Goal: Task Accomplishment & Management: Complete application form

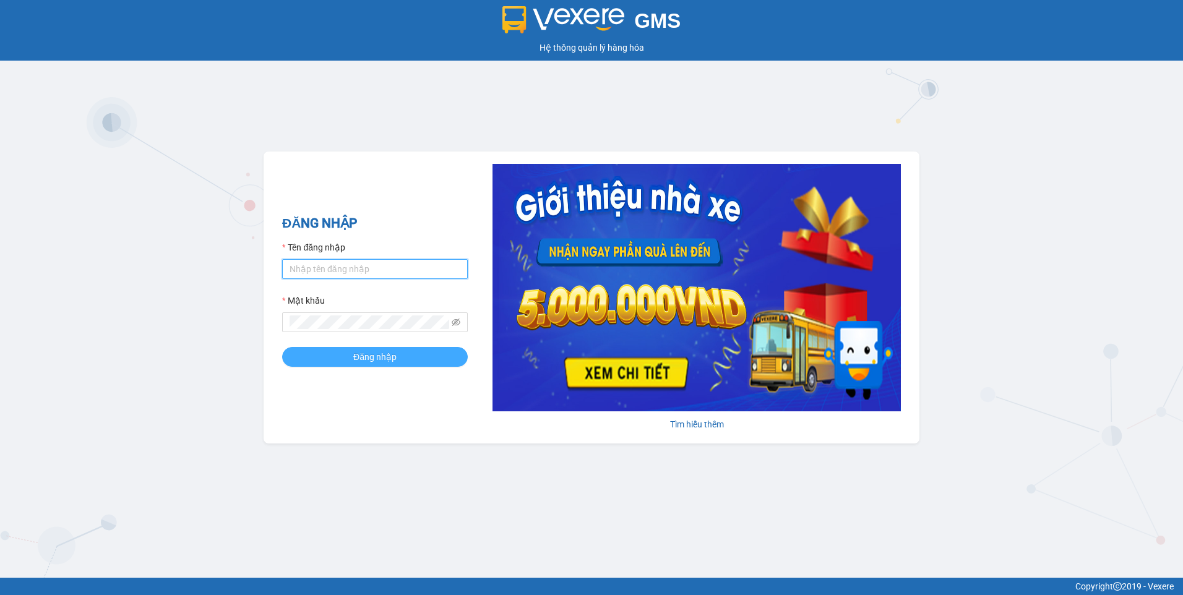
type input "nthanh.hhg"
click at [351, 353] on button "Đăng nhập" at bounding box center [375, 357] width 186 height 20
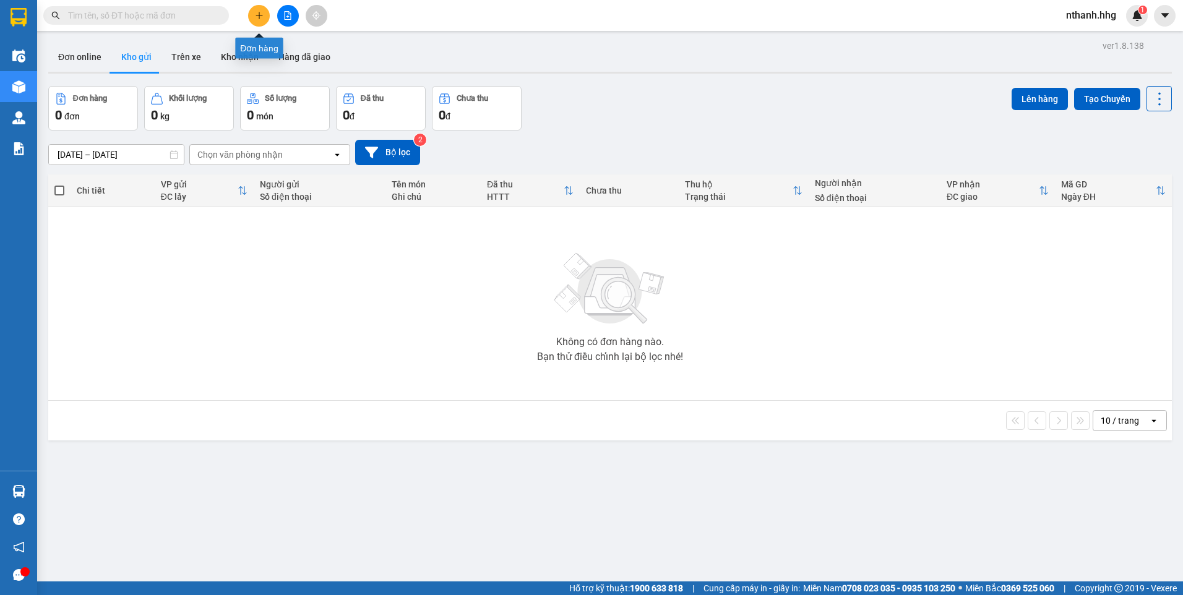
click at [266, 20] on button at bounding box center [259, 16] width 22 height 22
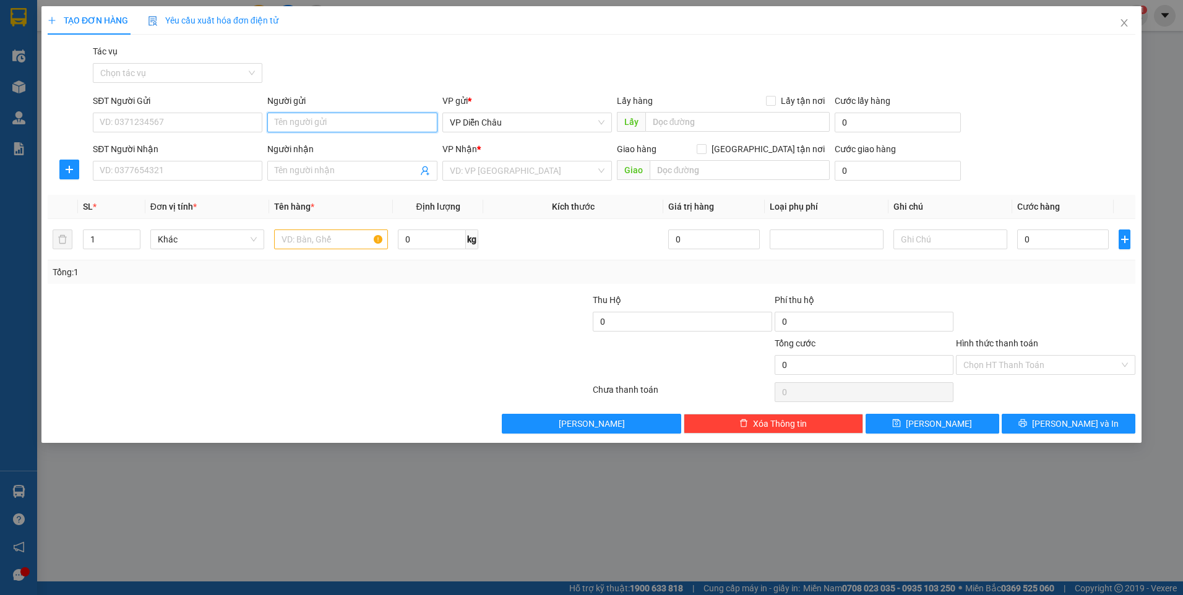
click at [330, 123] on input "Người gửi" at bounding box center [352, 123] width 170 height 20
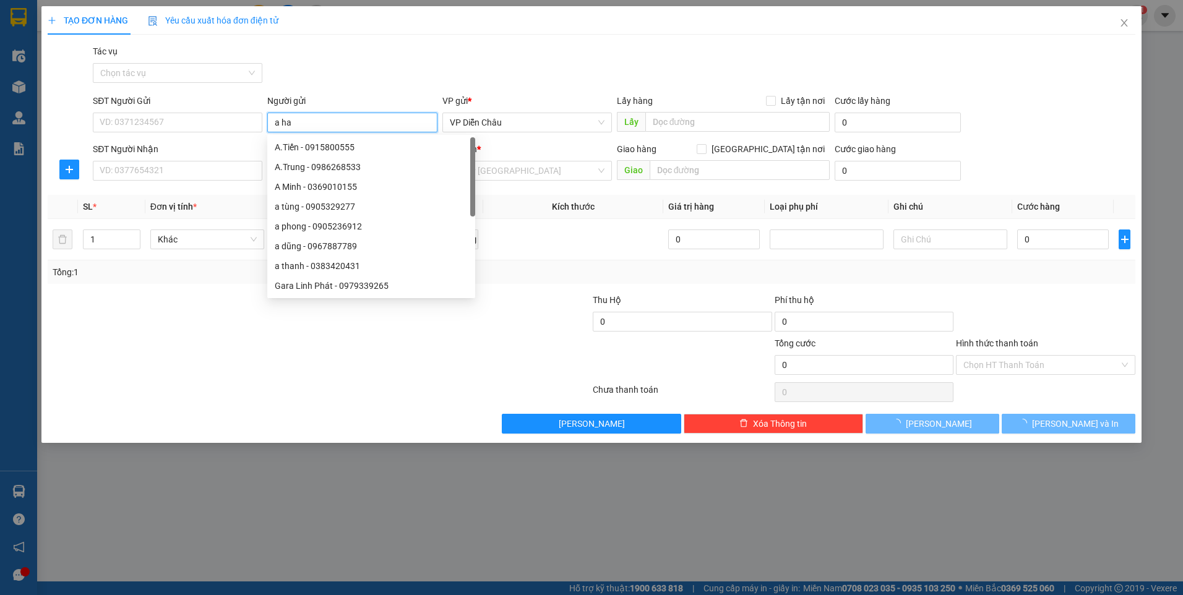
type input "a hai"
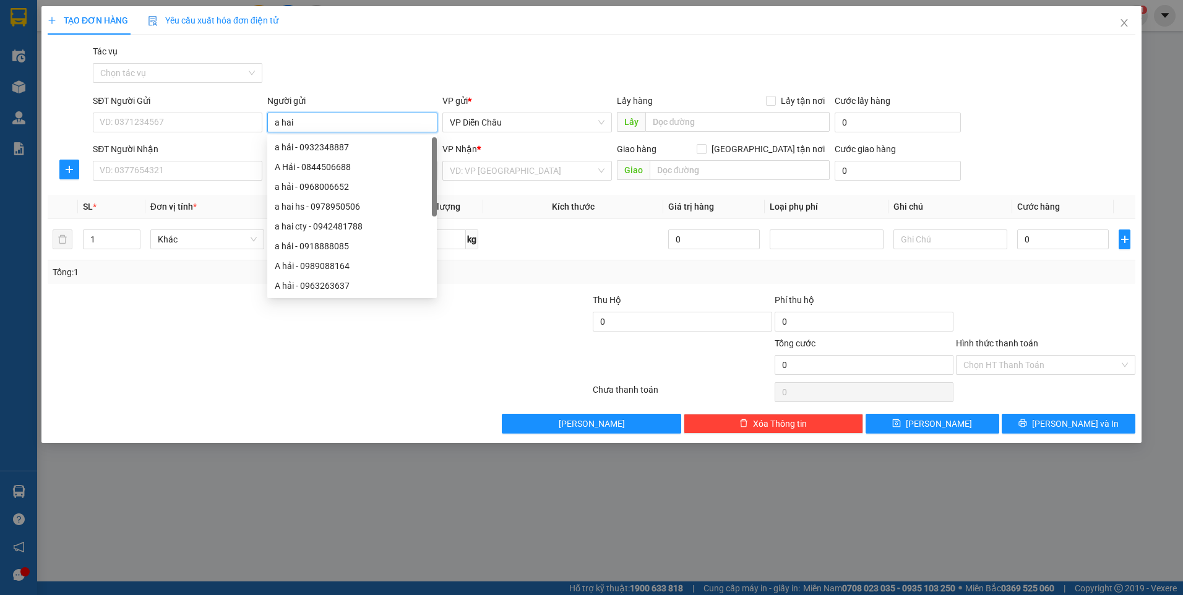
click at [303, 204] on div "a hai hs - 0978950506" at bounding box center [352, 207] width 155 height 14
type input "0978950506"
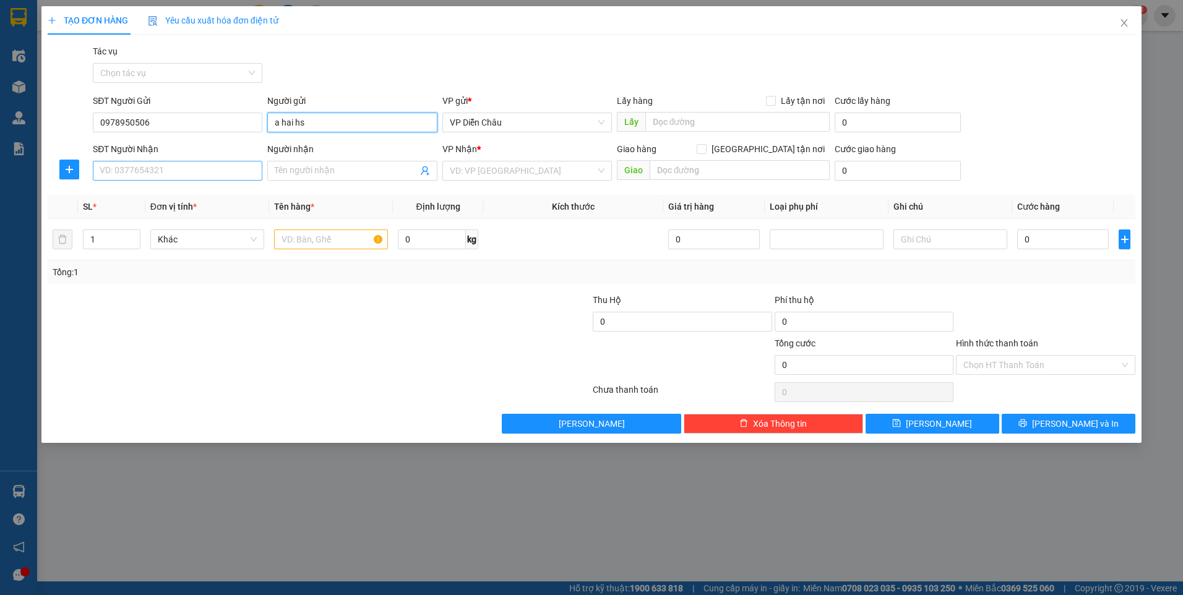
type input "a hai hs"
click at [228, 174] on input "SĐT Người Nhận" at bounding box center [178, 171] width 170 height 20
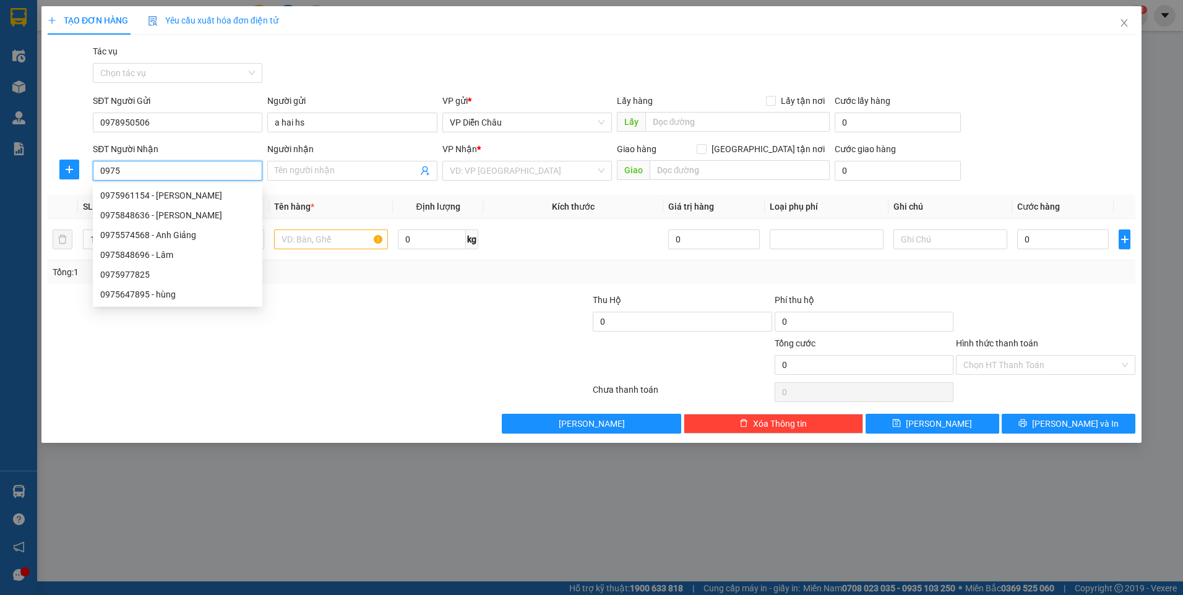
click at [124, 275] on div "0975977825" at bounding box center [177, 275] width 155 height 14
type input "0975977825"
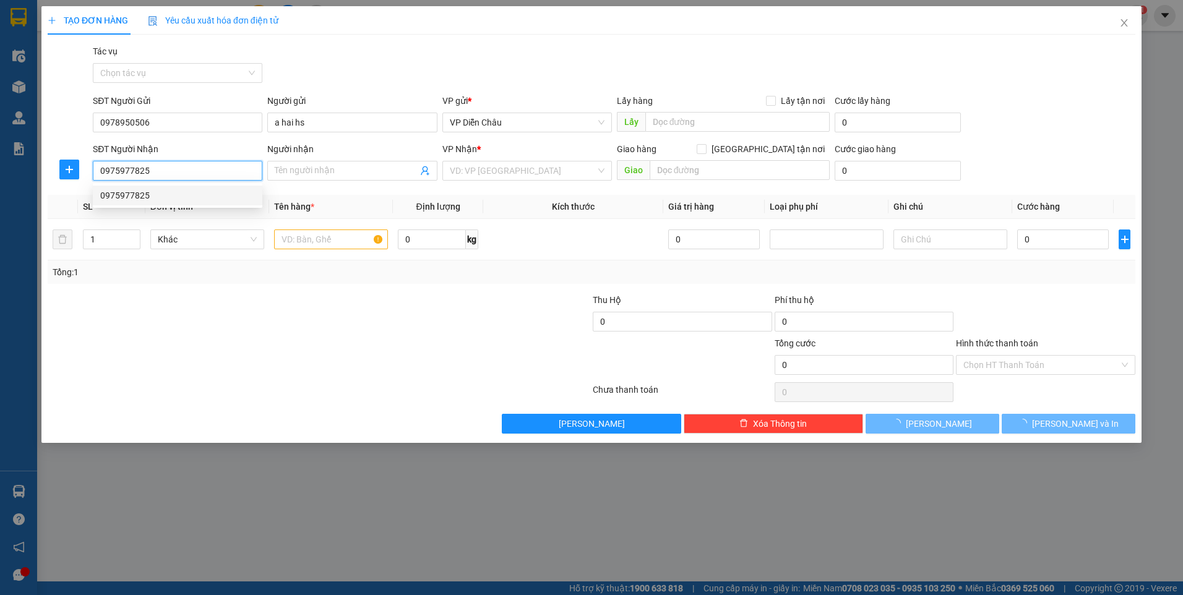
type input "điểm ông già-[GEOGRAPHIC_DATA]-q.trị"
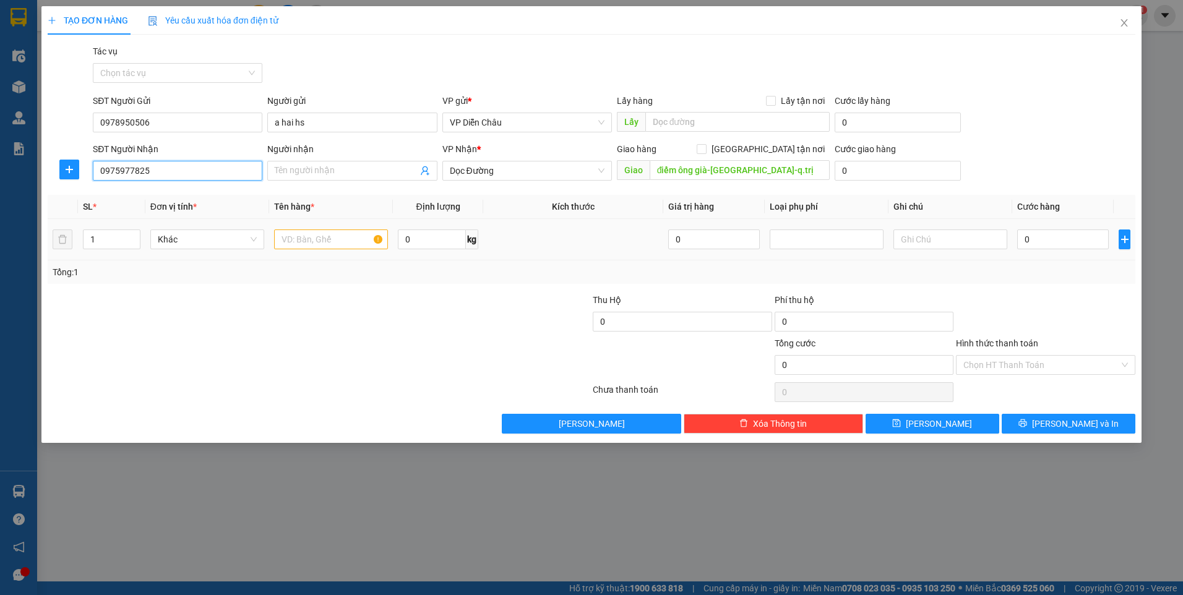
type input "0975977825"
click at [313, 238] on input "text" at bounding box center [331, 240] width 114 height 20
type input "x"
click at [1042, 240] on input "0" at bounding box center [1064, 240] width 92 height 20
click at [1068, 246] on input "0" at bounding box center [1064, 240] width 92 height 20
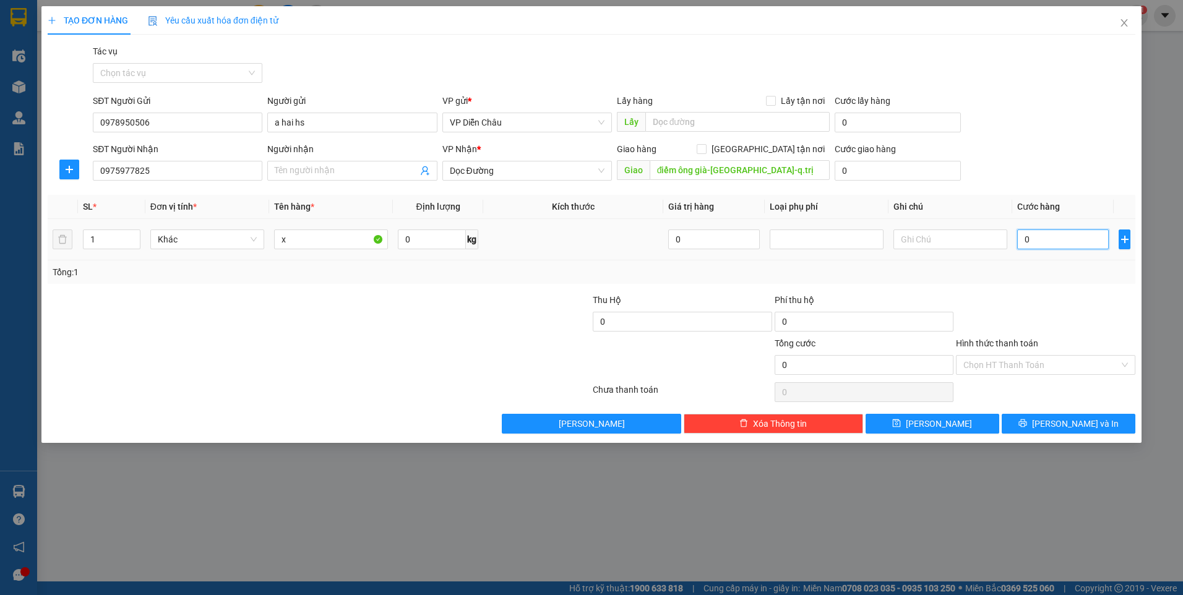
click at [1069, 241] on input "0" at bounding box center [1064, 240] width 92 height 20
type input "01"
type input "1"
type input "012"
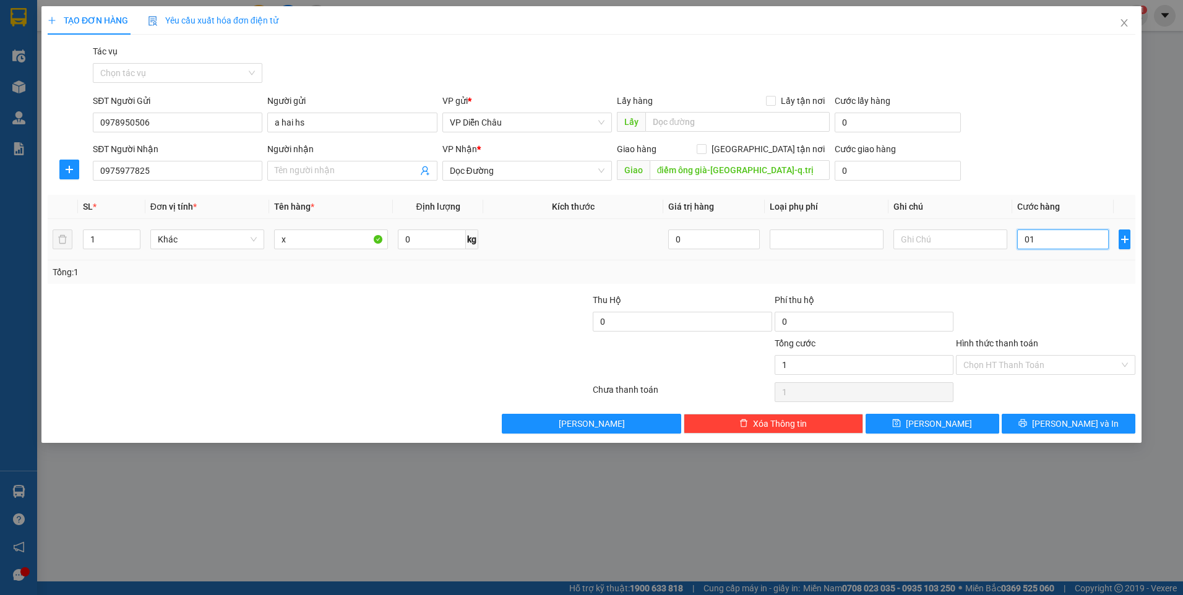
type input "12"
type input "0.120"
type input "120"
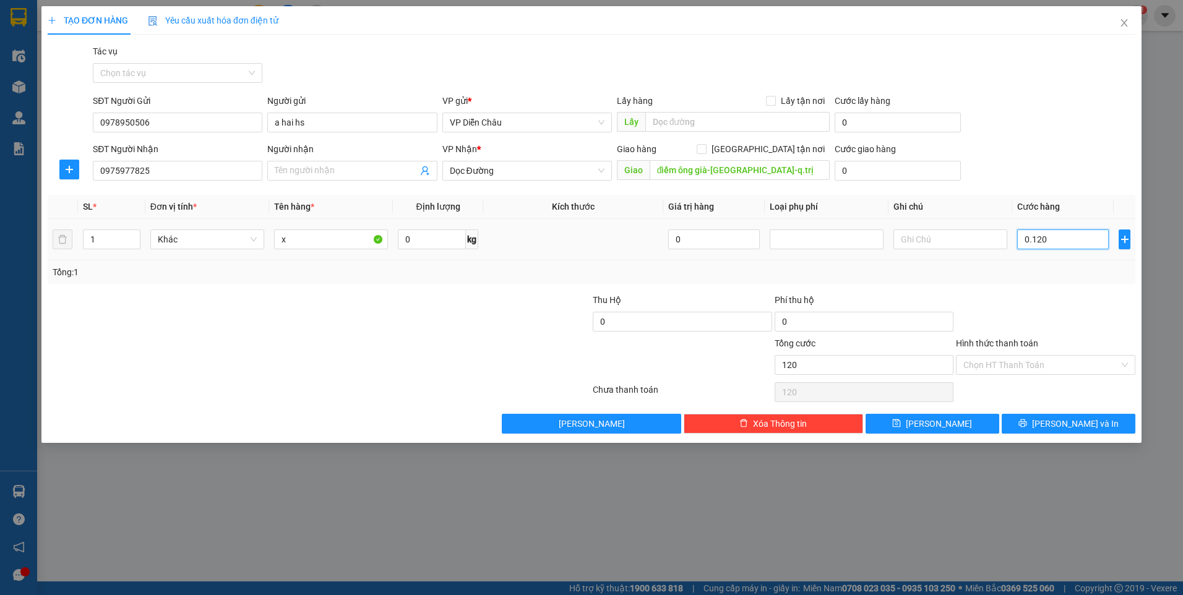
type input "01.200"
type input "1.200"
type input "012.000"
type input "12.000"
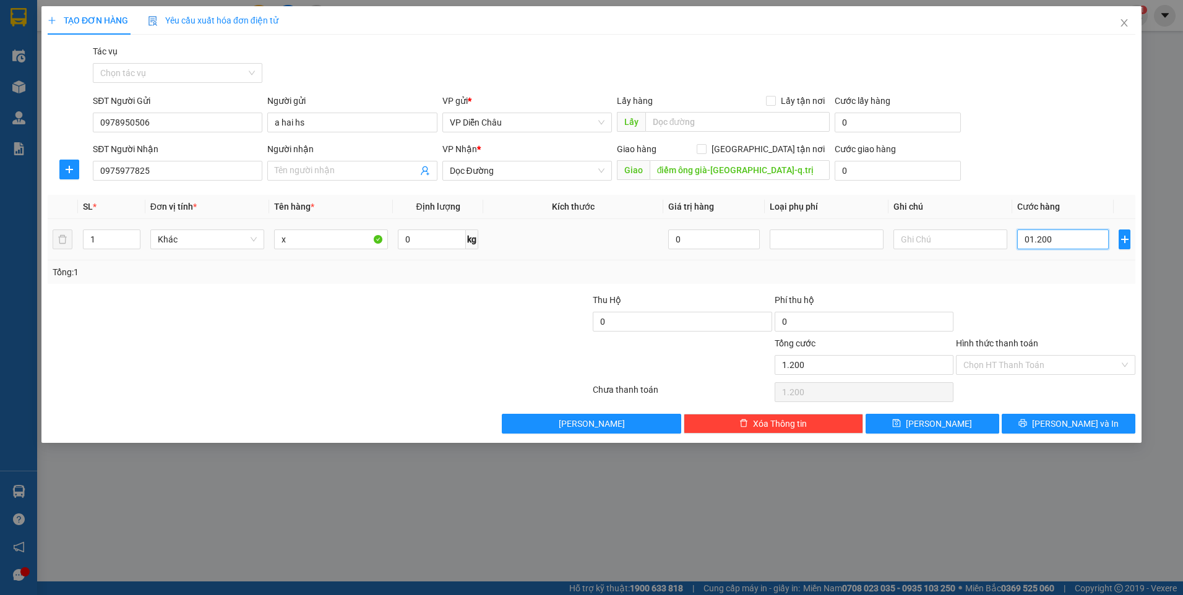
type input "12.000"
type input "0.120.000"
type input "120.000"
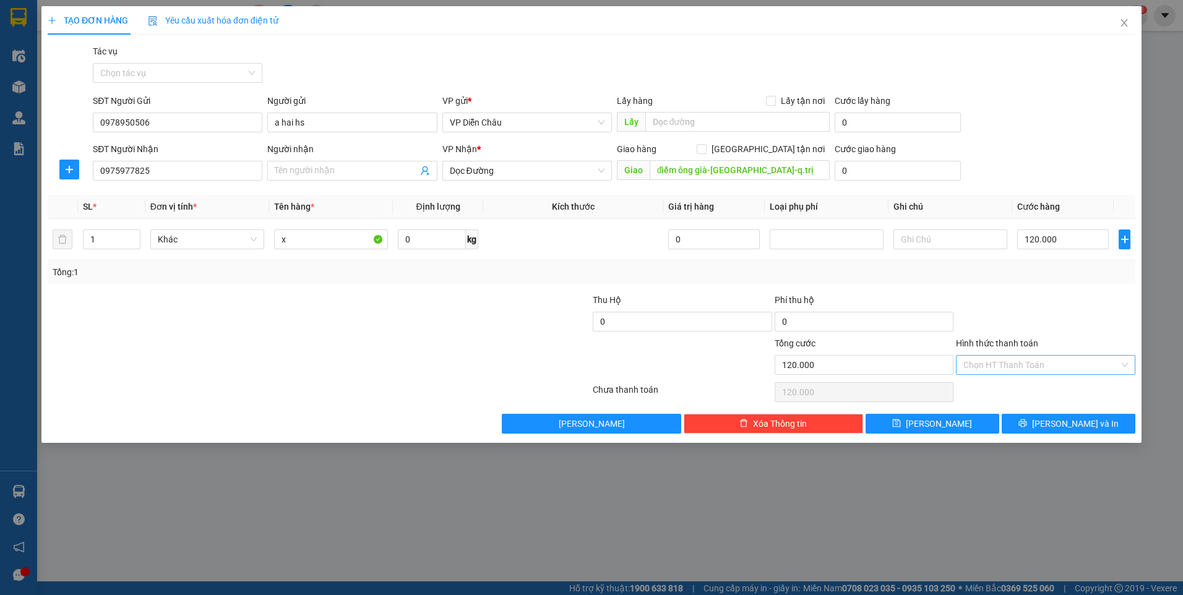
click at [1048, 362] on input "Hình thức thanh toán" at bounding box center [1042, 365] width 156 height 19
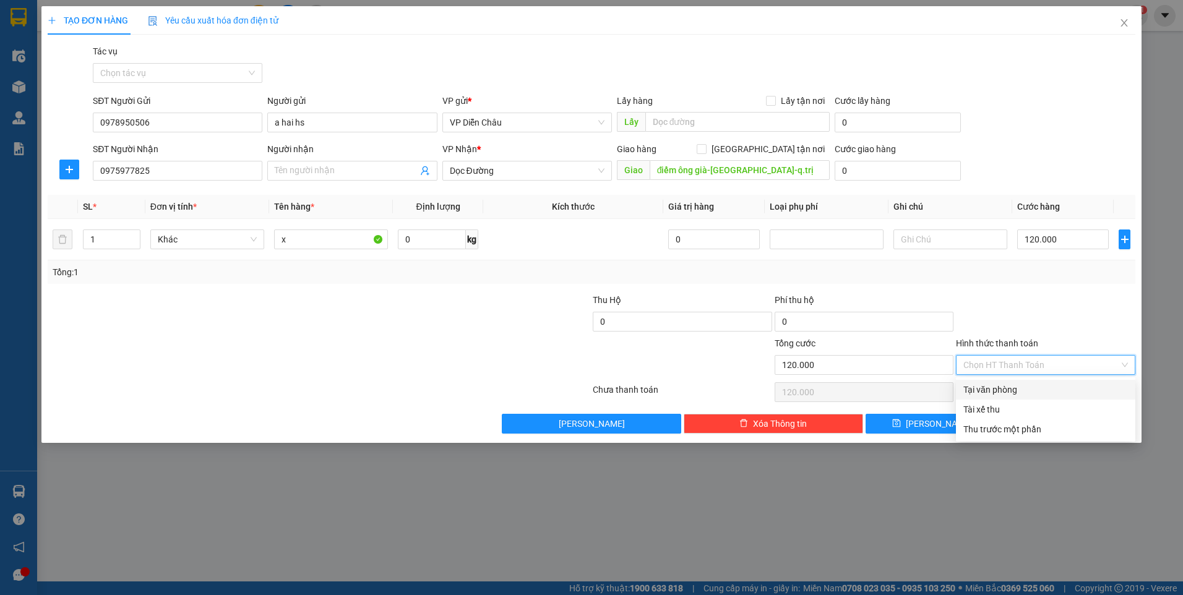
click at [982, 389] on div "Tại văn phòng" at bounding box center [1046, 390] width 165 height 14
type input "0"
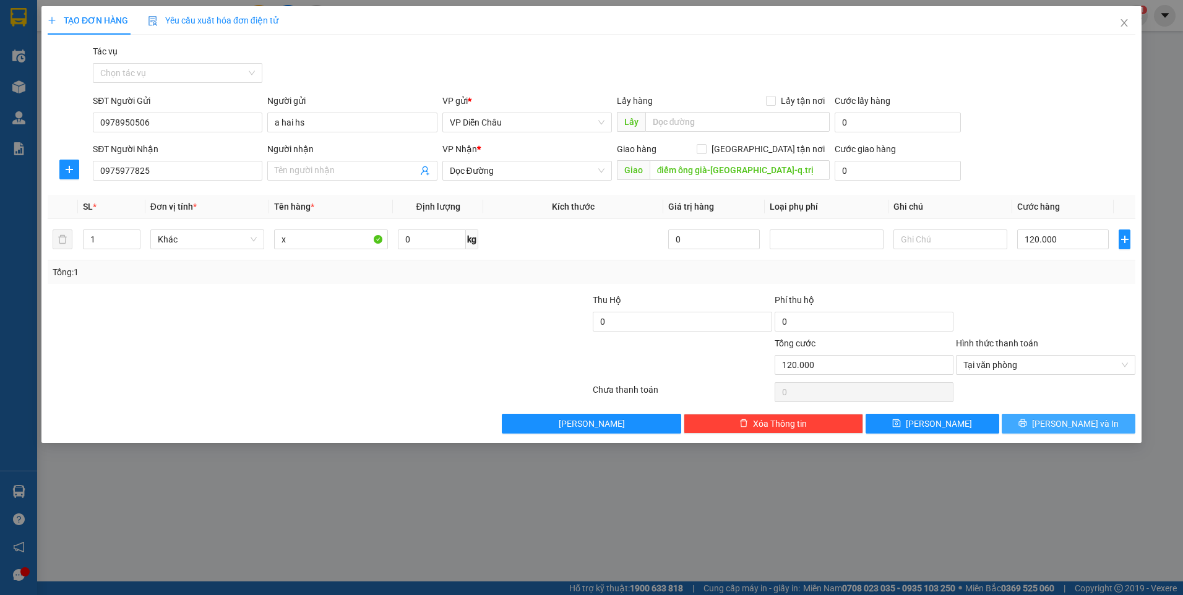
click at [1092, 422] on span "[PERSON_NAME] và In" at bounding box center [1075, 424] width 87 height 14
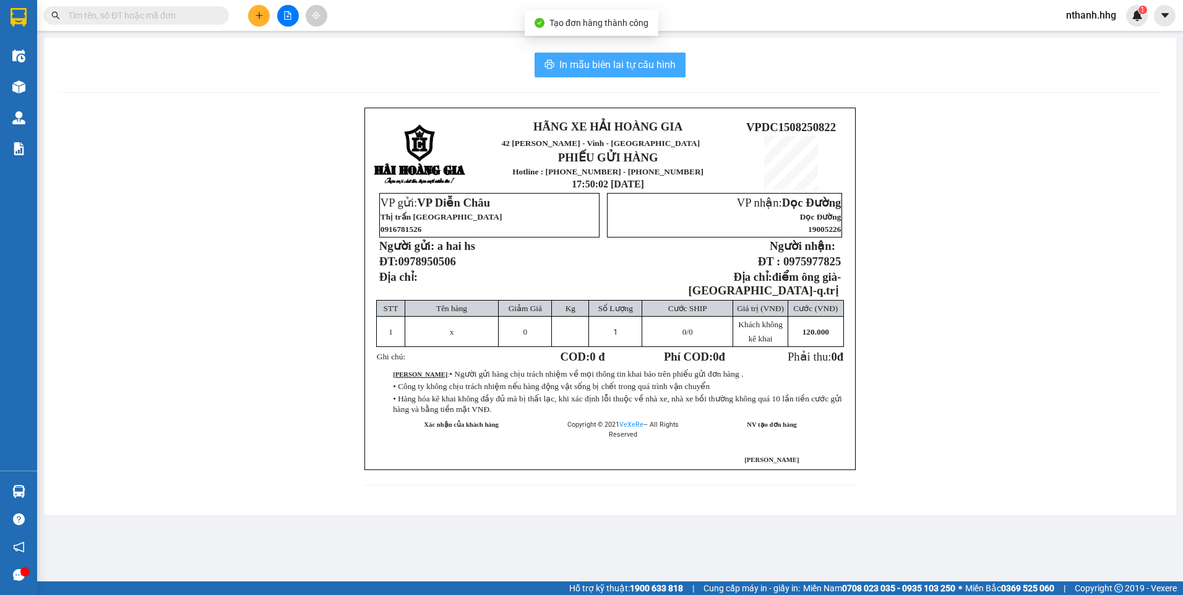
click at [613, 63] on span "In mẫu biên lai tự cấu hình" at bounding box center [618, 64] width 116 height 15
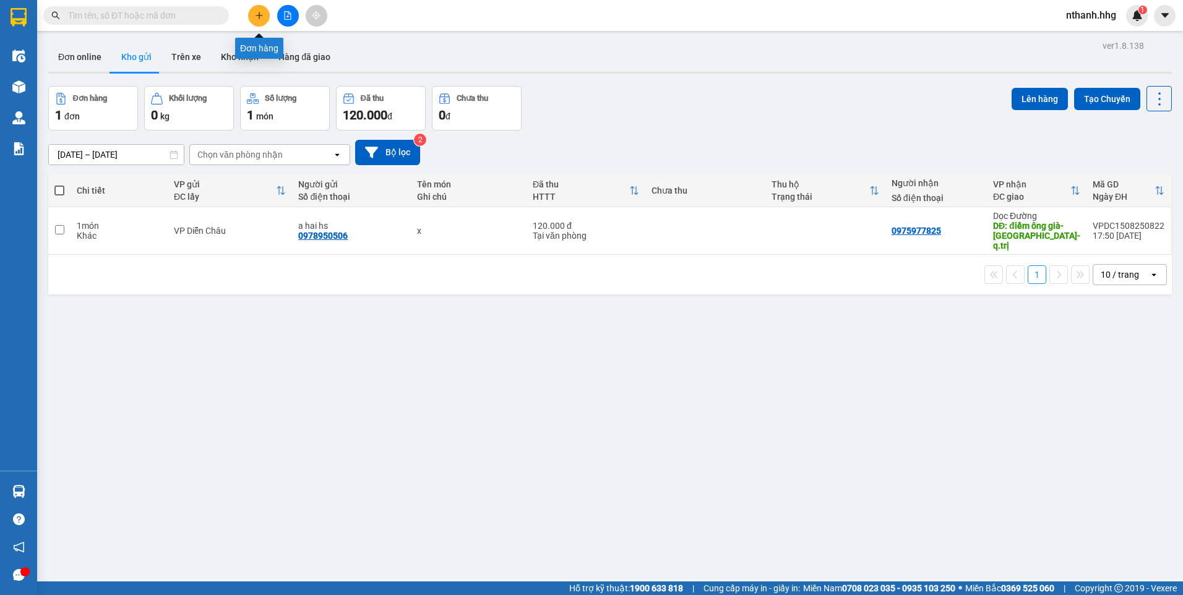
click at [256, 18] on icon "plus" at bounding box center [259, 15] width 9 height 9
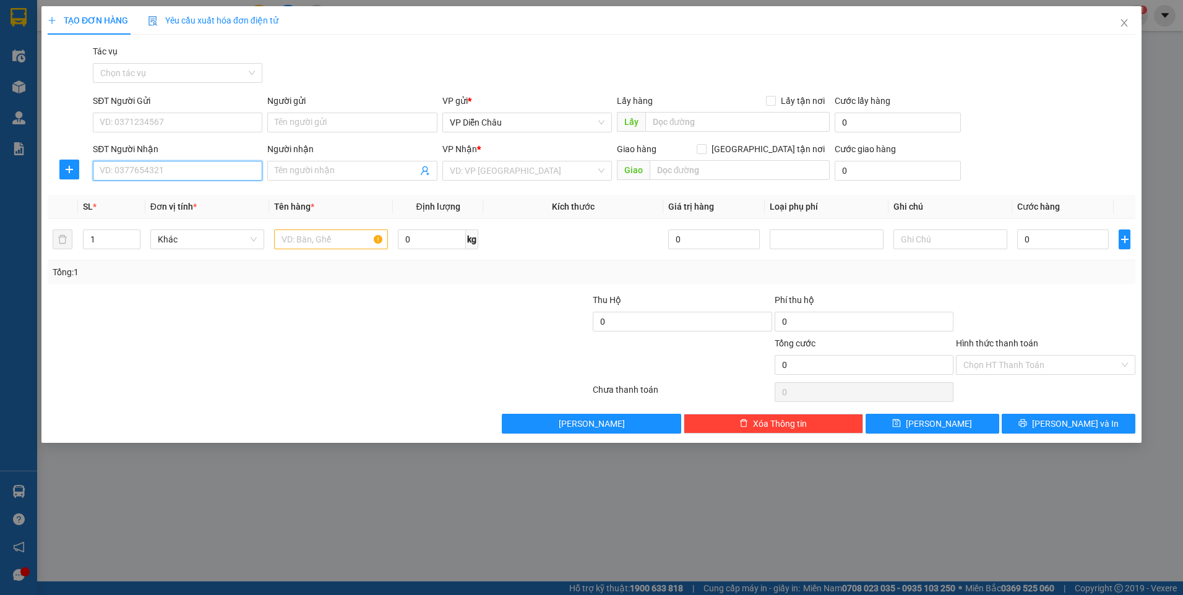
click at [178, 171] on input "SĐT Người Nhận" at bounding box center [178, 171] width 170 height 20
click at [129, 192] on div "0986818087 - Pha Thuý" at bounding box center [177, 196] width 155 height 14
type input "0986818087"
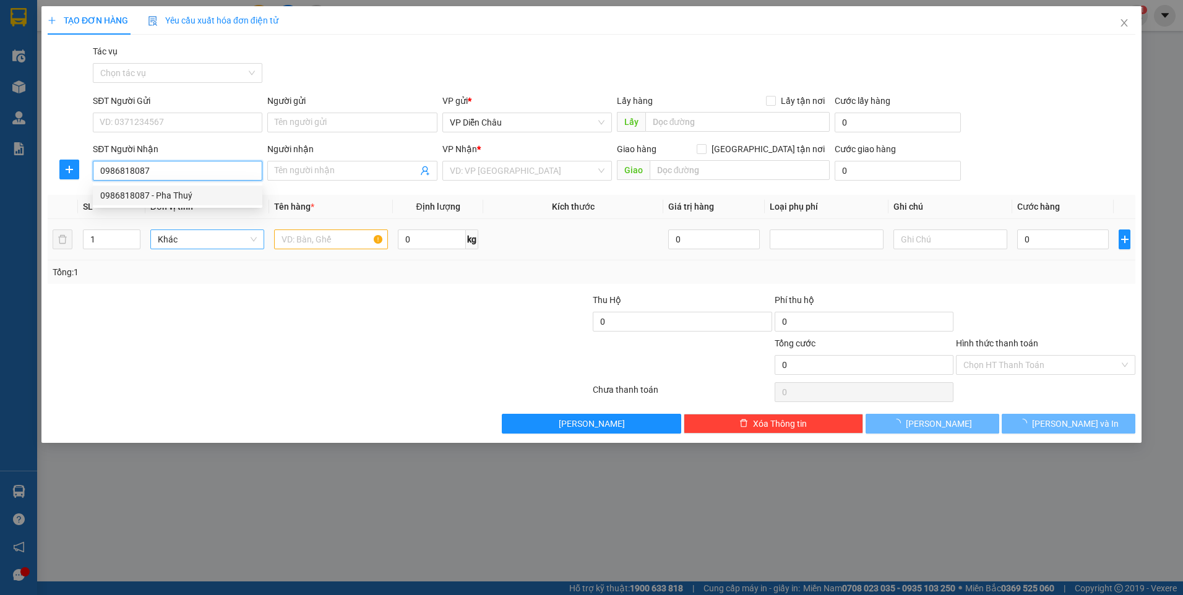
type input "Pha Thuý"
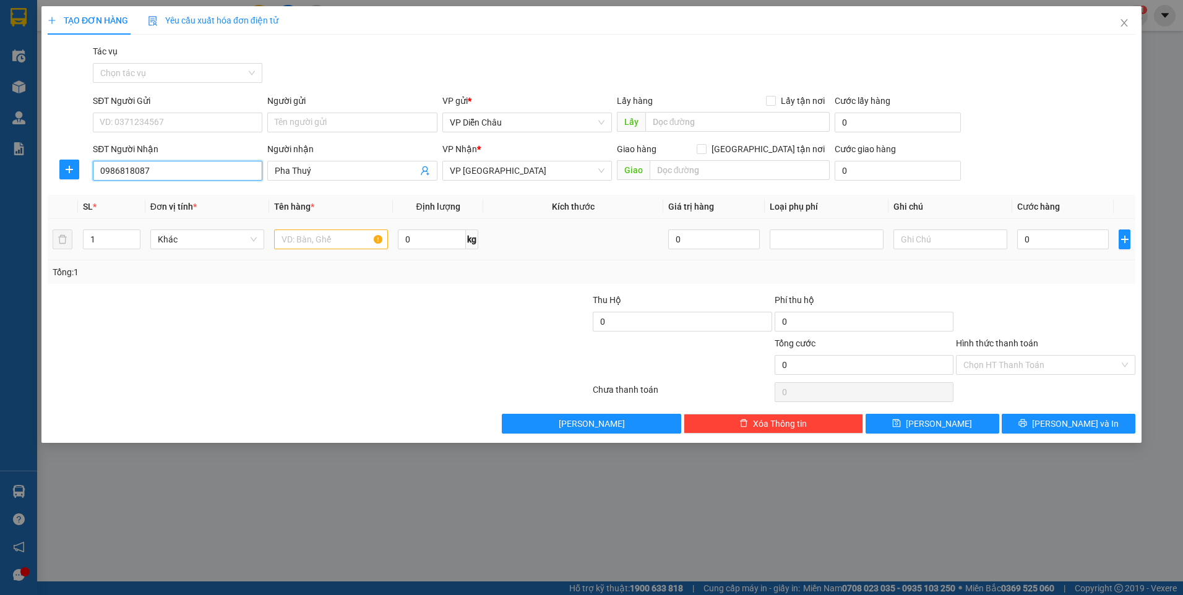
type input "0986818087"
click at [307, 244] on input "text" at bounding box center [331, 240] width 114 height 20
type input "bi"
click at [1060, 235] on input "0" at bounding box center [1064, 240] width 92 height 20
type input "5"
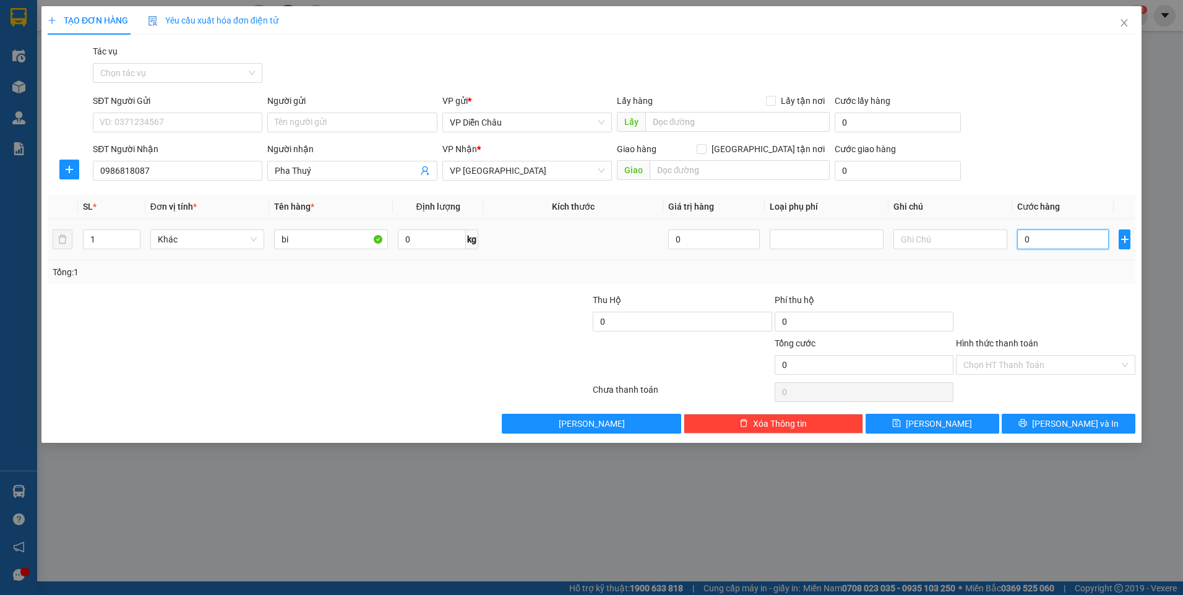
type input "5"
type input "50"
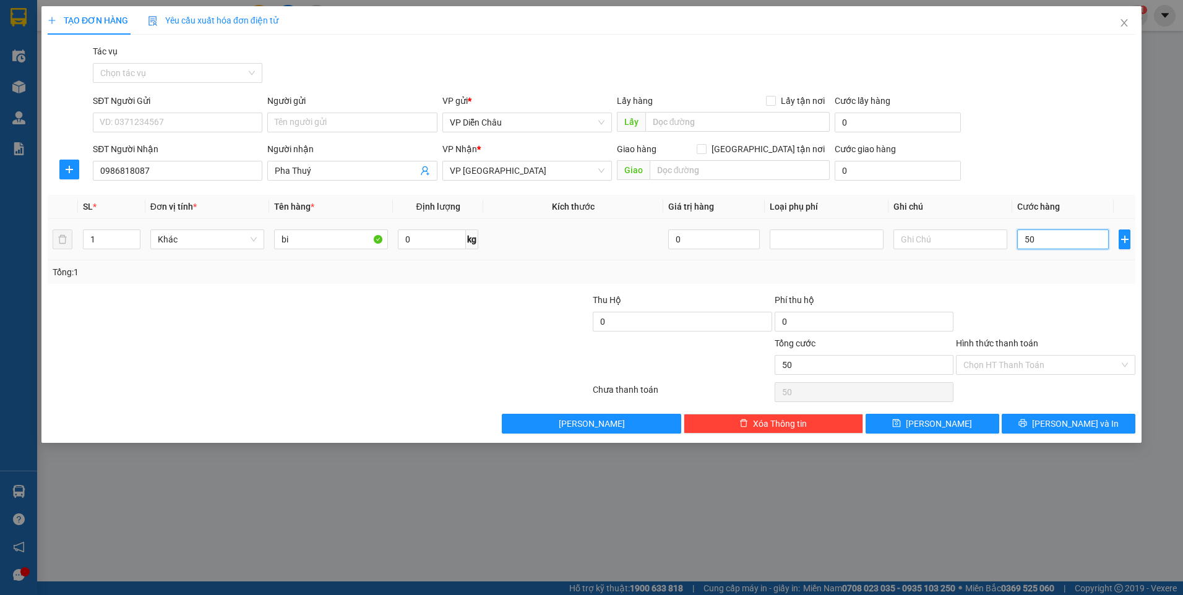
type input "500"
type input "5.000"
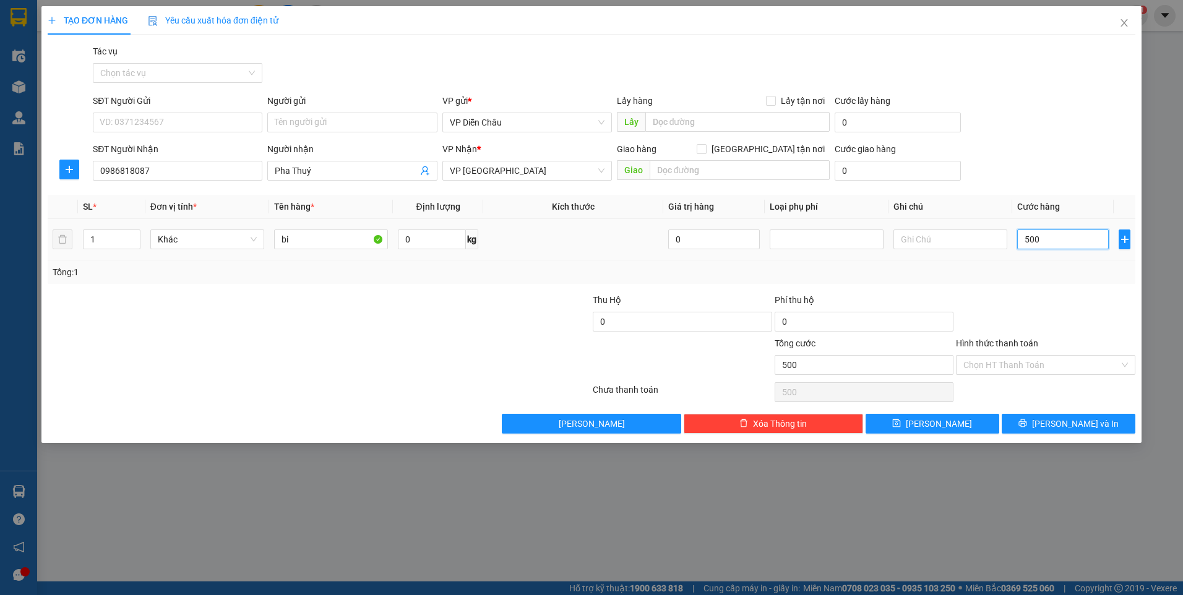
type input "5.000"
type input "50.000"
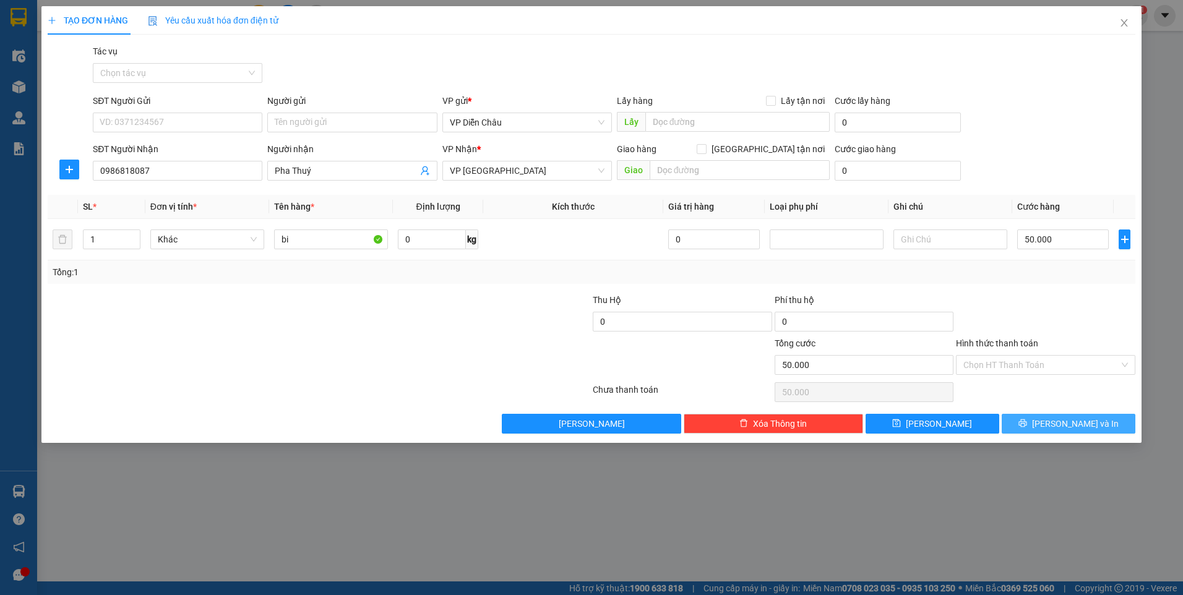
click at [1075, 427] on span "[PERSON_NAME] và In" at bounding box center [1075, 424] width 87 height 14
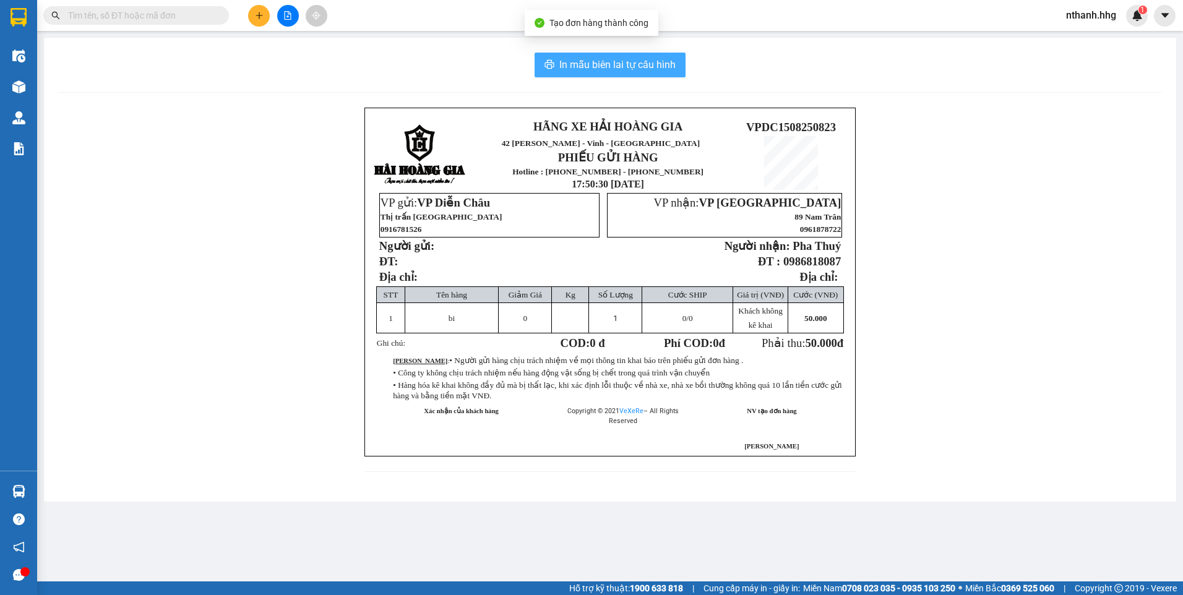
click at [623, 66] on span "In mẫu biên lai tự cấu hình" at bounding box center [618, 64] width 116 height 15
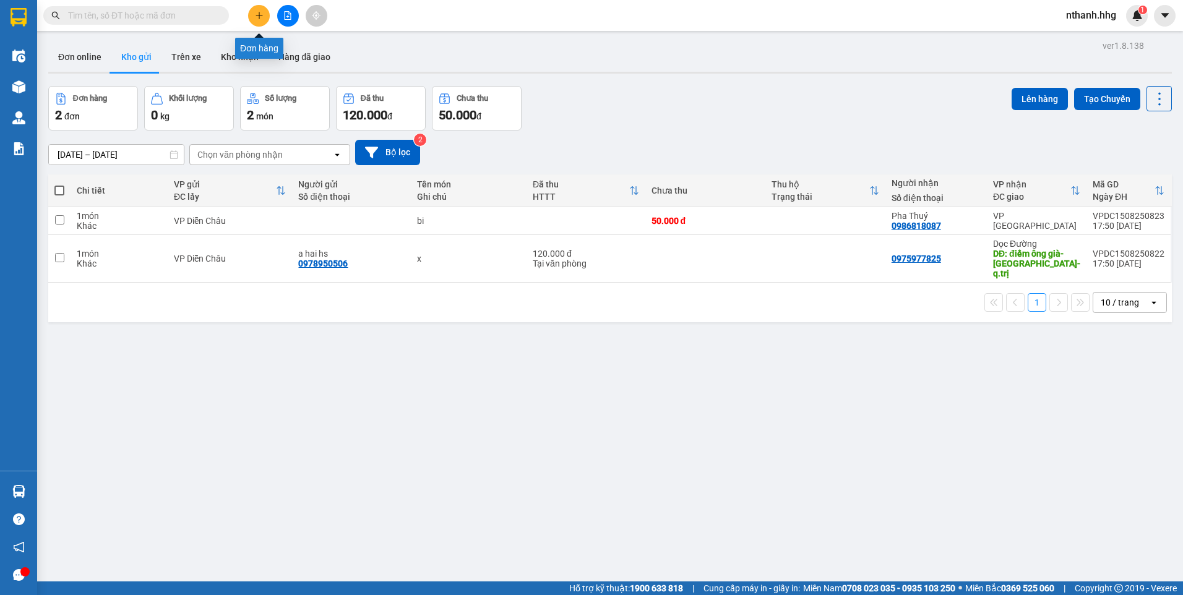
click at [256, 12] on icon "plus" at bounding box center [259, 15] width 9 height 9
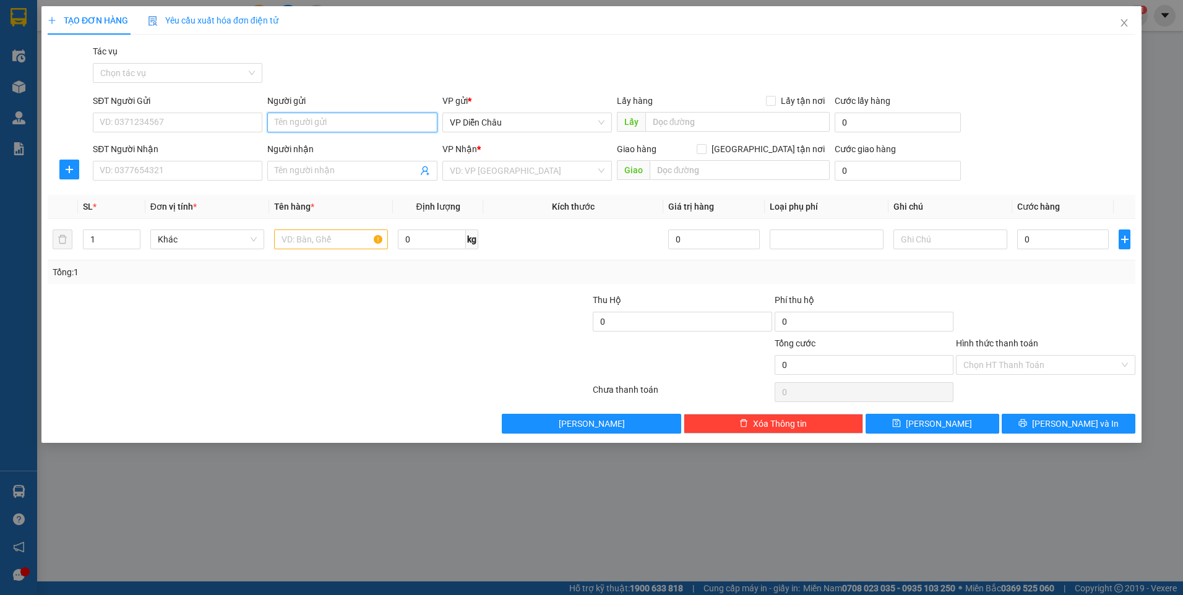
click at [298, 123] on input "Người gửi" at bounding box center [352, 123] width 170 height 20
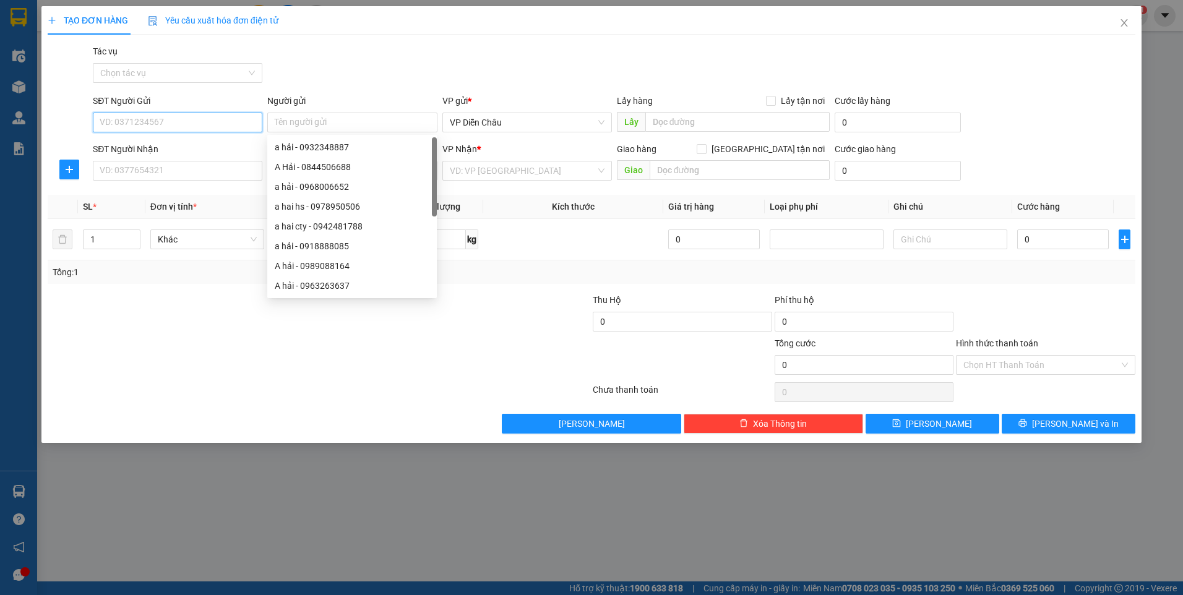
click at [182, 124] on input "SĐT Người Gửi" at bounding box center [178, 123] width 170 height 20
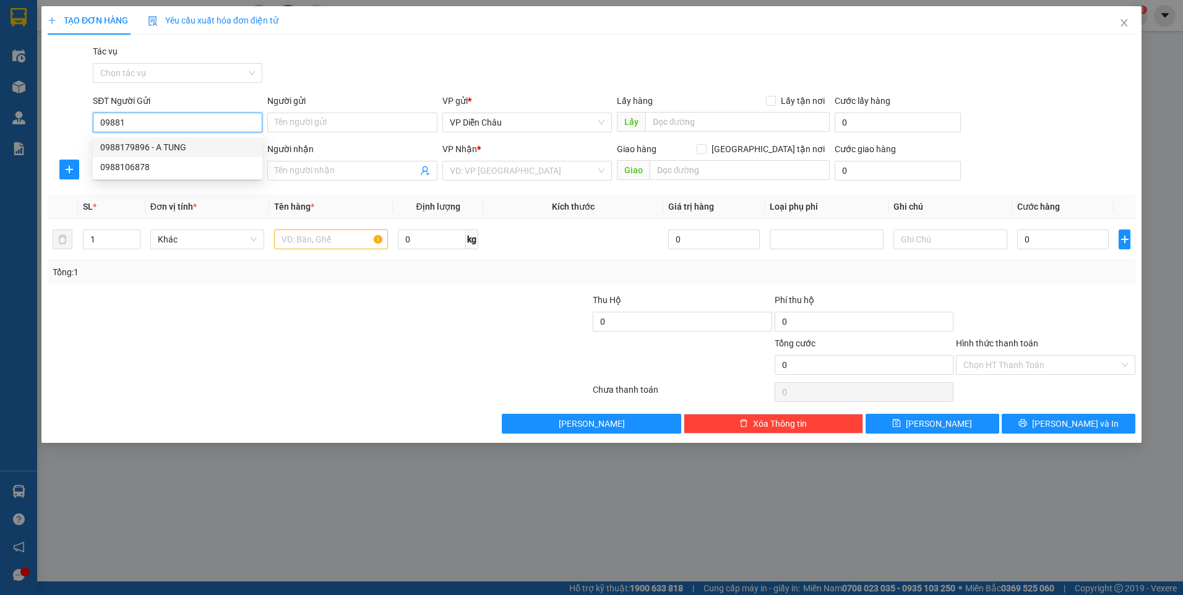
click at [122, 145] on div "0988179896 - A TUNG" at bounding box center [177, 147] width 155 height 14
type input "0988179896"
type input "A TUNG"
type input "0988179896"
click at [194, 170] on input "SĐT Người Nhận" at bounding box center [178, 171] width 170 height 20
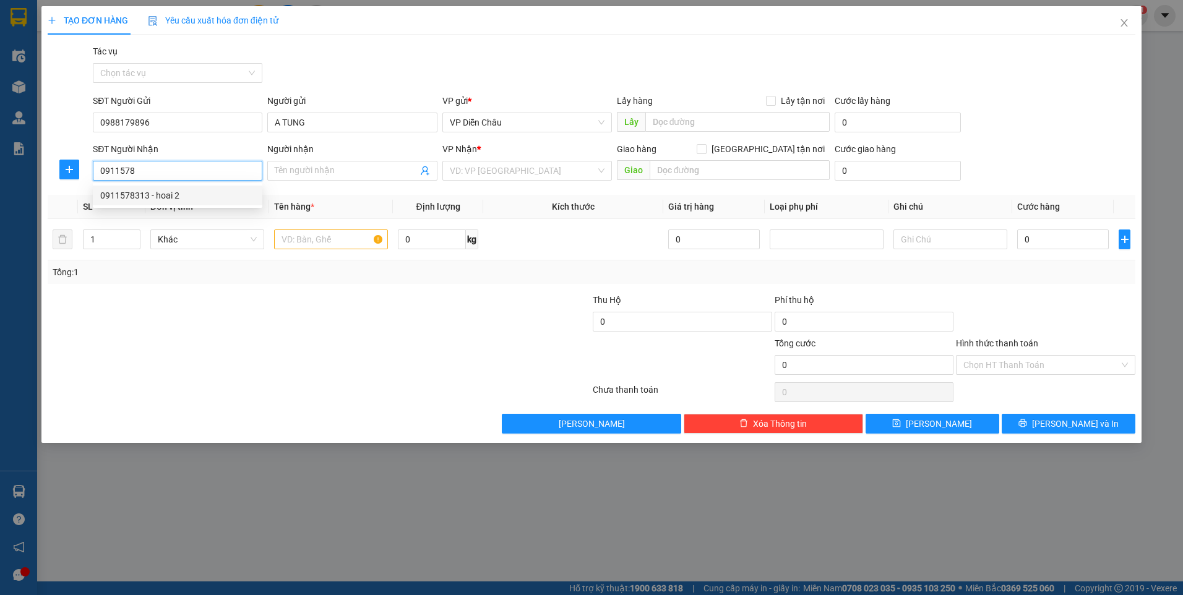
click at [137, 191] on div "0911578313 - hoai 2" at bounding box center [177, 196] width 155 height 14
type input "0911578313"
type input "hoai 2"
type input "[PERSON_NAME]"
type input "0911578313"
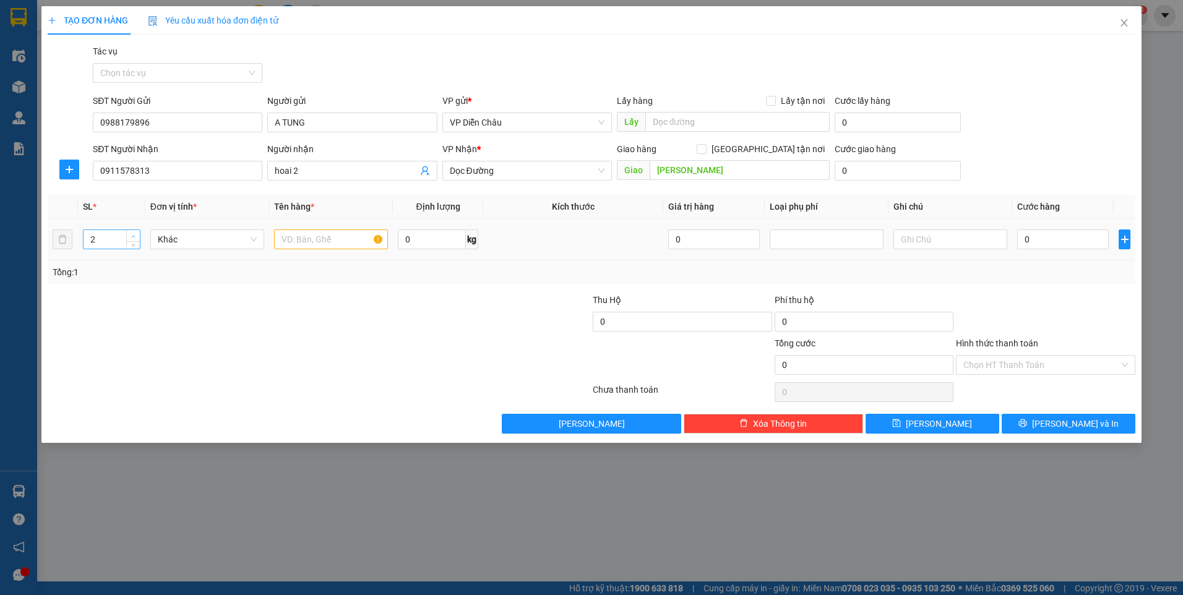
click at [134, 235] on icon "up" at bounding box center [134, 236] width 4 height 2
type input "4"
click at [134, 235] on icon "up" at bounding box center [134, 236] width 4 height 2
click at [331, 244] on input "text" at bounding box center [331, 240] width 114 height 20
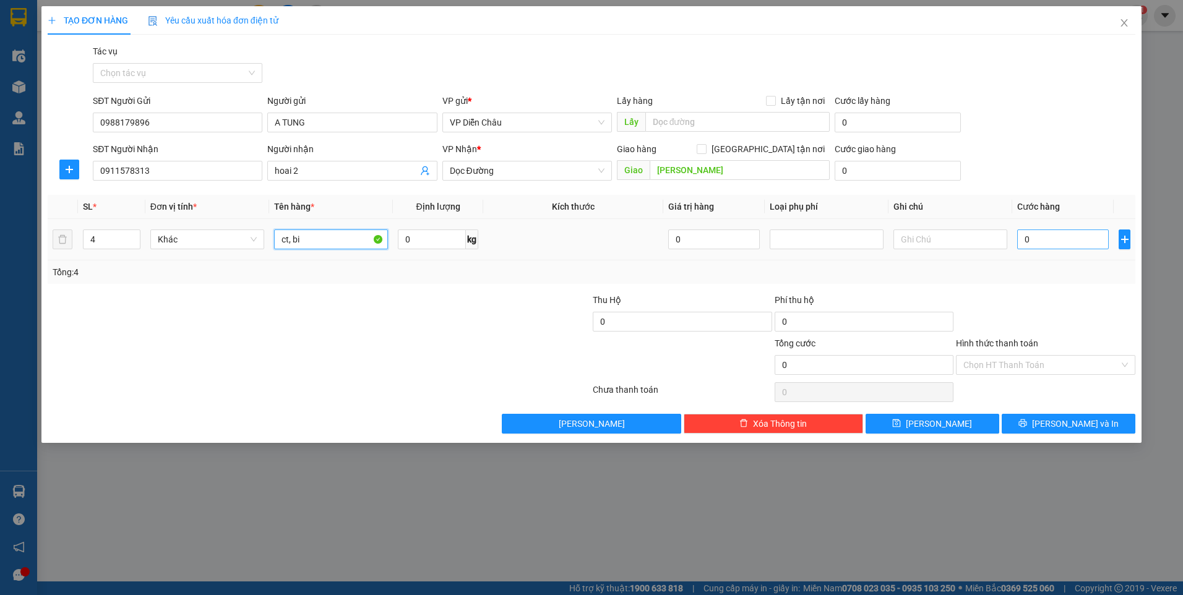
type input "ct, bi"
click at [1041, 238] on input "0" at bounding box center [1064, 240] width 92 height 20
type input "2"
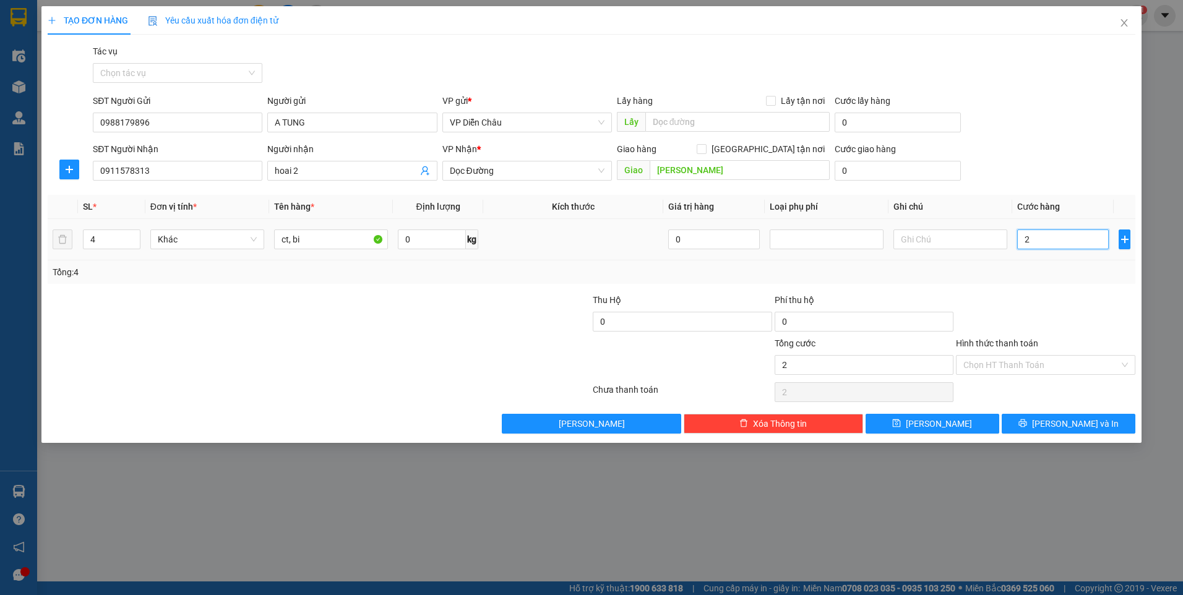
type input "20"
type input "200"
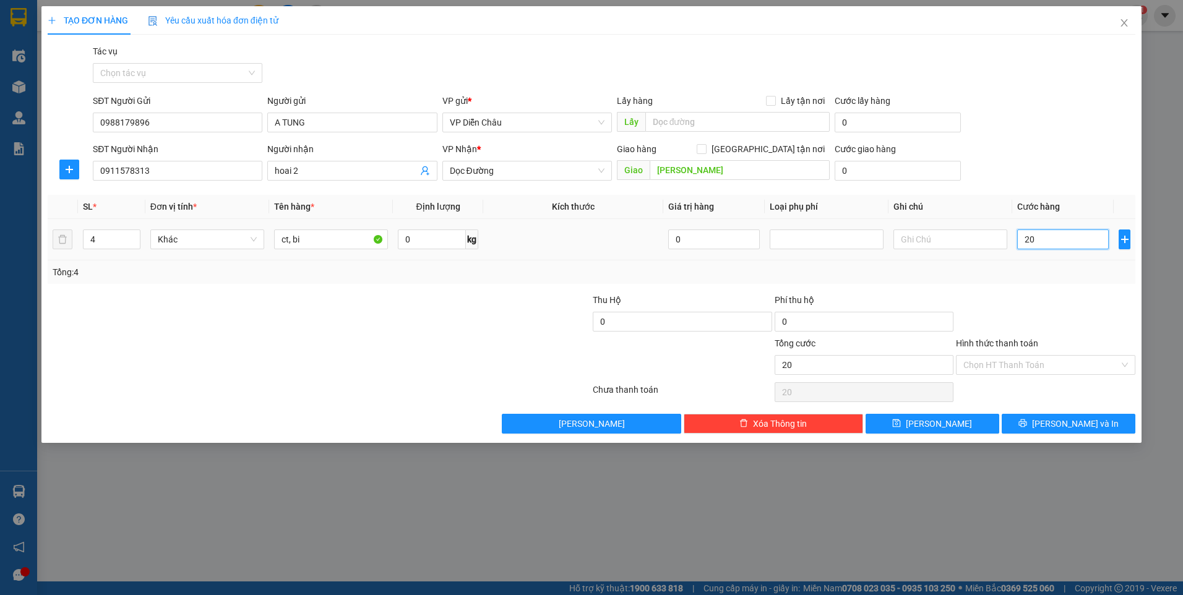
type input "200"
type input "2.000"
type input "20.000"
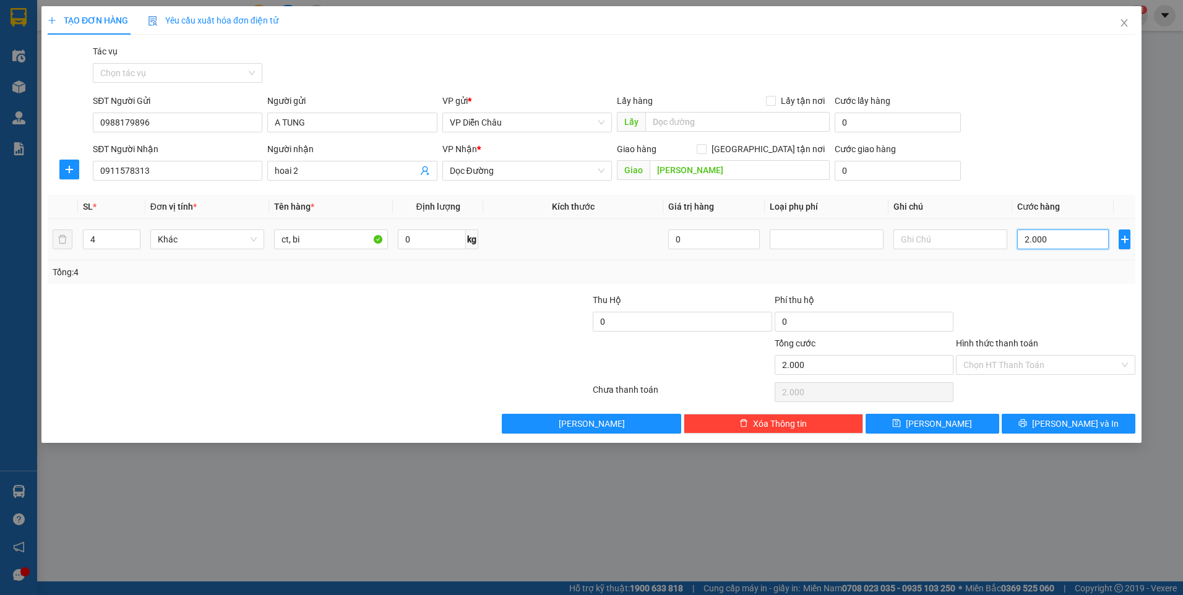
type input "20.000"
type input "200.000"
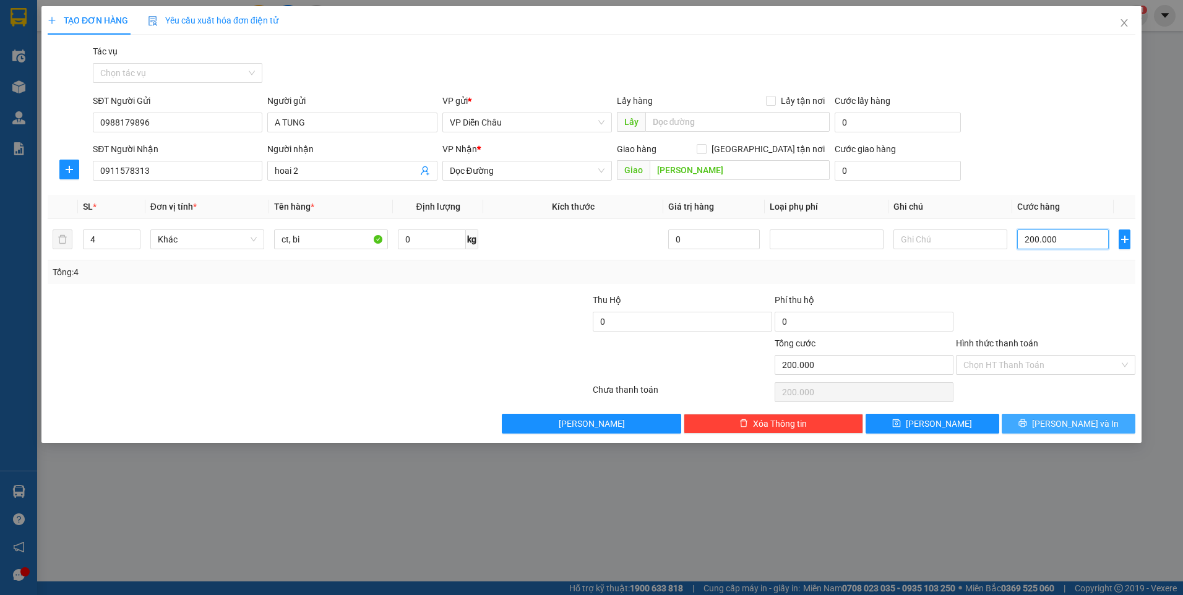
type input "200.000"
click at [1062, 423] on span "[PERSON_NAME] và In" at bounding box center [1075, 424] width 87 height 14
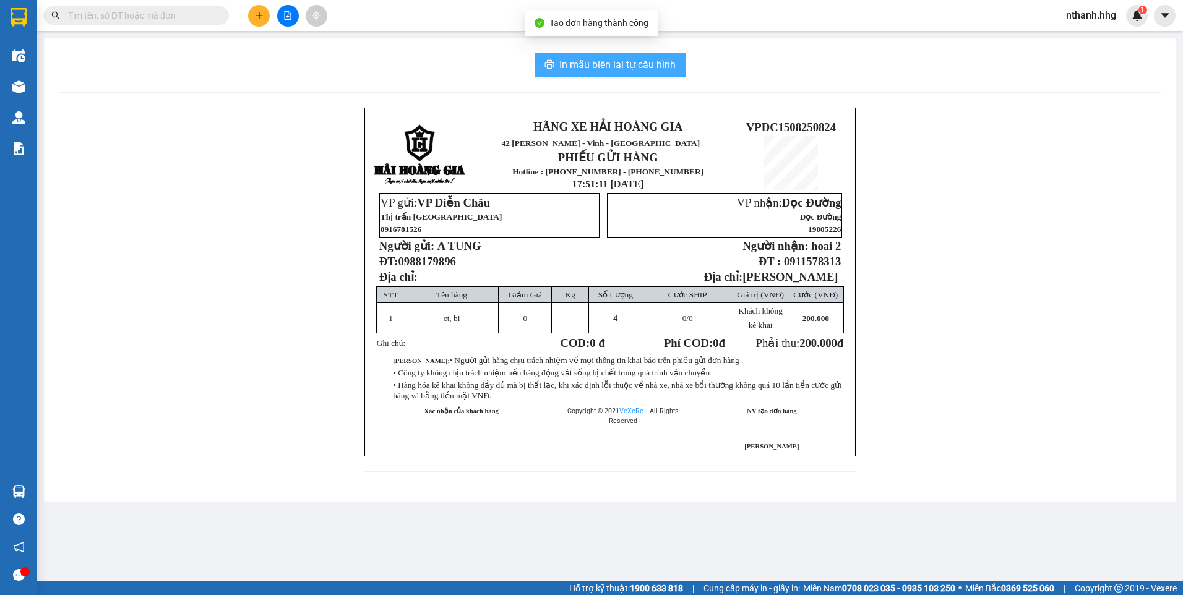
click at [627, 63] on span "In mẫu biên lai tự cấu hình" at bounding box center [618, 64] width 116 height 15
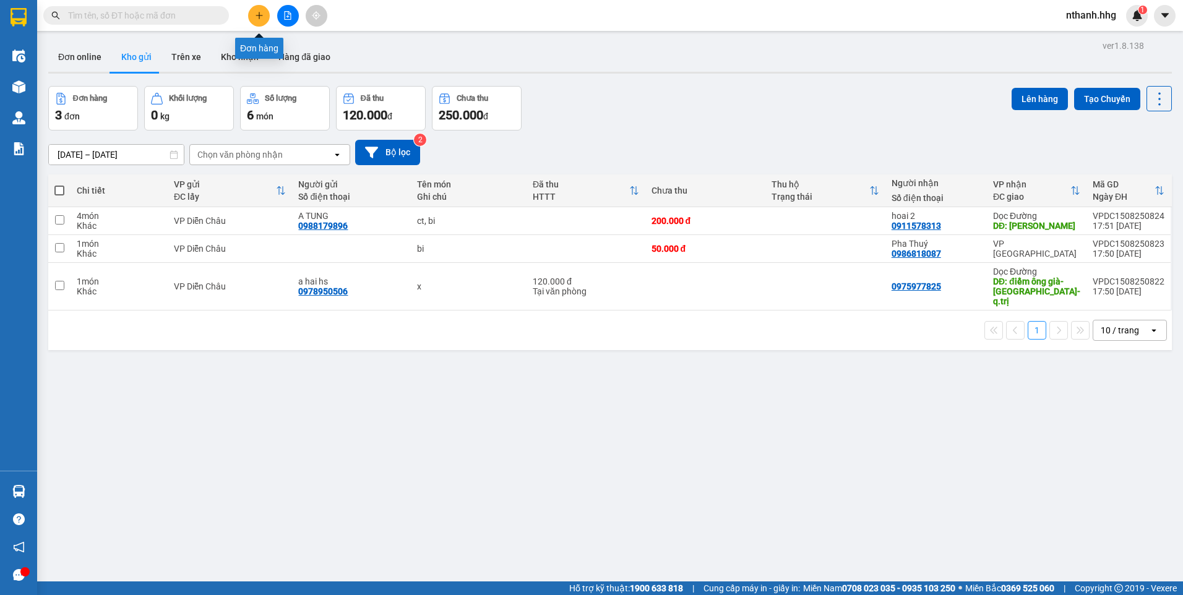
click at [259, 14] on icon "plus" at bounding box center [259, 15] width 1 height 7
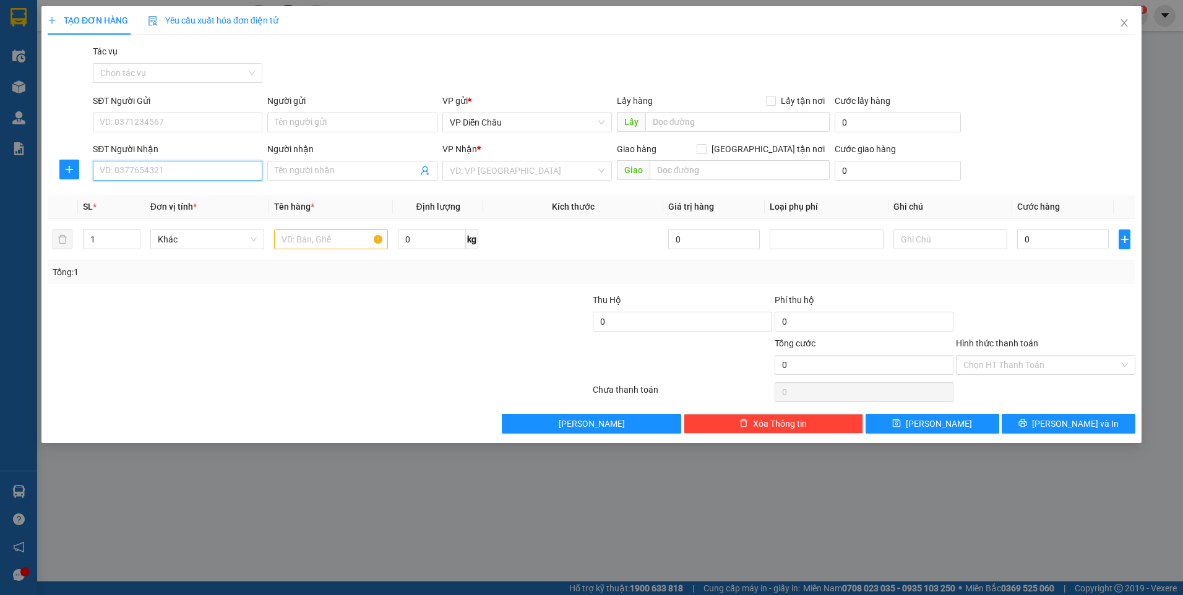
click at [213, 173] on input "SĐT Người Nhận" at bounding box center [178, 171] width 170 height 20
click at [128, 195] on div "0914044956 - [PERSON_NAME]" at bounding box center [177, 196] width 155 height 14
type input "0914044956"
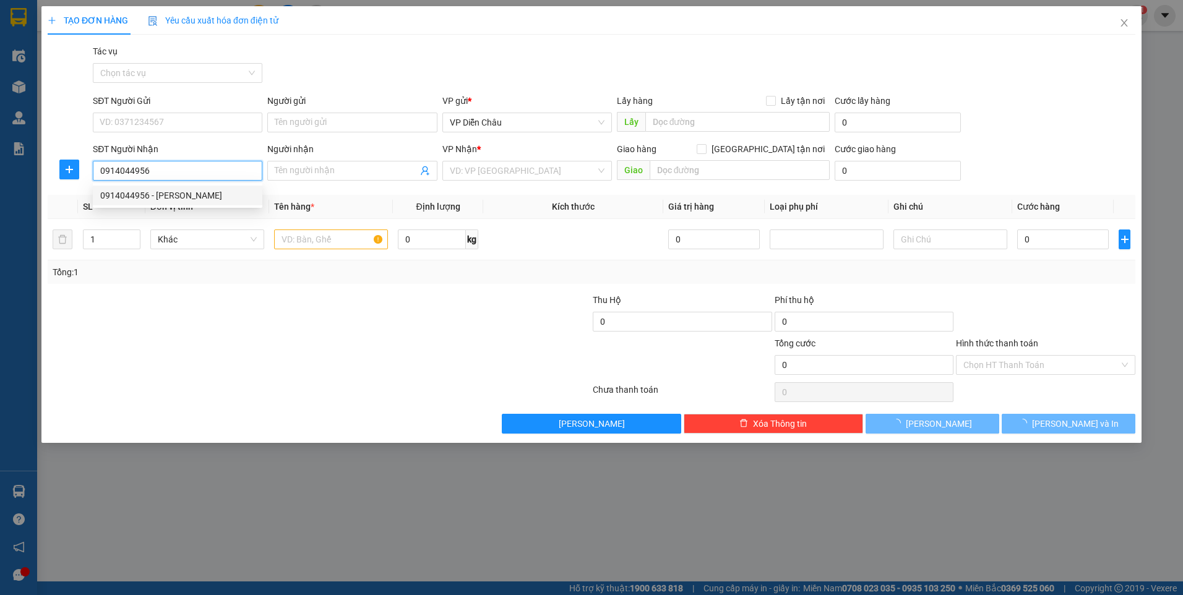
type input "[PERSON_NAME]"
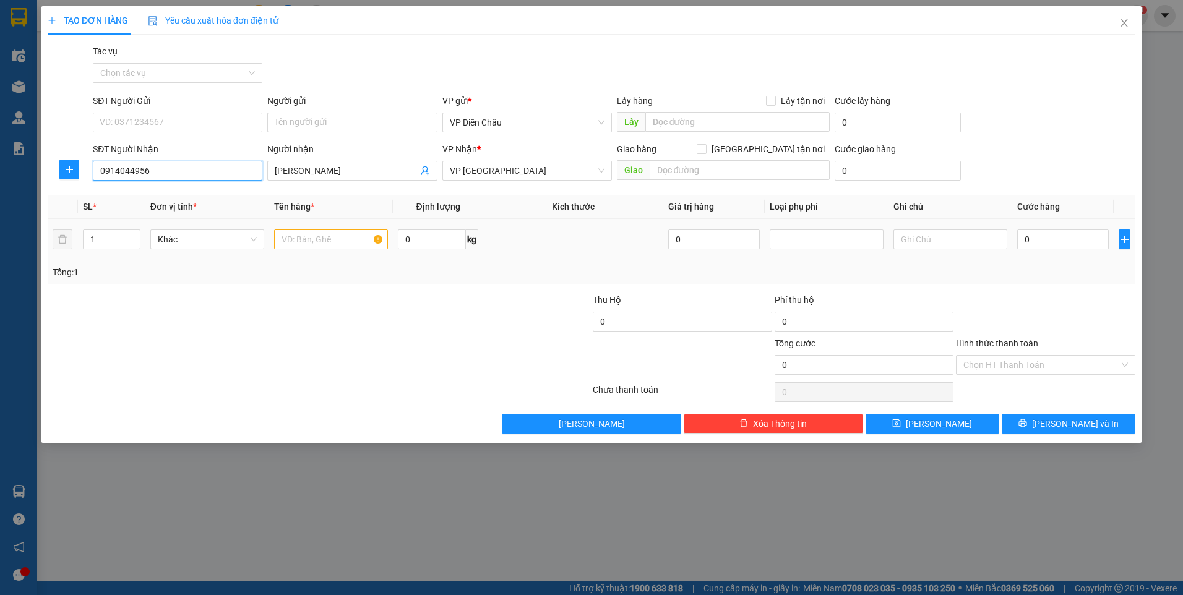
type input "0914044956"
click at [308, 237] on input "text" at bounding box center [331, 240] width 114 height 20
type input "ct"
click at [1042, 239] on input "0" at bounding box center [1064, 240] width 92 height 20
type input "5"
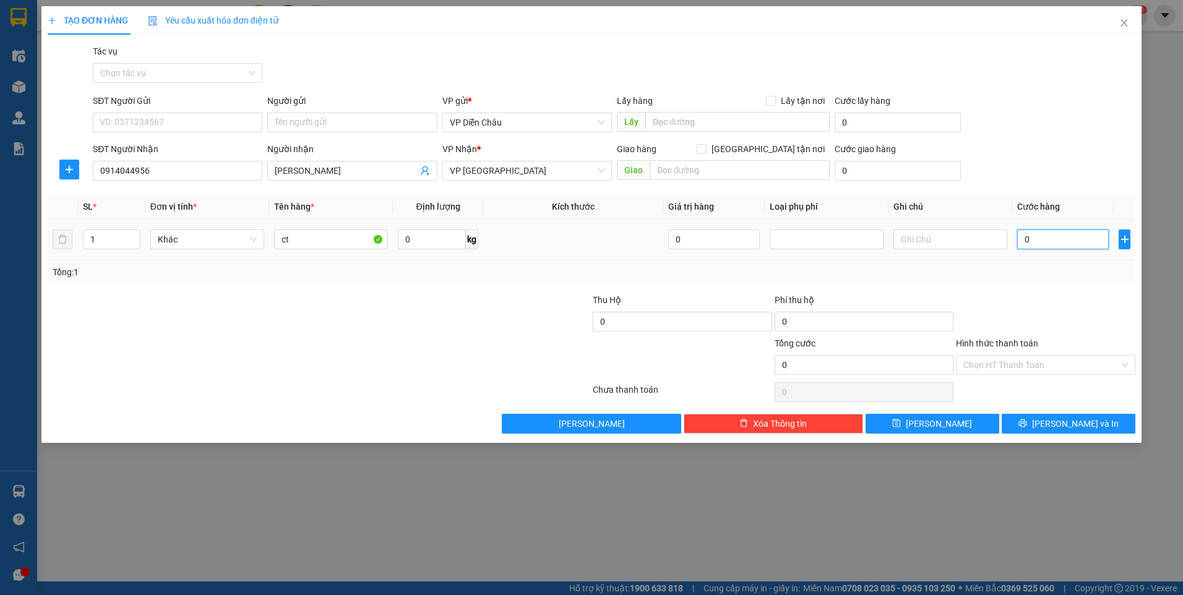
type input "5"
type input "50"
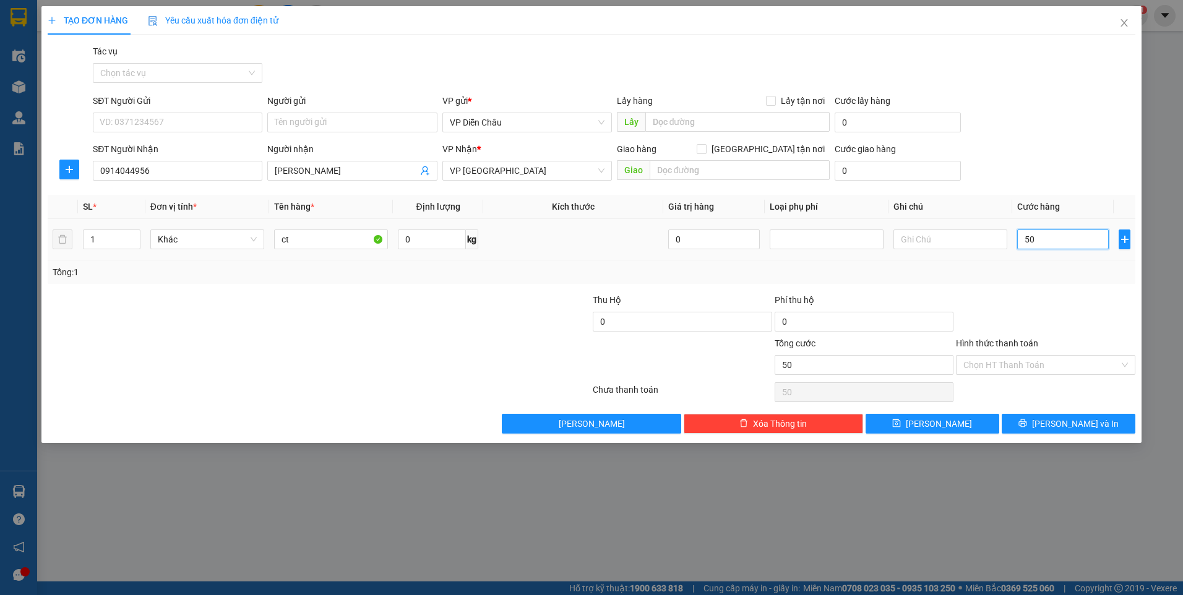
type input "500"
type input "5.000"
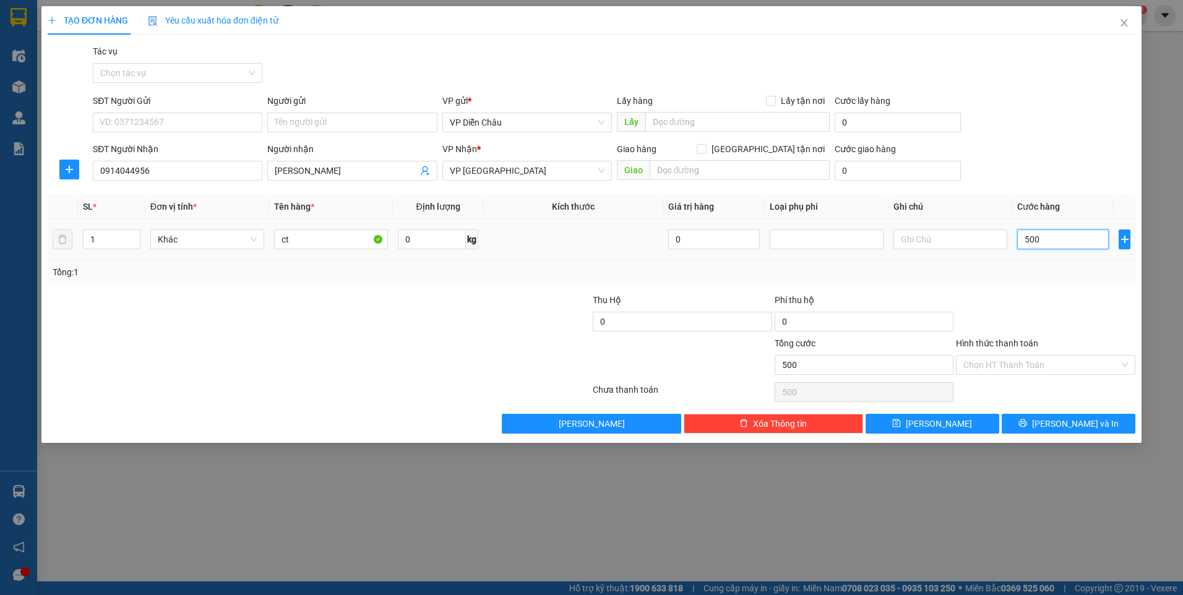
type input "5.000"
type input "50.000"
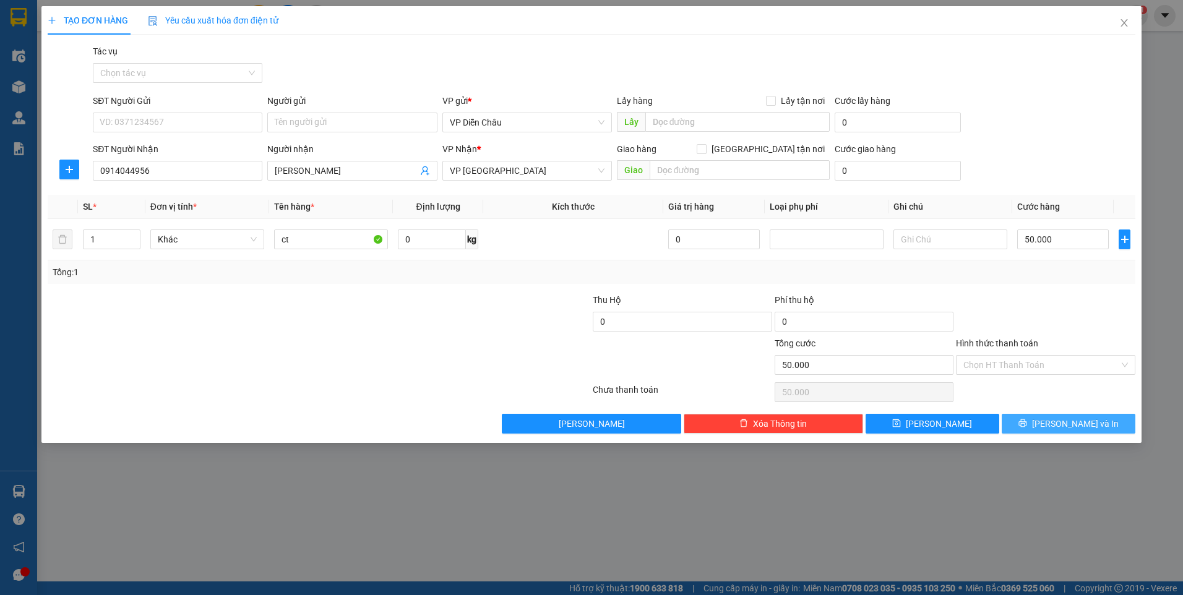
click at [1061, 421] on span "[PERSON_NAME] và In" at bounding box center [1075, 424] width 87 height 14
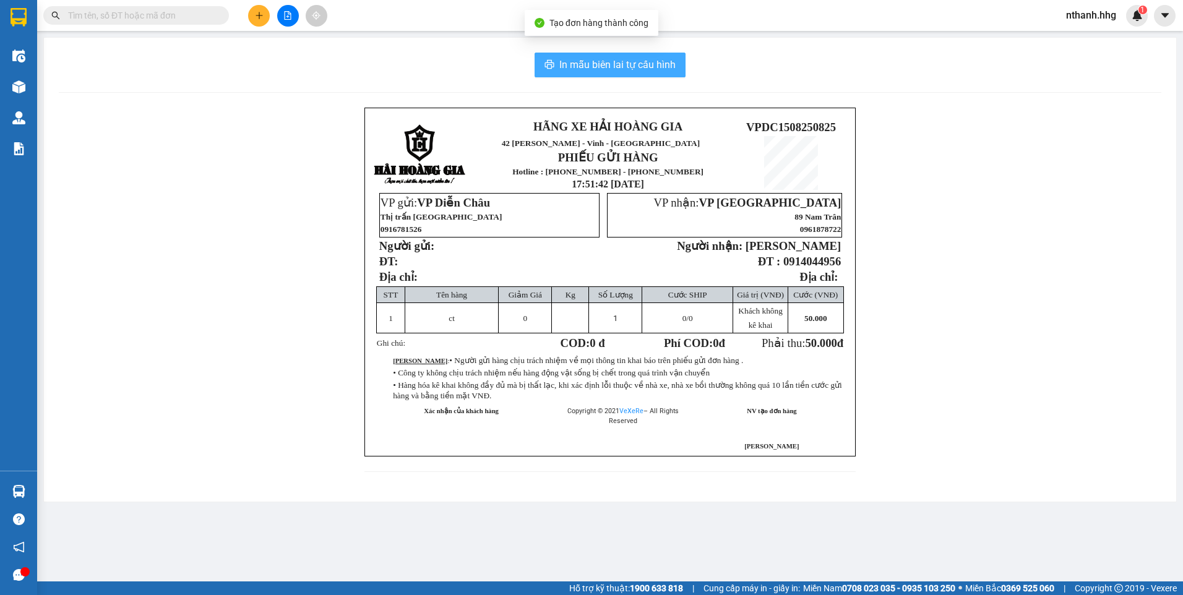
click at [625, 65] on span "In mẫu biên lai tự cấu hình" at bounding box center [618, 64] width 116 height 15
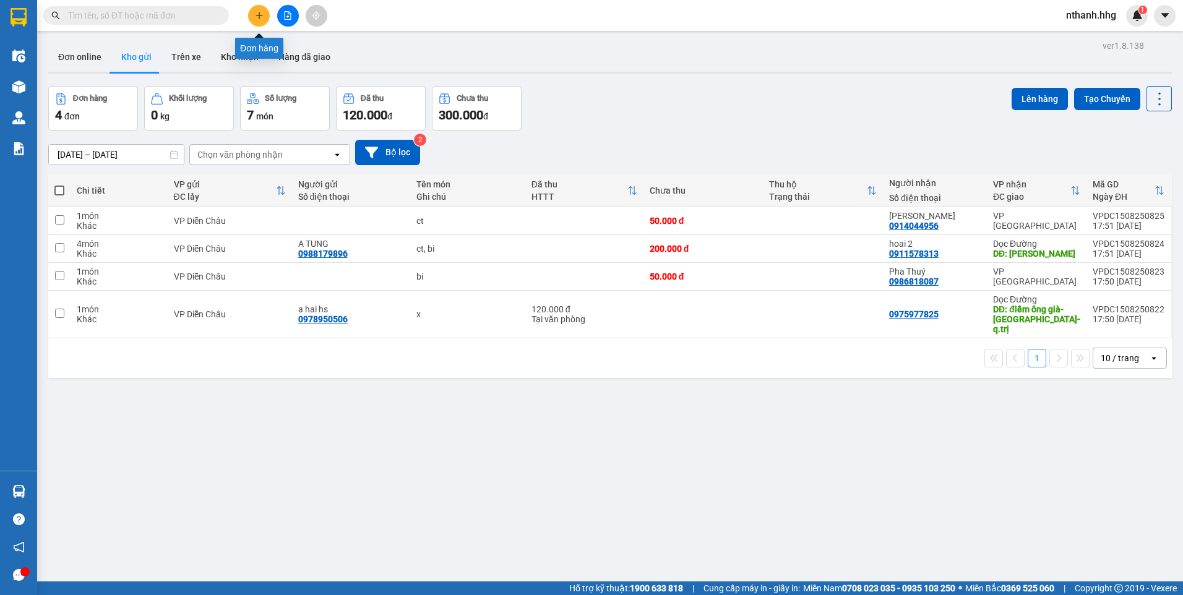
click at [265, 18] on button at bounding box center [259, 16] width 22 height 22
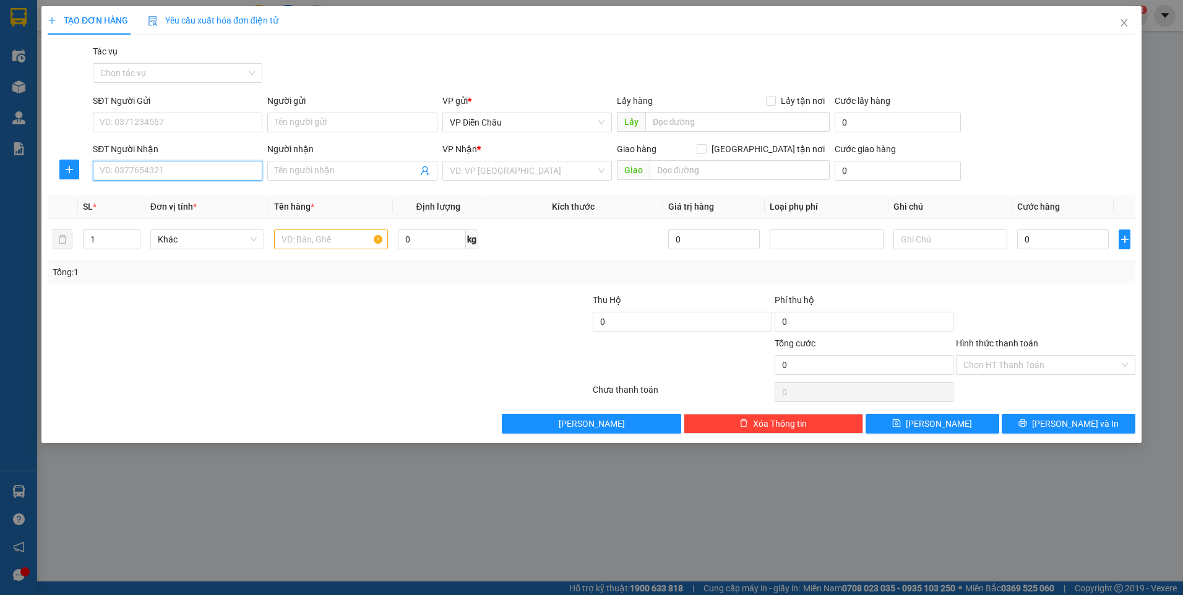
click at [186, 173] on input "SĐT Người Nhận" at bounding box center [178, 171] width 170 height 20
click at [127, 196] on div "0979341010 - a duc" at bounding box center [177, 196] width 155 height 14
type input "0979341010"
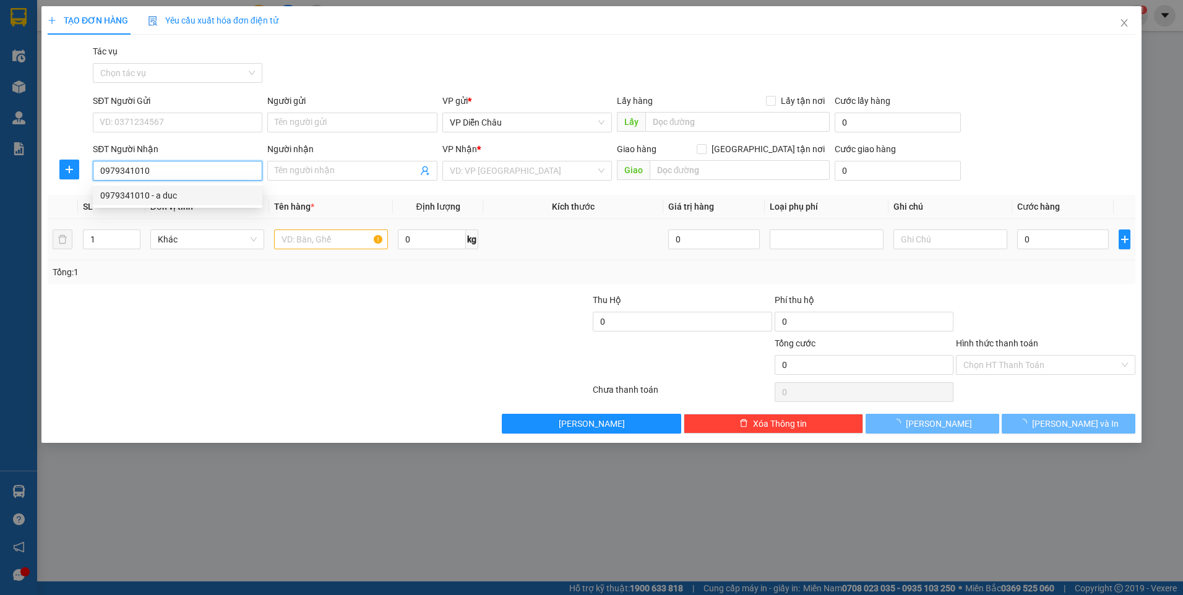
type input "a duc"
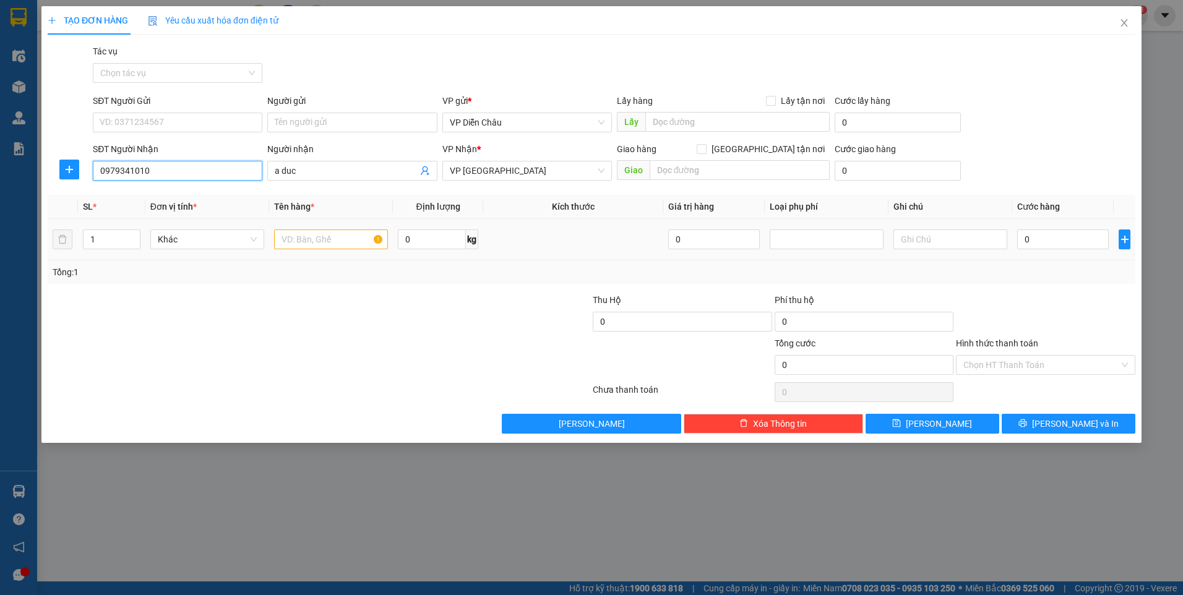
type input "0979341010"
click at [312, 243] on input "text" at bounding box center [331, 240] width 114 height 20
type input "ct"
click at [1056, 233] on input "0" at bounding box center [1064, 240] width 92 height 20
type input "5"
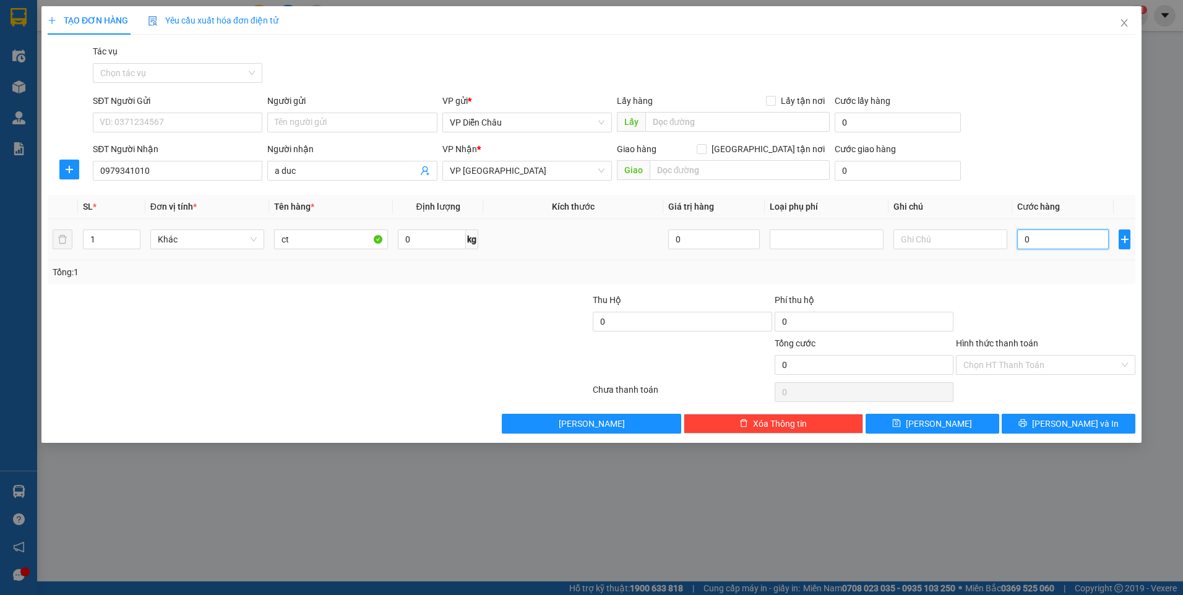
type input "5"
type input "50"
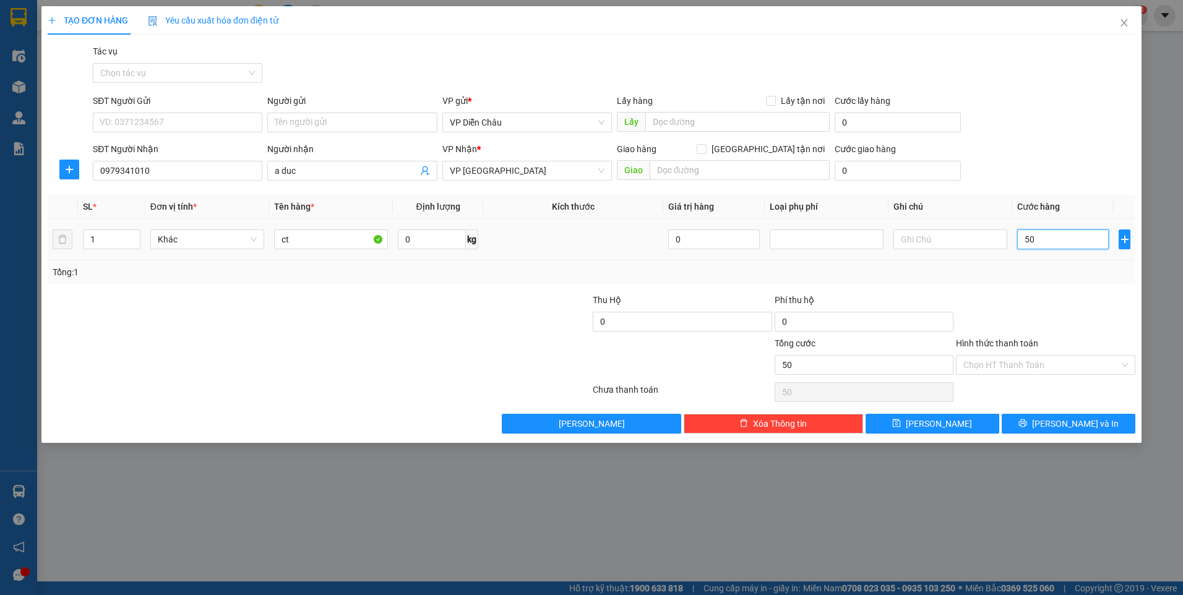
type input "500"
type input "5.000"
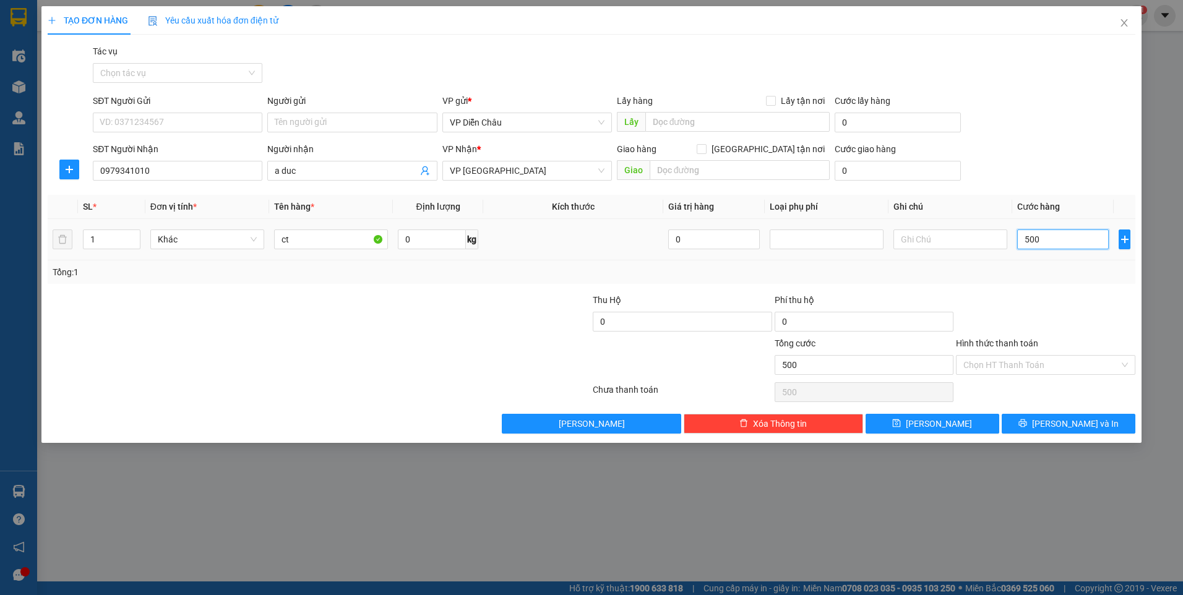
type input "5.000"
type input "50.000"
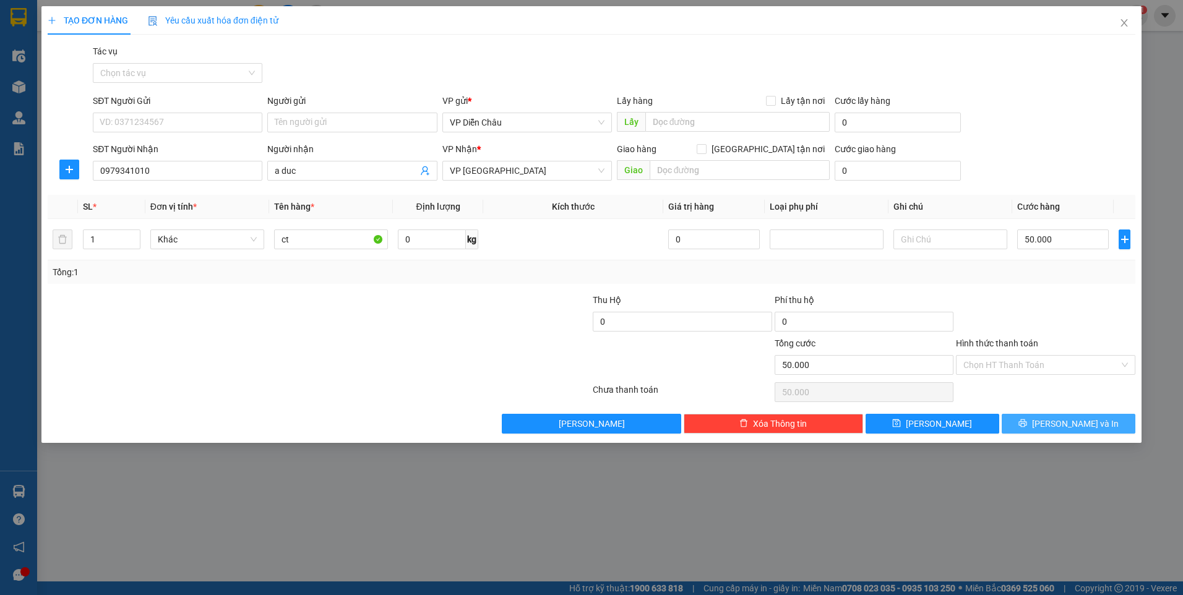
click at [1073, 423] on span "[PERSON_NAME] và In" at bounding box center [1075, 424] width 87 height 14
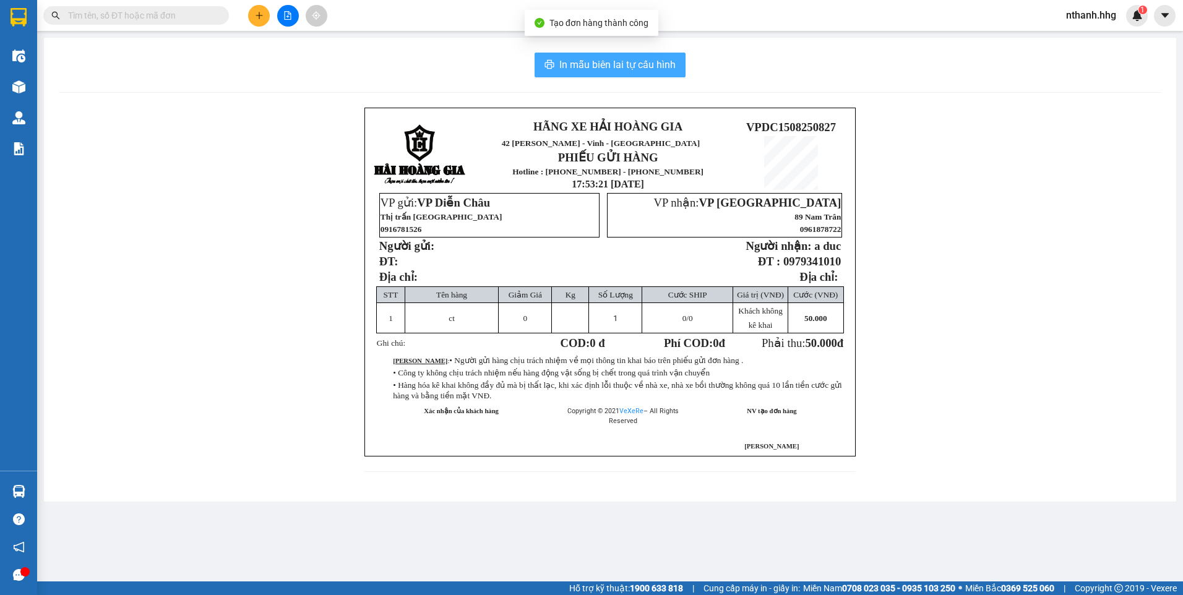
click at [579, 67] on span "In mẫu biên lai tự cấu hình" at bounding box center [618, 64] width 116 height 15
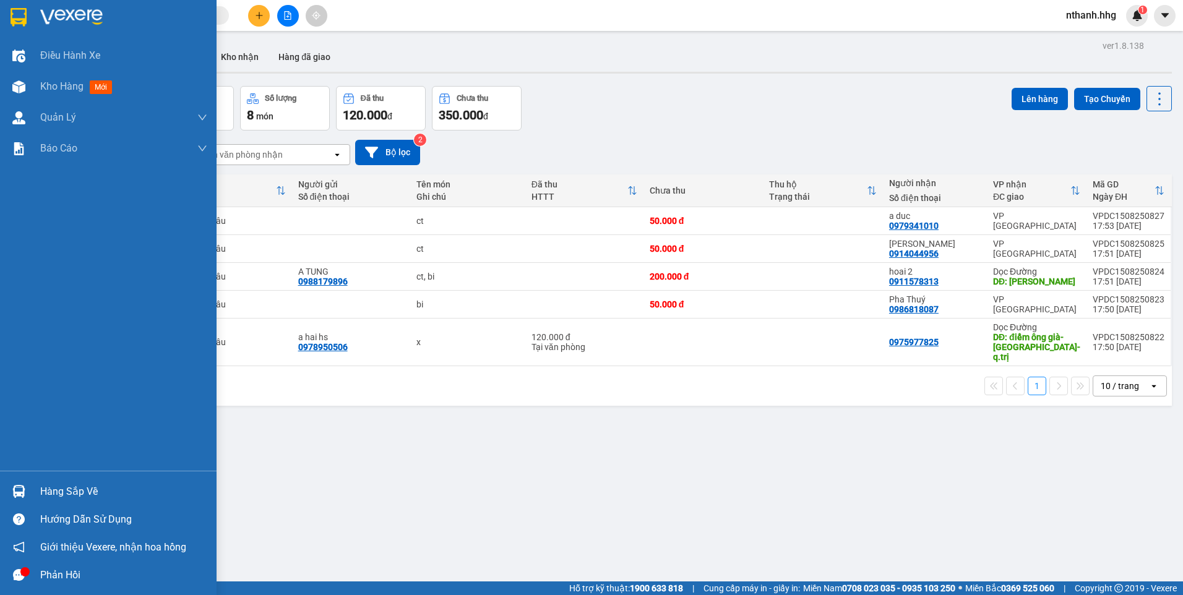
click at [19, 578] on icon "message" at bounding box center [19, 575] width 12 height 12
click at [85, 493] on div "Hàng sắp về" at bounding box center [123, 492] width 167 height 19
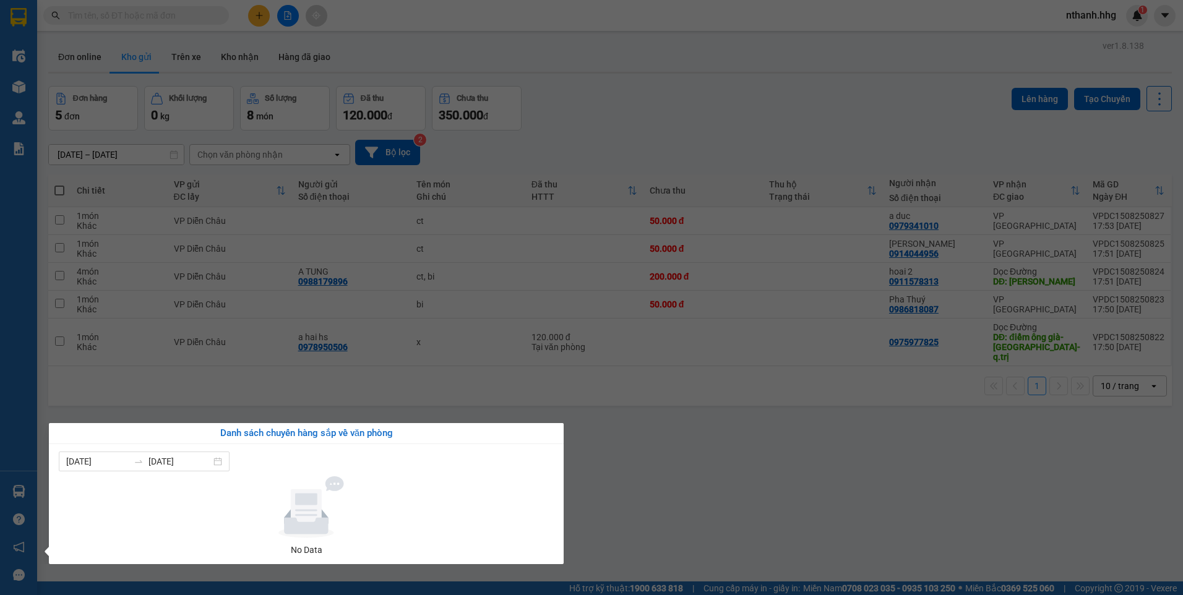
click at [674, 433] on section "Kết quả tìm kiếm ( 0 ) Bộ lọc No Data nthanh.hhg 1 Điều hành xe Kho hàng mới Qu…" at bounding box center [591, 297] width 1183 height 595
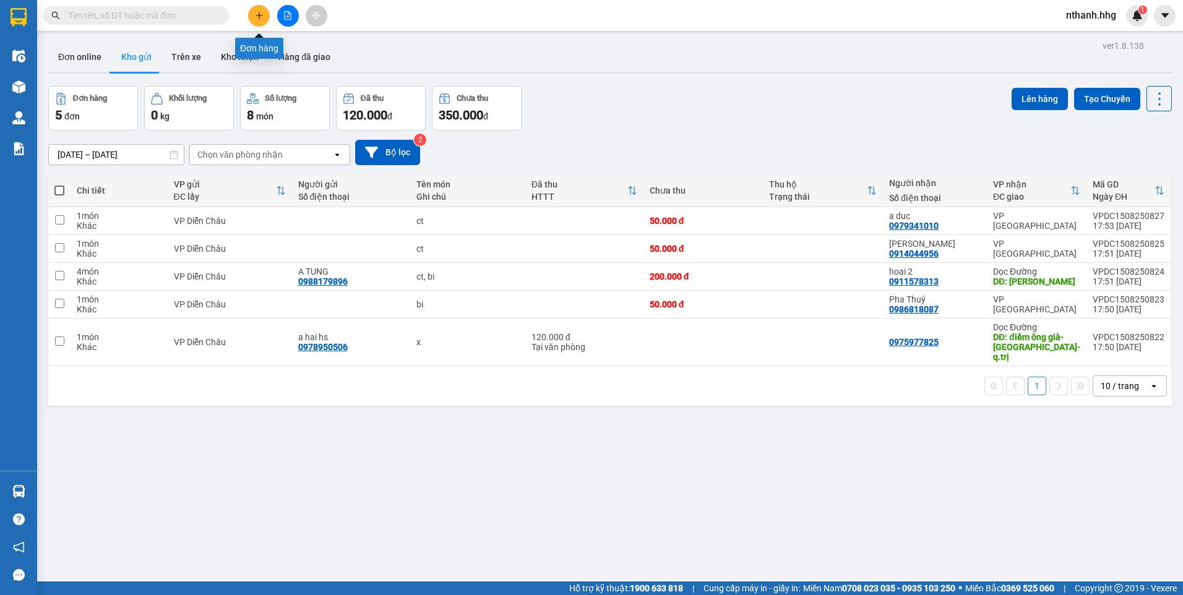
click at [266, 20] on button at bounding box center [259, 16] width 22 height 22
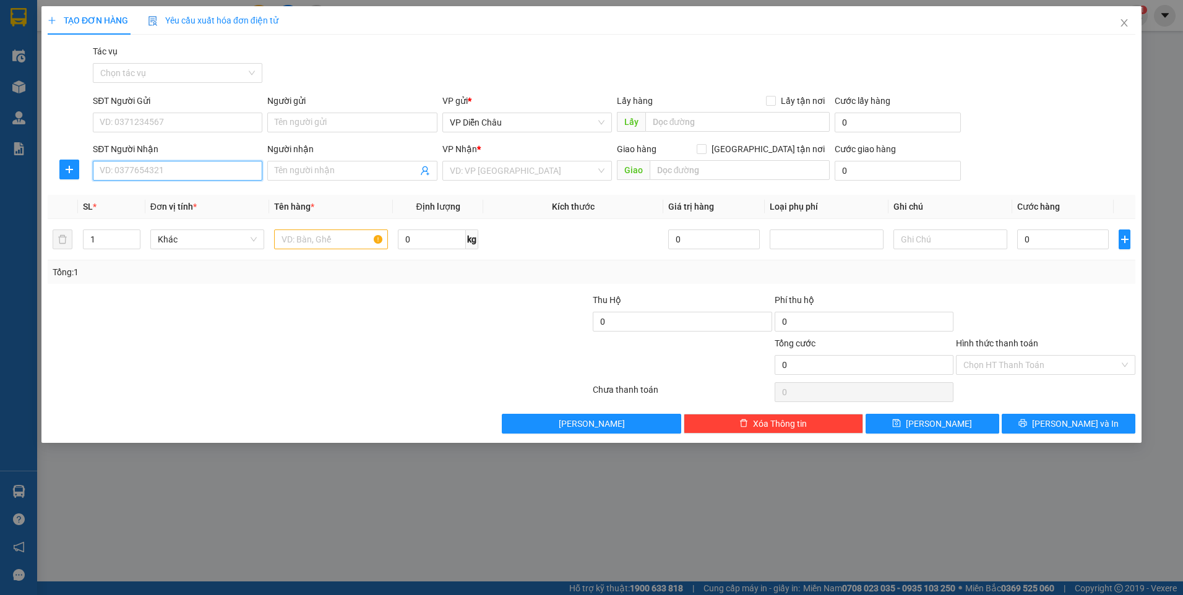
click at [181, 170] on input "SĐT Người Nhận" at bounding box center [178, 171] width 170 height 20
click at [120, 170] on input "0916080" at bounding box center [178, 171] width 170 height 20
click at [152, 192] on div "0961080876" at bounding box center [177, 196] width 155 height 14
type input "0961080876"
click at [130, 236] on span "up" at bounding box center [133, 236] width 7 height 7
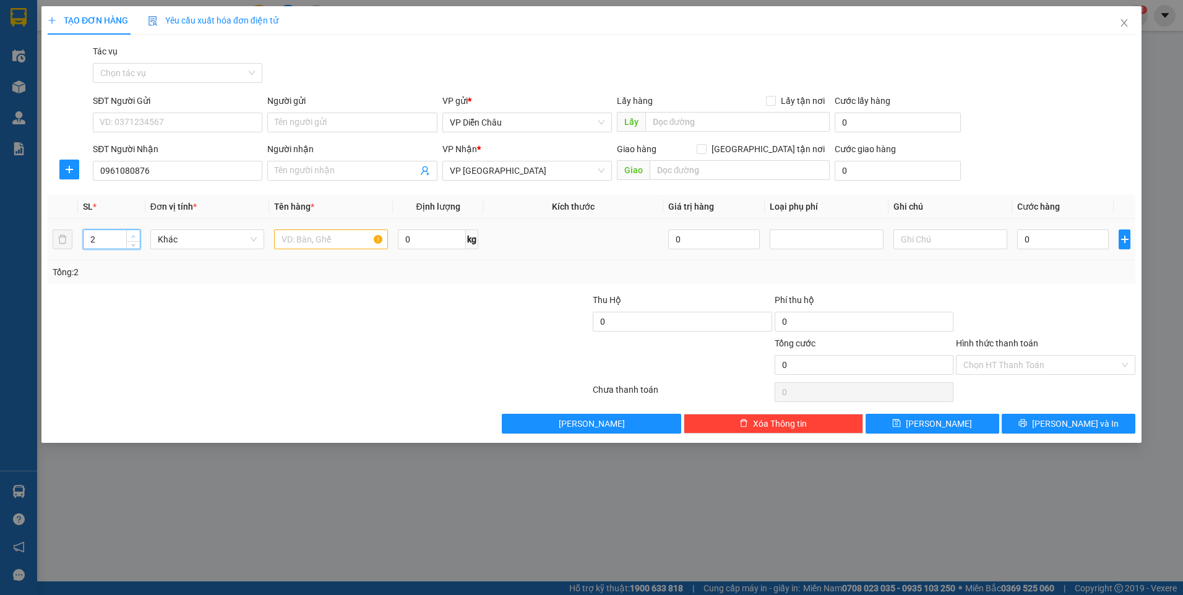
type input "3"
click at [130, 236] on span "up" at bounding box center [133, 236] width 7 height 7
click at [339, 240] on input "text" at bounding box center [331, 240] width 114 height 20
type input "bi"
click at [1049, 240] on input "0" at bounding box center [1064, 240] width 92 height 20
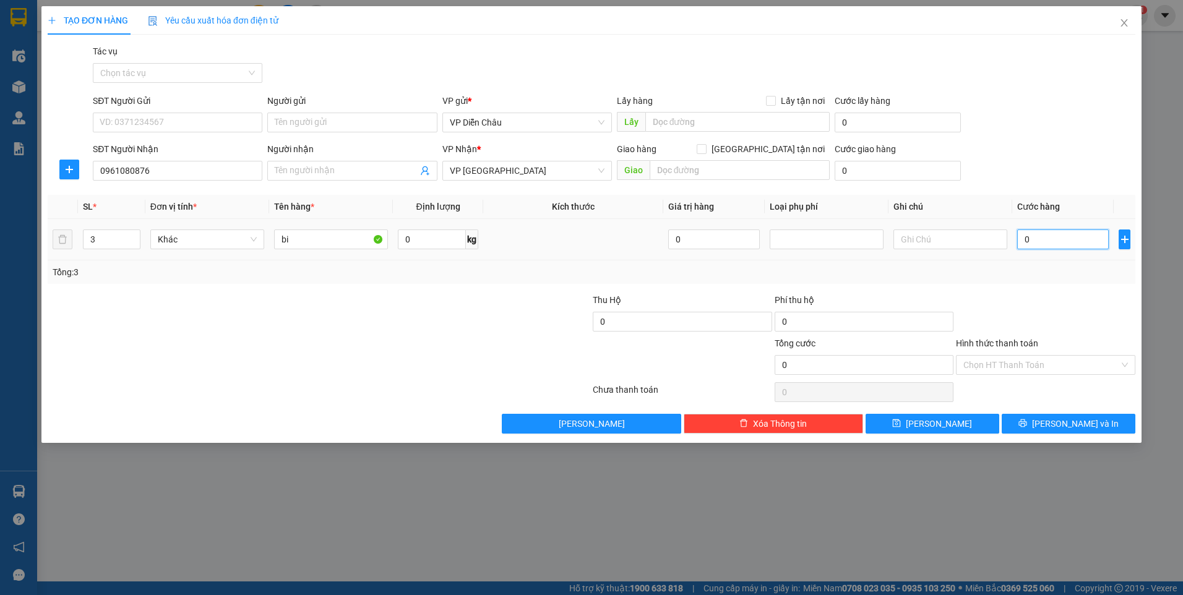
type input "2"
type input "24"
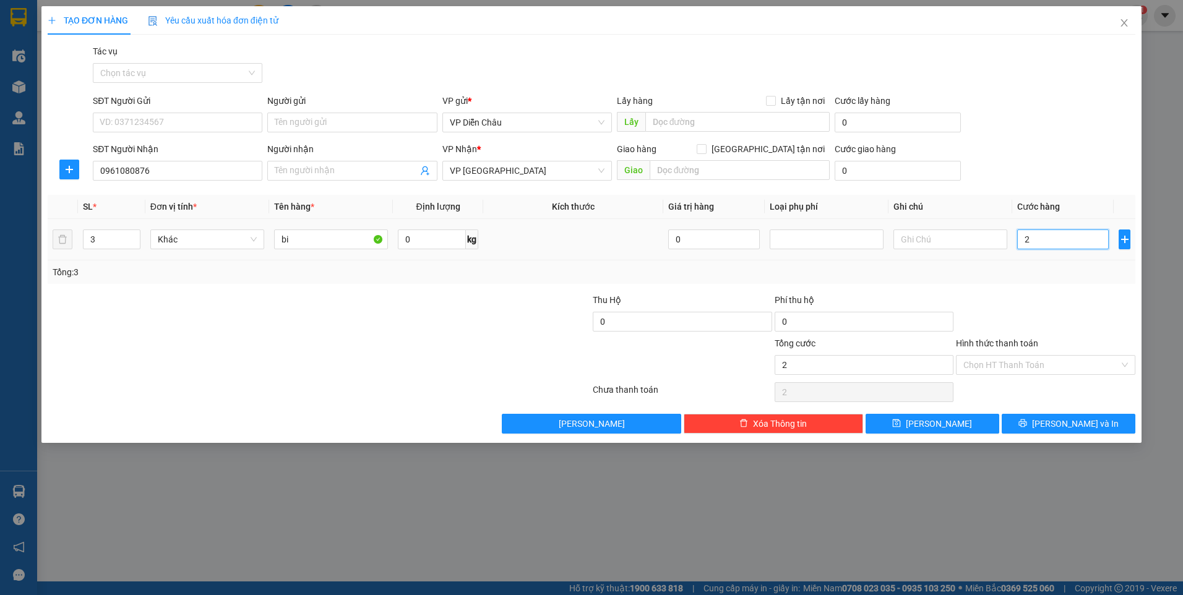
type input "24"
type input "2"
type input "27"
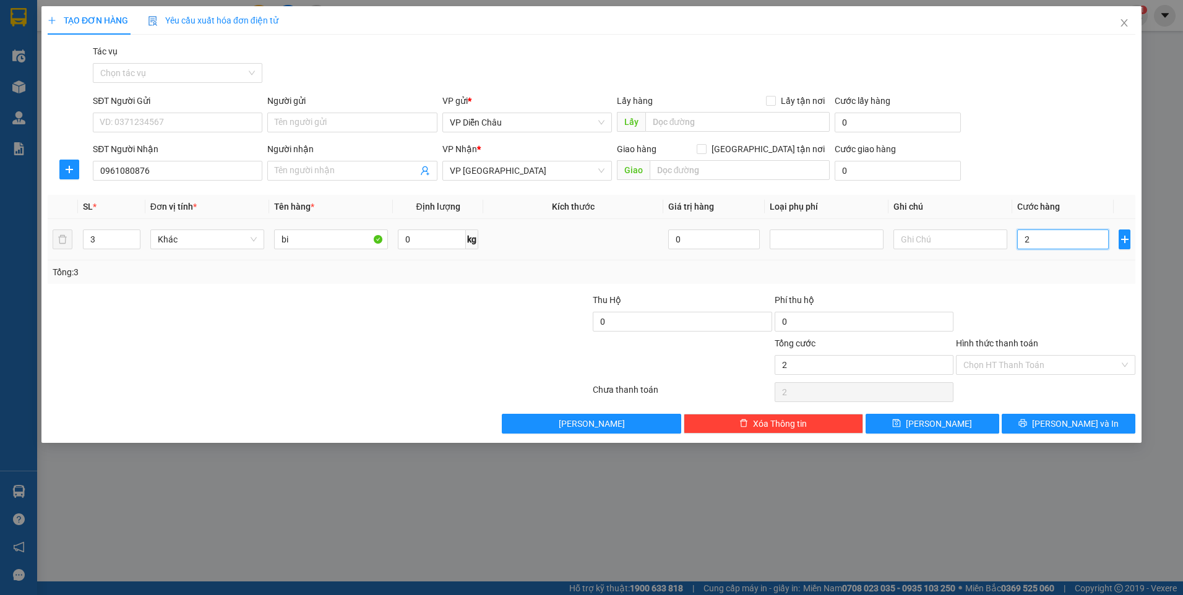
type input "27"
type input "270"
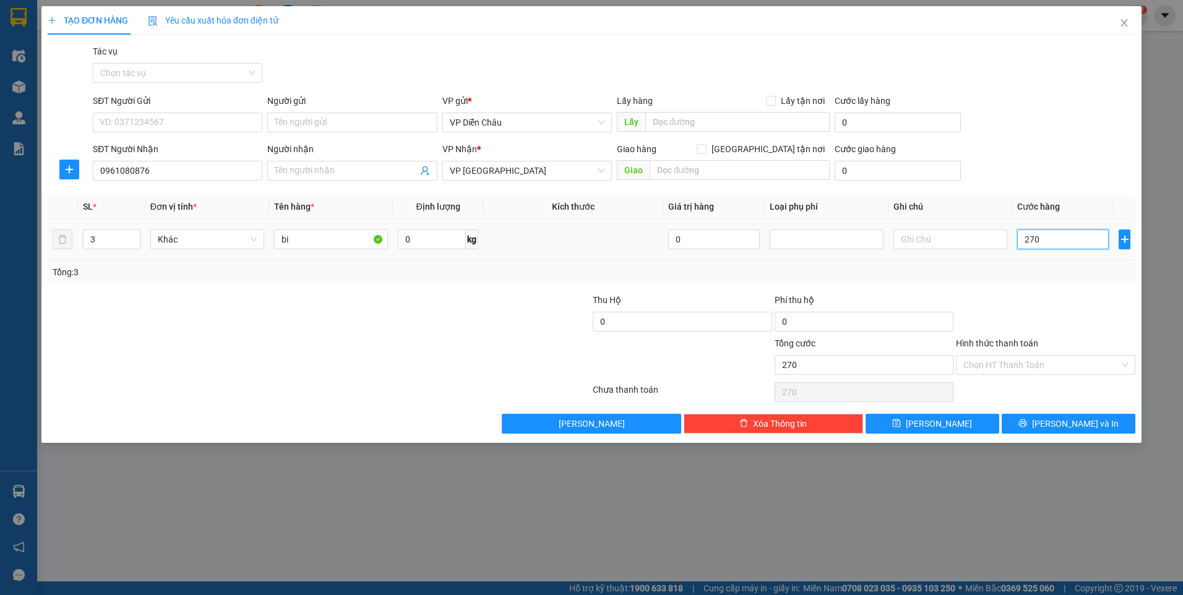
type input "2.700"
type input "27.000"
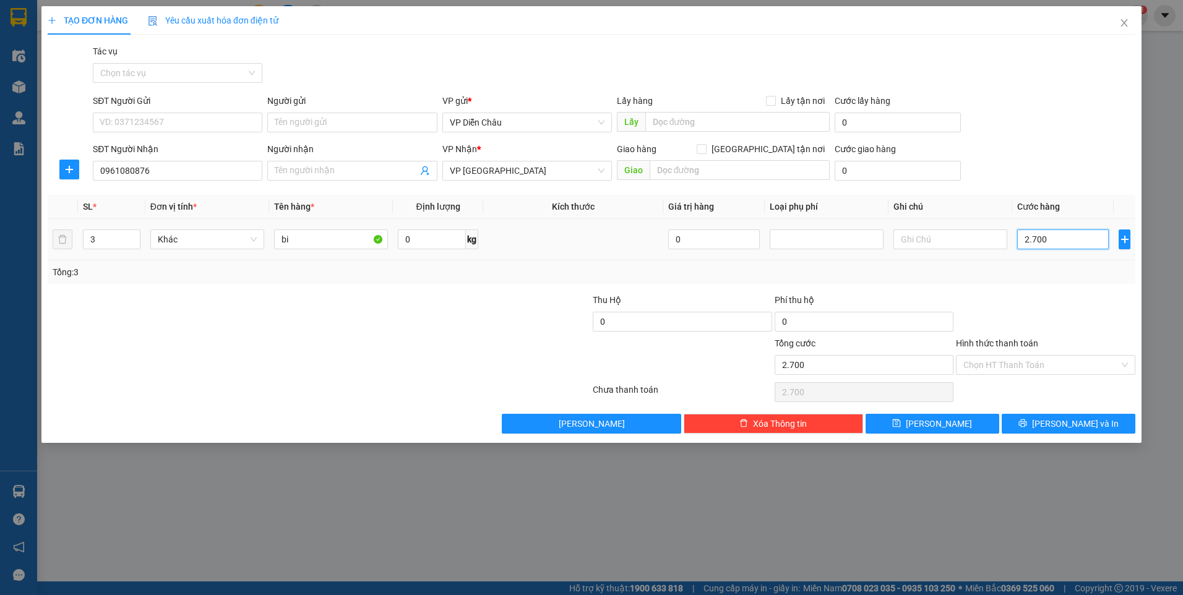
type input "27.000"
type input "270.000"
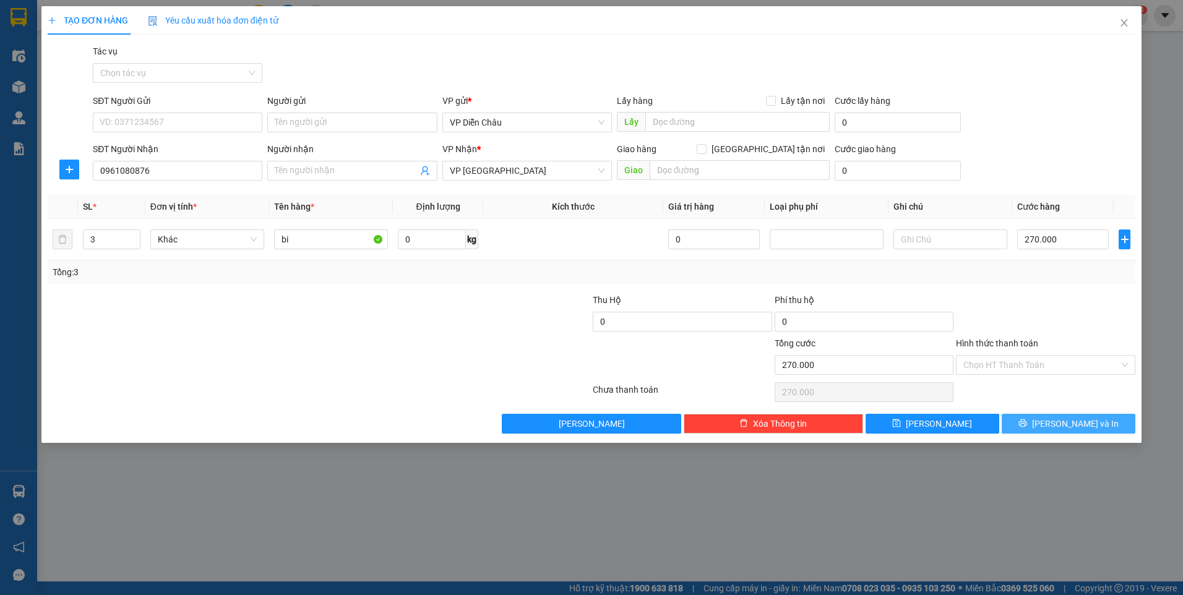
click at [1055, 425] on button "[PERSON_NAME] và In" at bounding box center [1069, 424] width 134 height 20
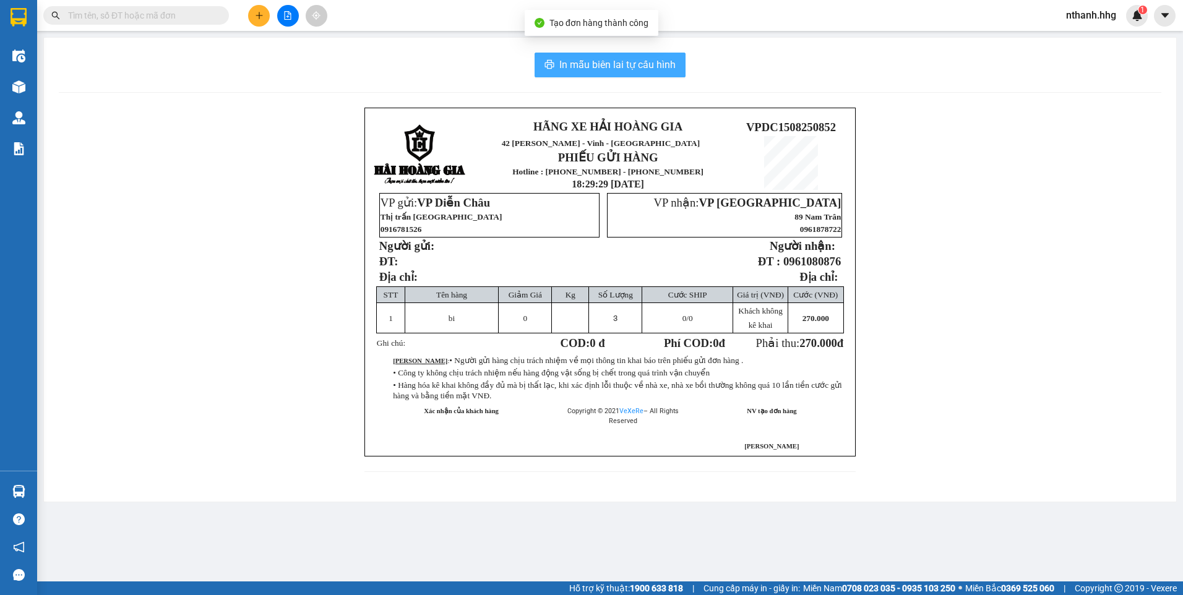
click at [633, 66] on span "In mẫu biên lai tự cấu hình" at bounding box center [618, 64] width 116 height 15
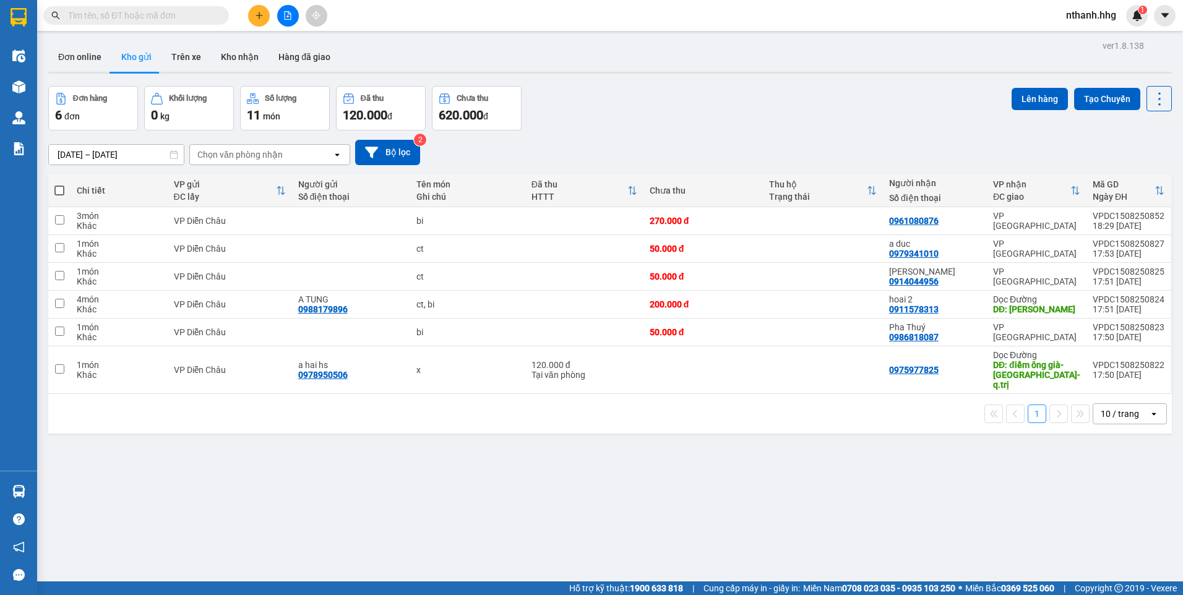
click at [253, 17] on button at bounding box center [259, 16] width 22 height 22
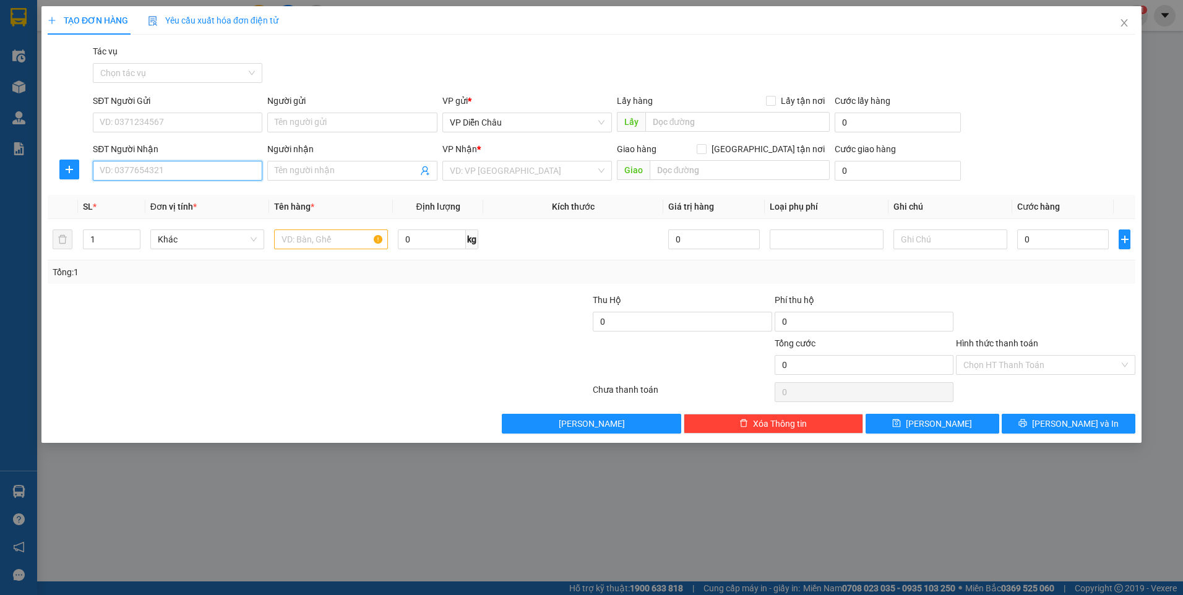
click at [190, 176] on input "SĐT Người Nhận" at bounding box center [178, 171] width 170 height 20
click at [128, 187] on div "0905299340" at bounding box center [178, 196] width 170 height 20
type input "0905299340"
click at [322, 233] on input "text" at bounding box center [331, 240] width 114 height 20
type input "x"
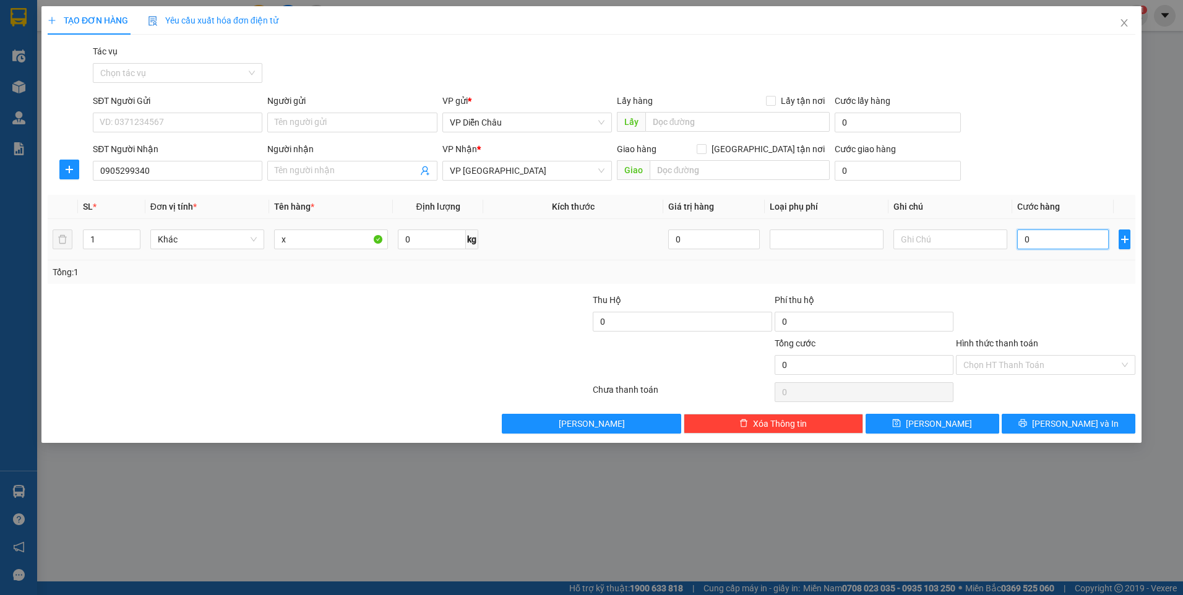
click at [1062, 242] on input "0" at bounding box center [1064, 240] width 92 height 20
type input "1"
type input "110"
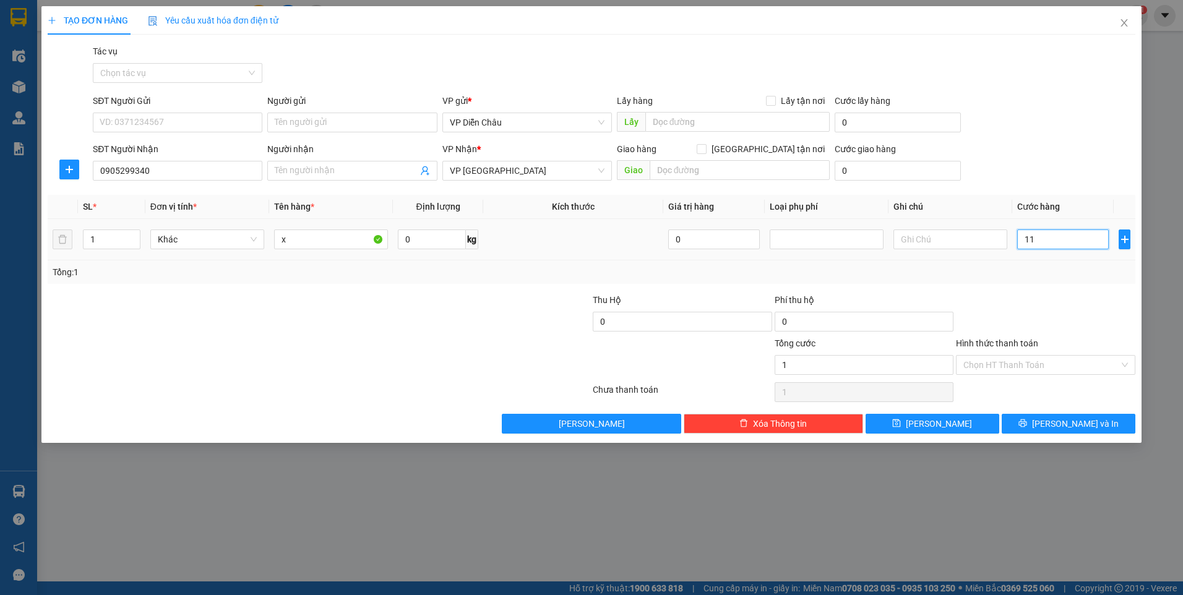
type input "110"
type input "1.100"
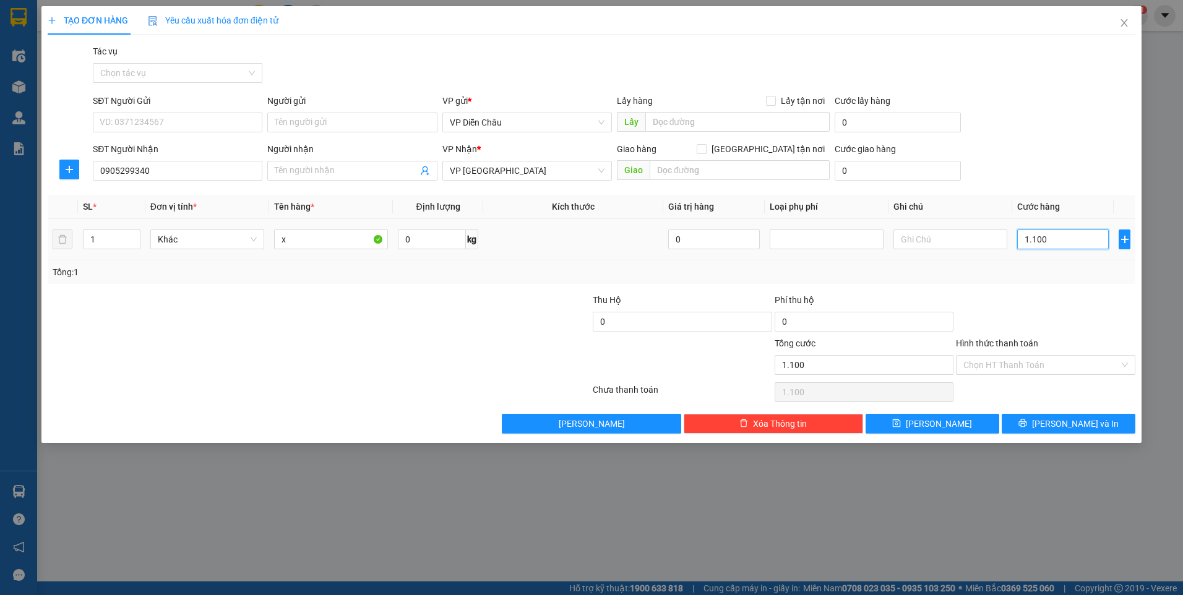
type input "11.000"
type input "1.100"
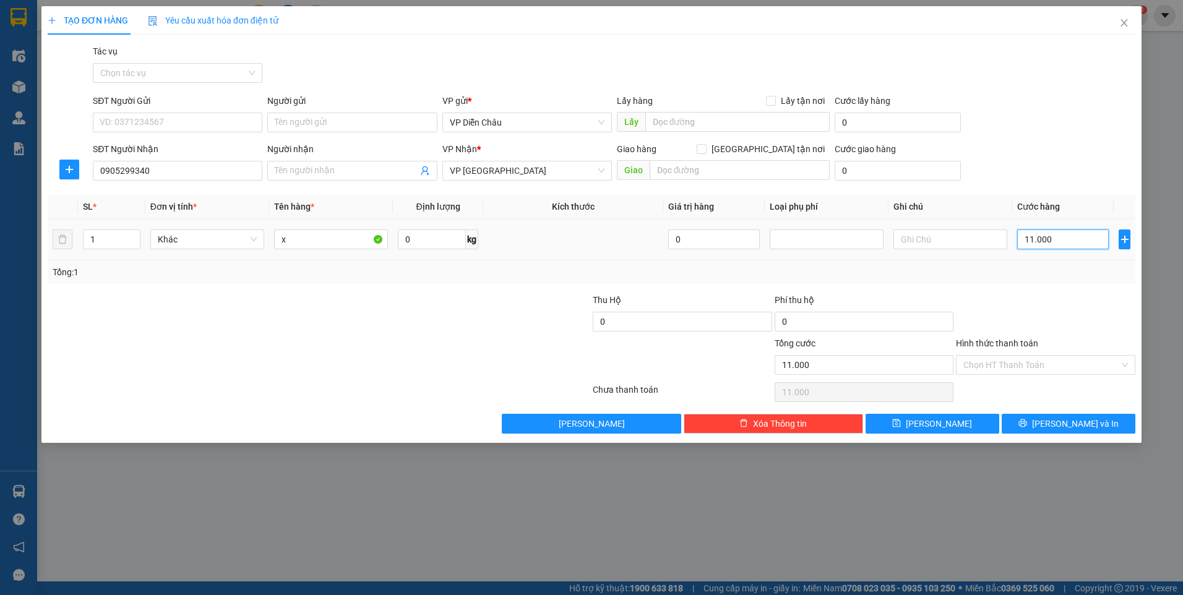
type input "1.100"
type input "110"
type input "11"
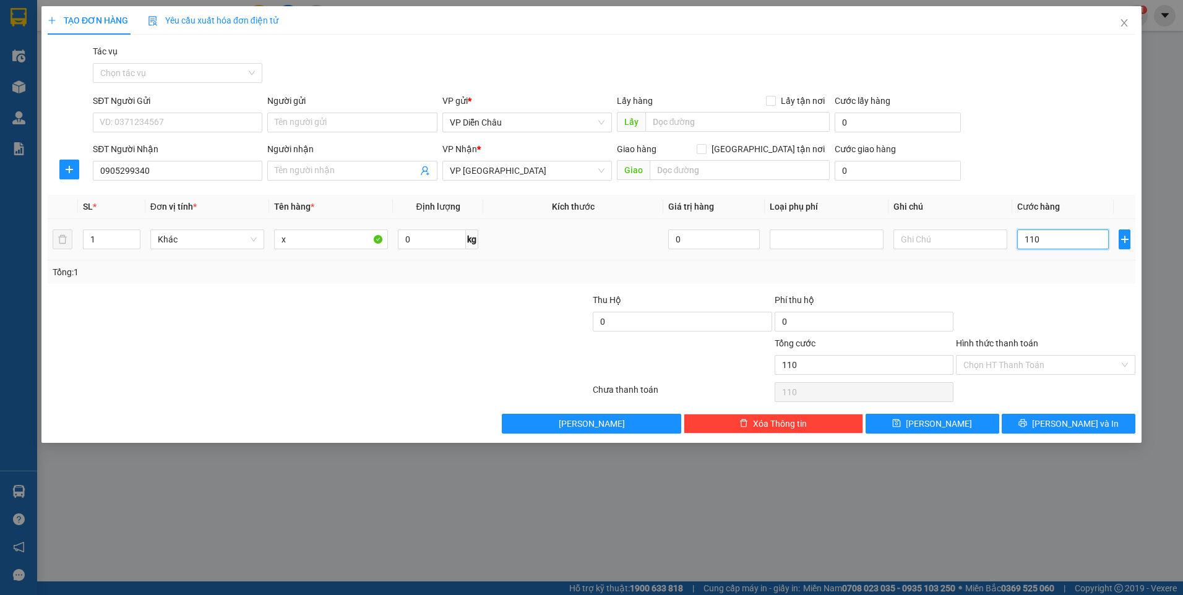
type input "11"
type input "1"
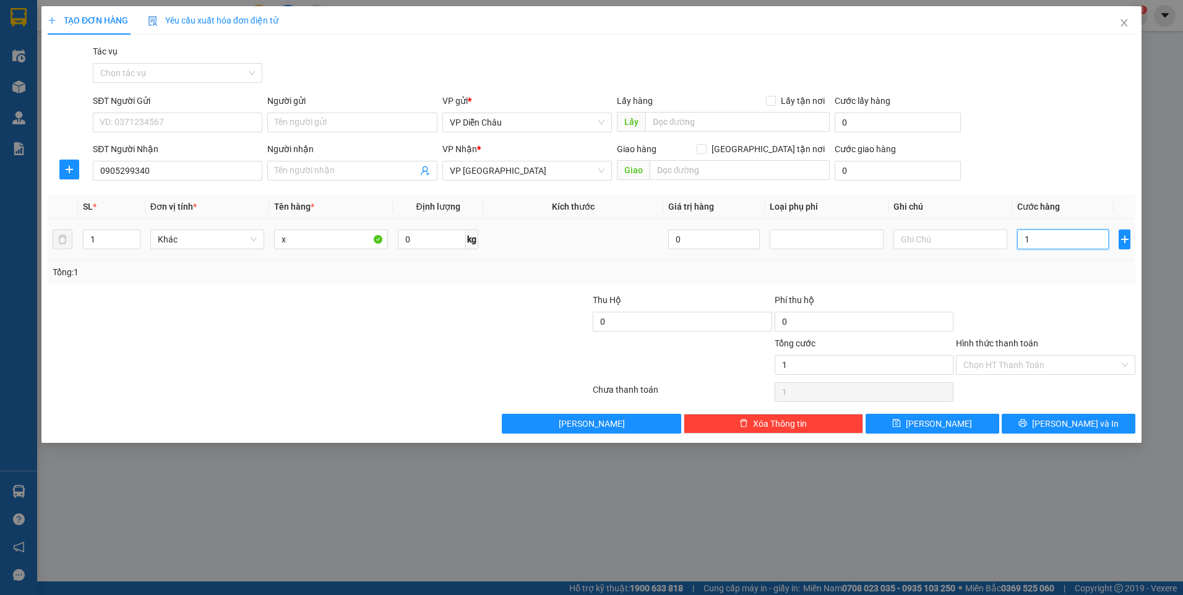
type input "10"
type input "100"
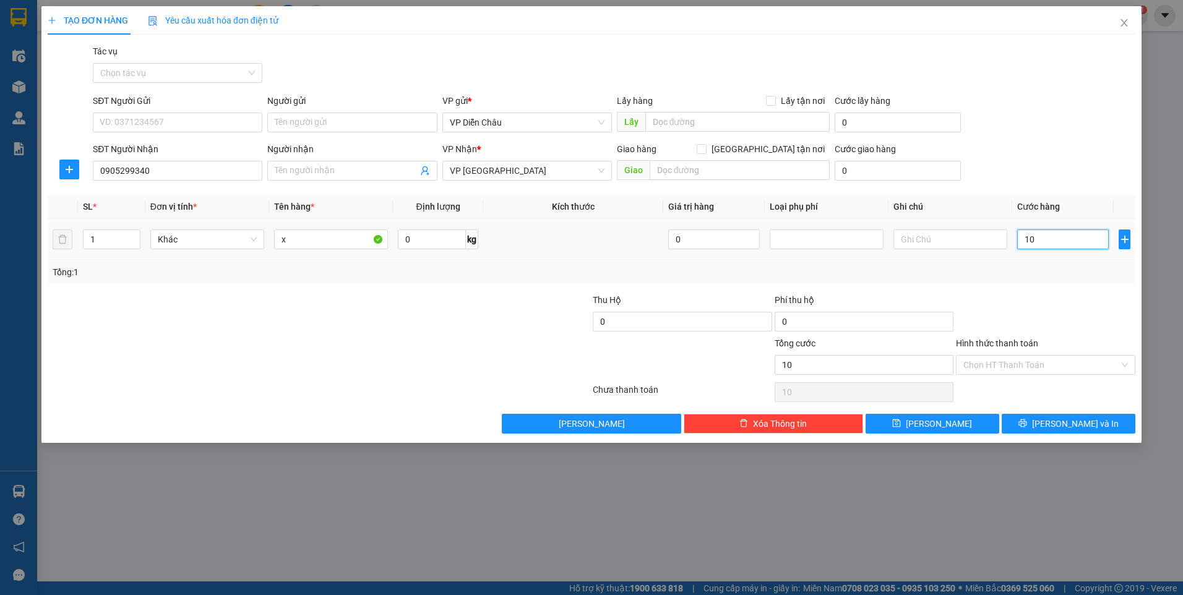
type input "100"
type input "1.000"
type input "10.000"
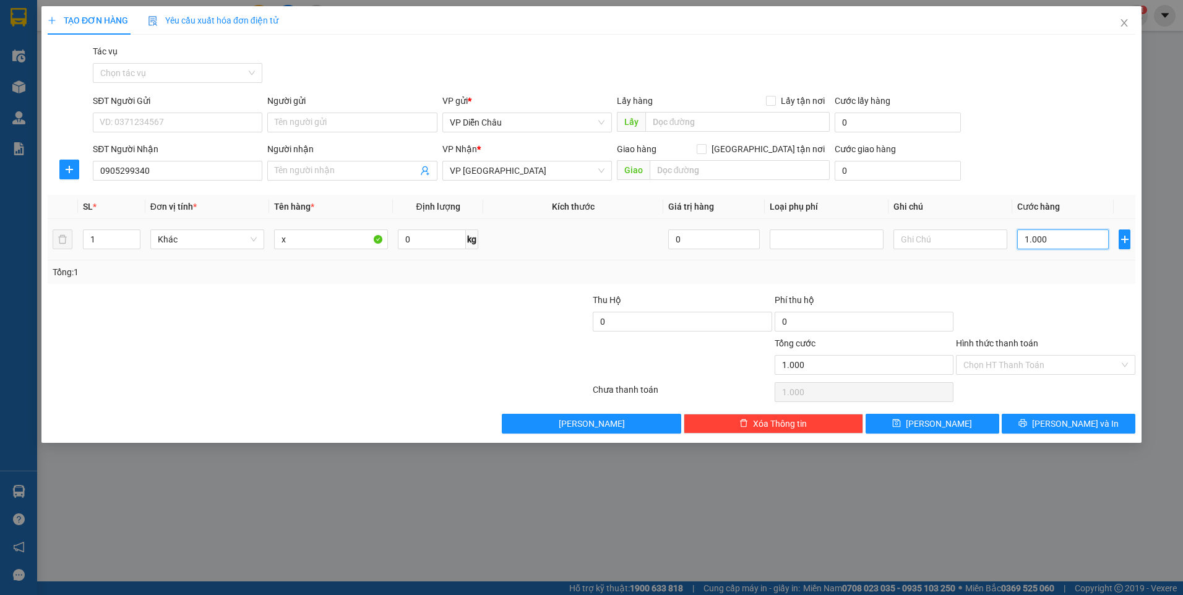
type input "10.000"
type input "100.000"
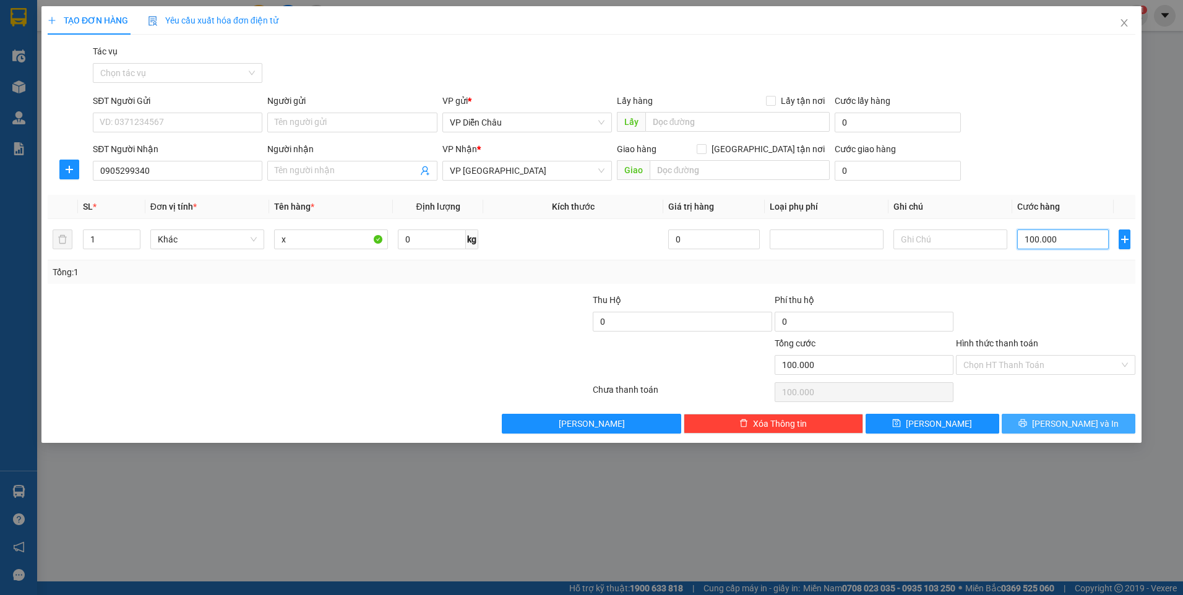
type input "100.000"
click at [1060, 429] on span "[PERSON_NAME] và In" at bounding box center [1075, 424] width 87 height 14
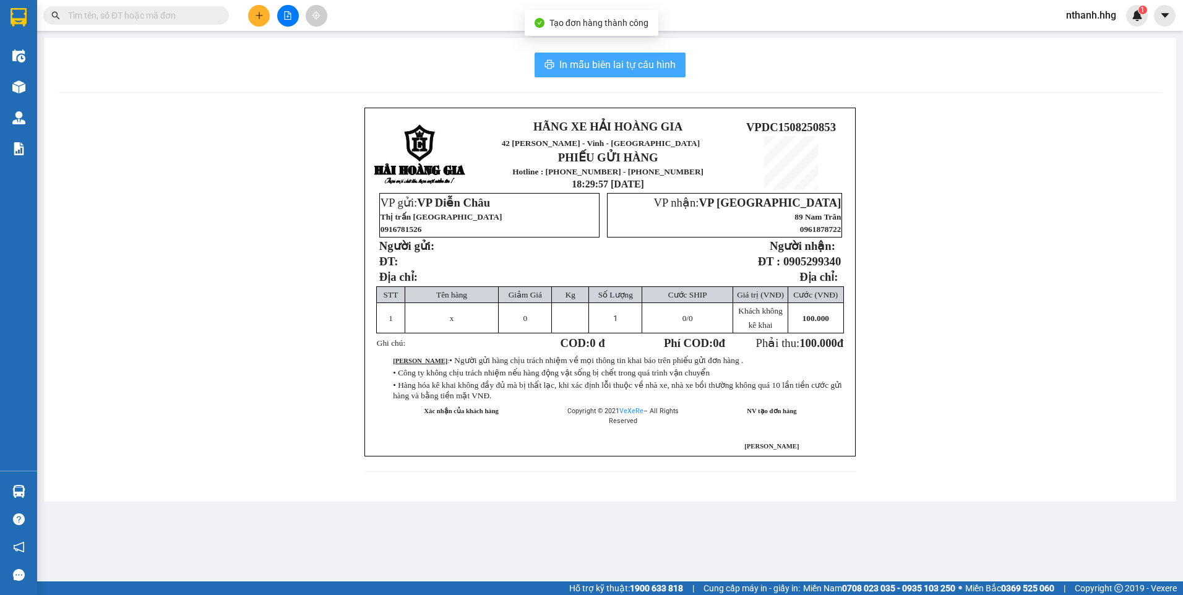
click at [623, 66] on span "In mẫu biên lai tự cấu hình" at bounding box center [618, 64] width 116 height 15
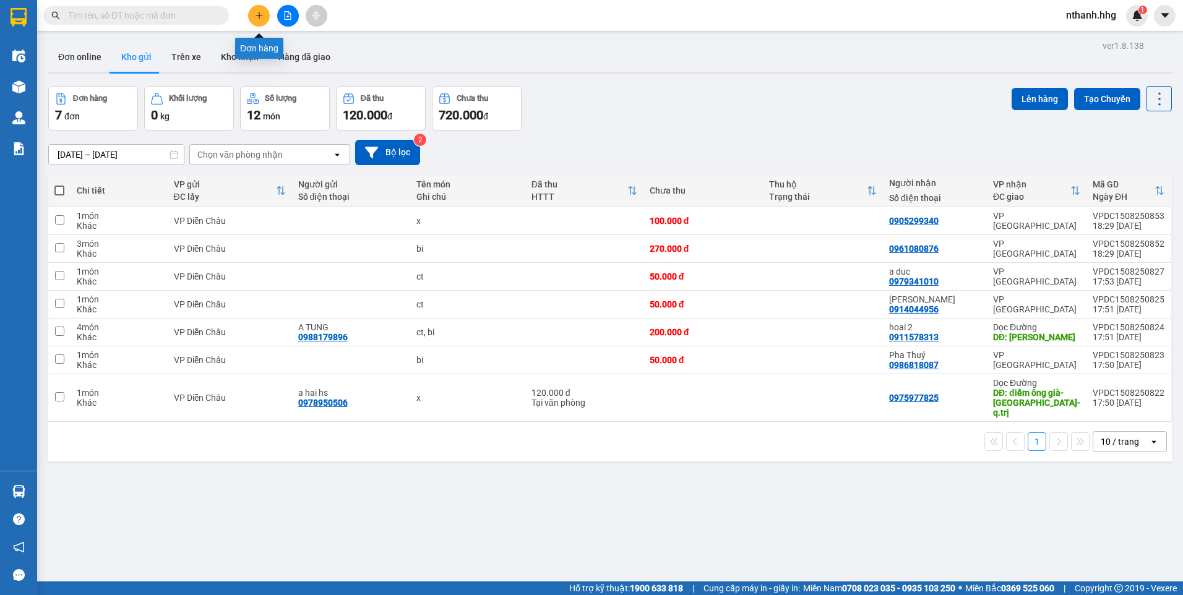
click at [254, 17] on button at bounding box center [259, 16] width 22 height 22
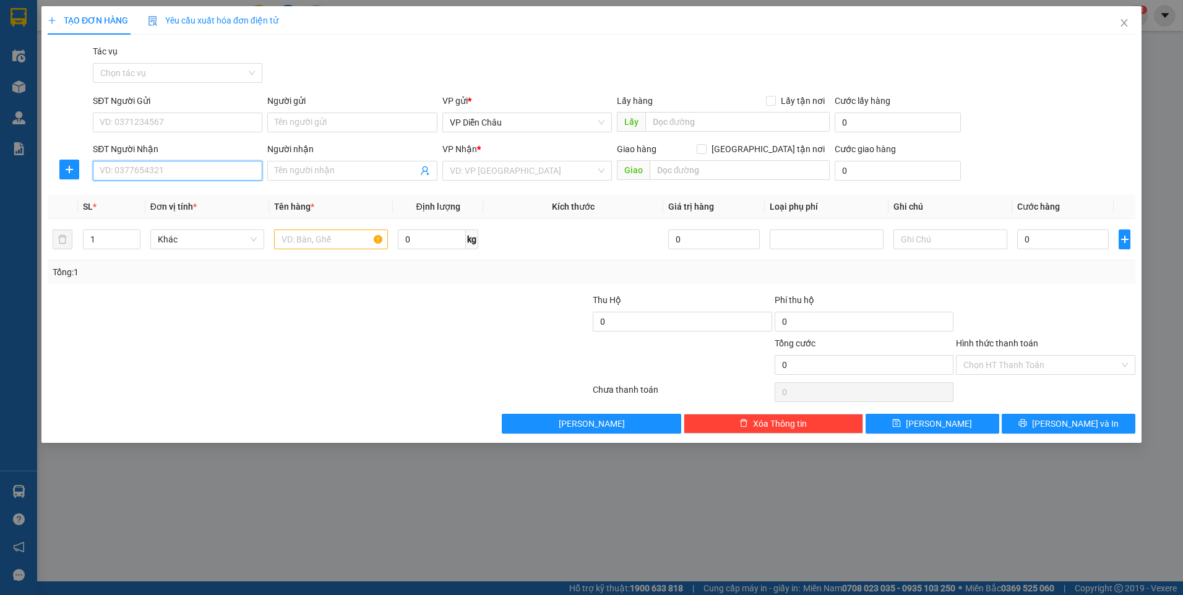
click at [222, 171] on input "SĐT Người Nhận" at bounding box center [178, 171] width 170 height 20
click at [123, 192] on div "0773589968" at bounding box center [177, 196] width 155 height 14
type input "0773589968"
click at [305, 237] on input "text" at bounding box center [331, 240] width 114 height 20
type input "bi"
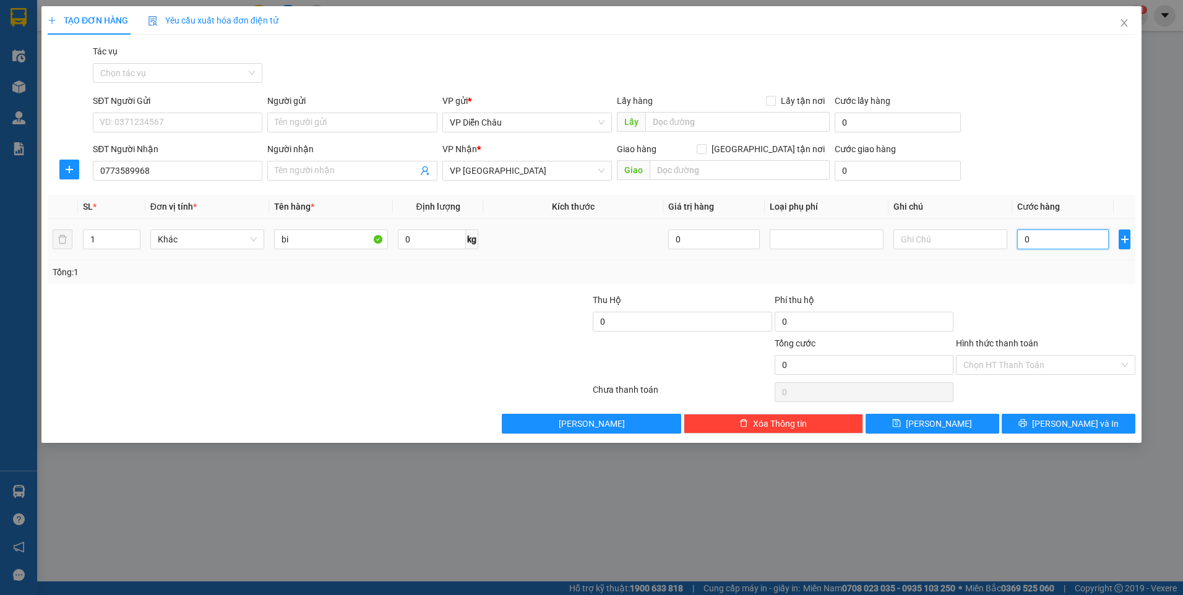
click at [1043, 238] on input "0" at bounding box center [1064, 240] width 92 height 20
type input "1"
type input "10"
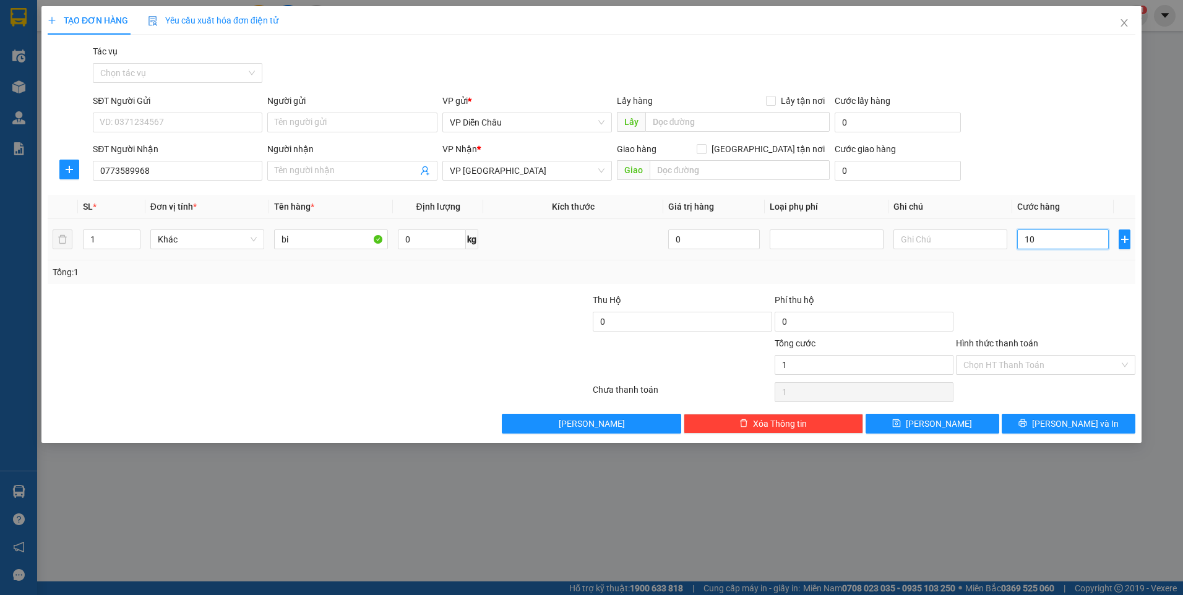
type input "10"
type input "100"
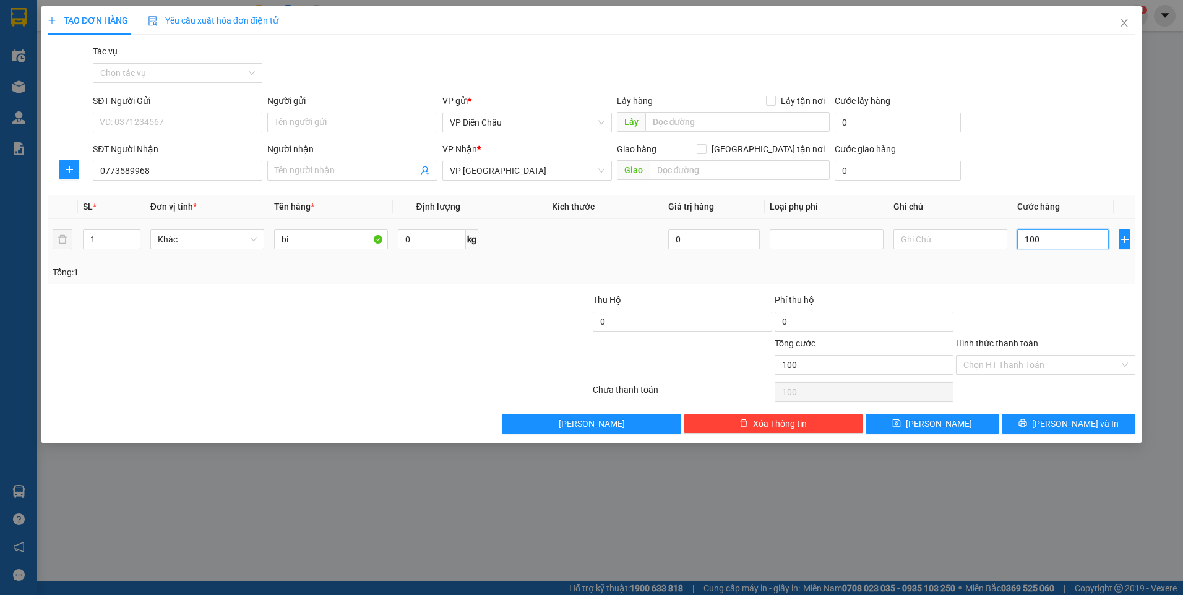
type input "1.000"
type input "10.000"
click at [1056, 430] on button "[PERSON_NAME] và In" at bounding box center [1069, 424] width 134 height 20
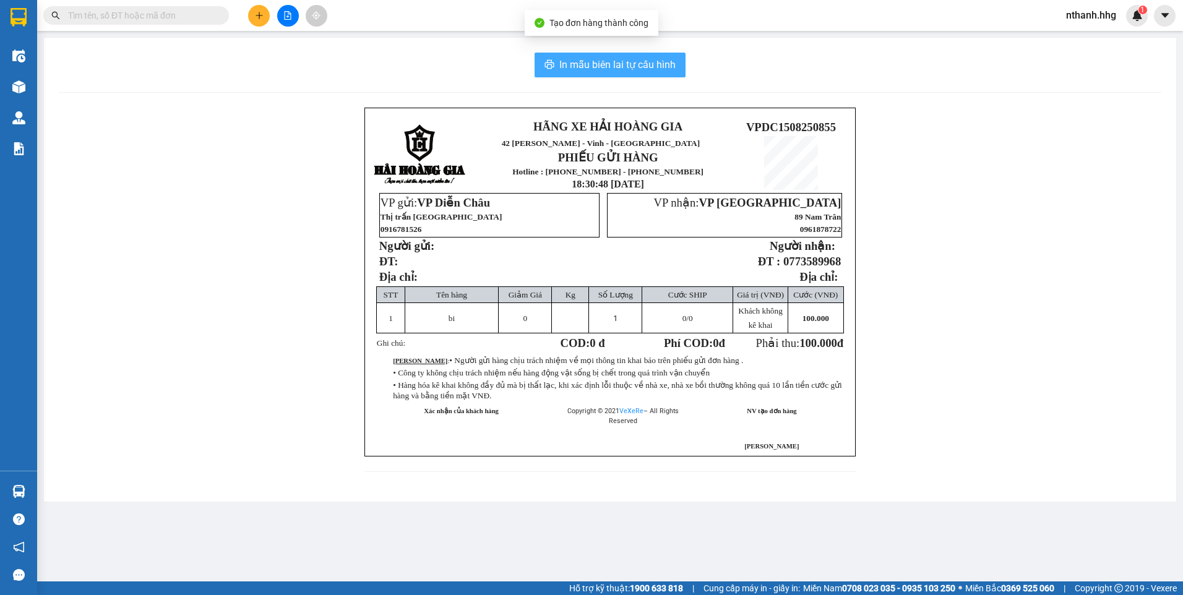
click at [588, 64] on span "In mẫu biên lai tự cấu hình" at bounding box center [618, 64] width 116 height 15
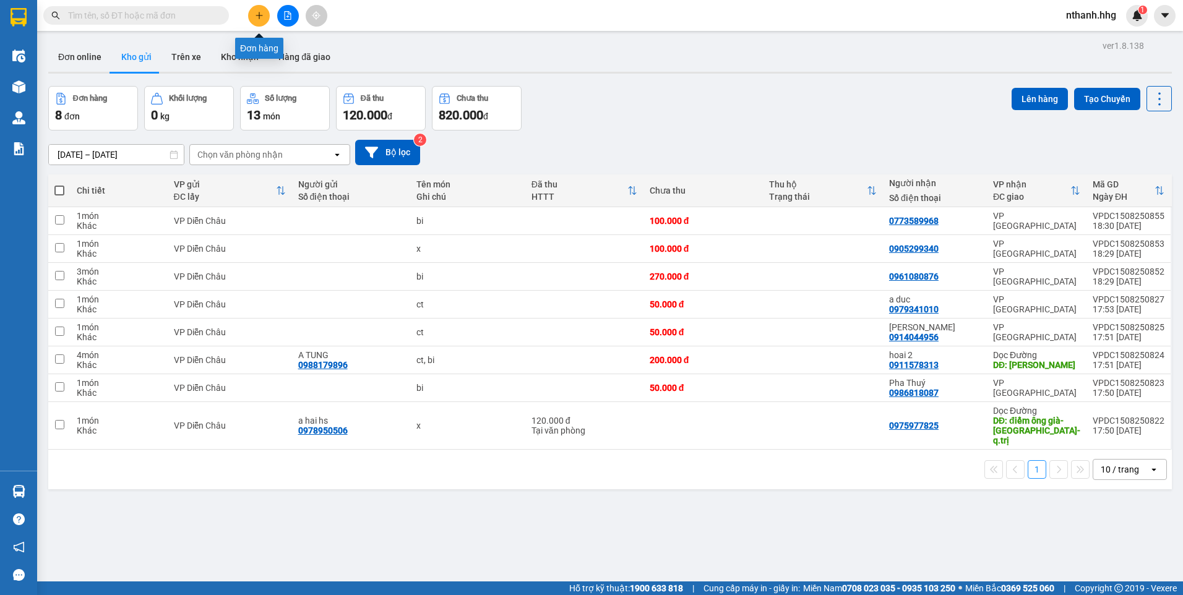
click at [257, 16] on icon "plus" at bounding box center [259, 15] width 9 height 9
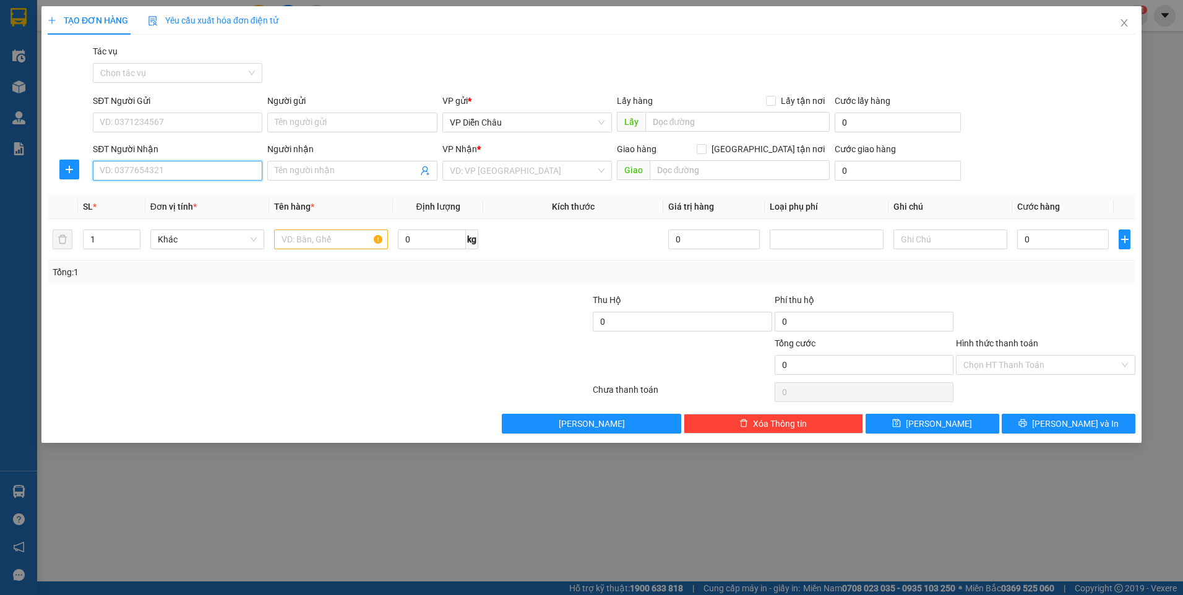
click at [205, 175] on input "SĐT Người Nhận" at bounding box center [178, 171] width 170 height 20
click at [120, 189] on div "0898544445" at bounding box center [177, 196] width 155 height 14
click at [332, 240] on input "text" at bounding box center [331, 240] width 114 height 20
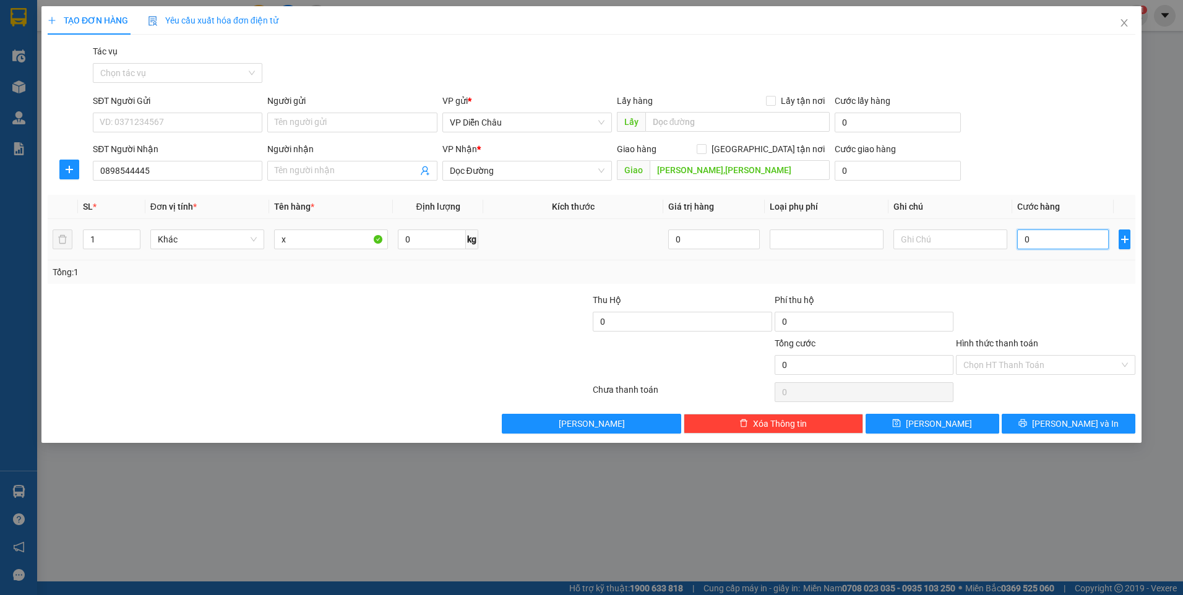
click at [1057, 235] on input "0" at bounding box center [1064, 240] width 92 height 20
click at [1060, 357] on input "Hình thức thanh toán" at bounding box center [1042, 365] width 156 height 19
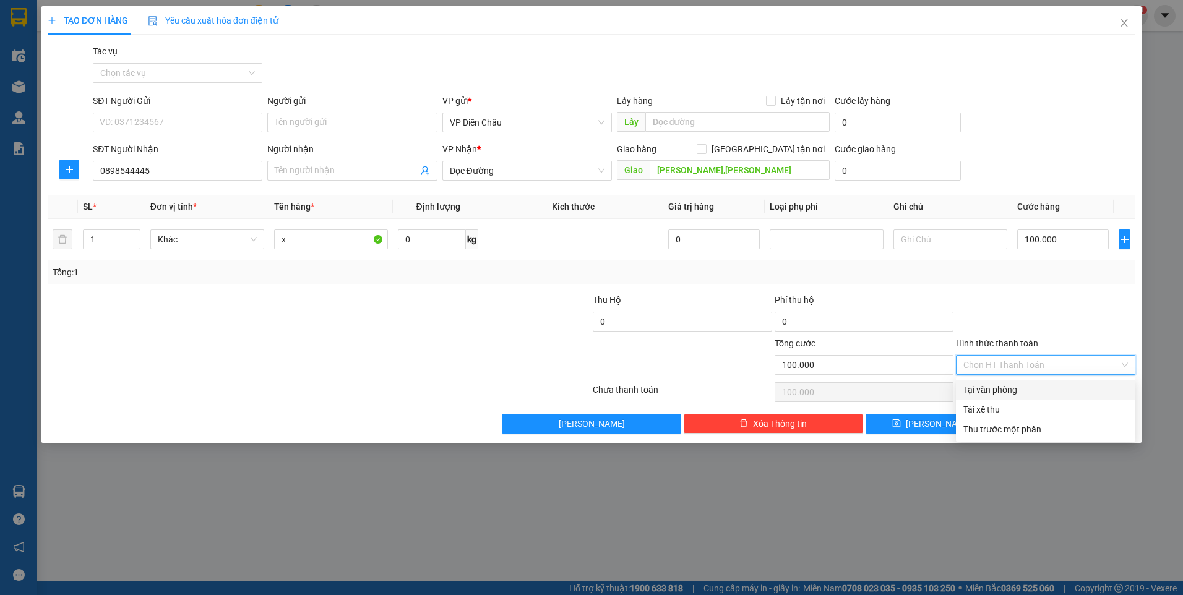
click at [1028, 389] on div "Tại văn phòng" at bounding box center [1046, 390] width 165 height 14
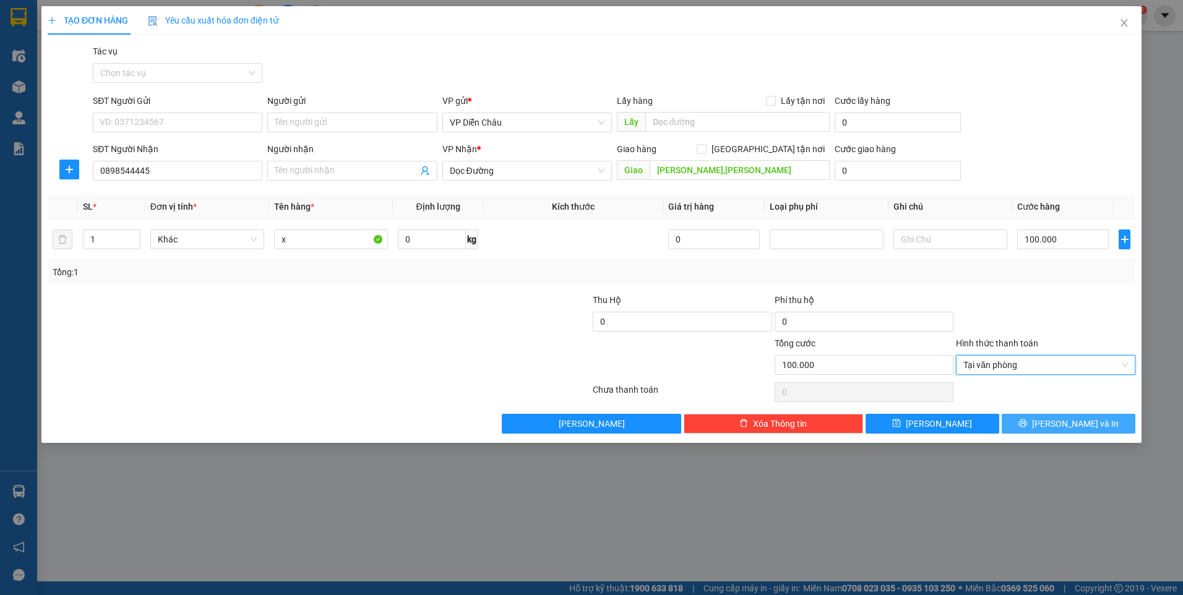
click at [1075, 421] on span "[PERSON_NAME] và In" at bounding box center [1075, 424] width 87 height 14
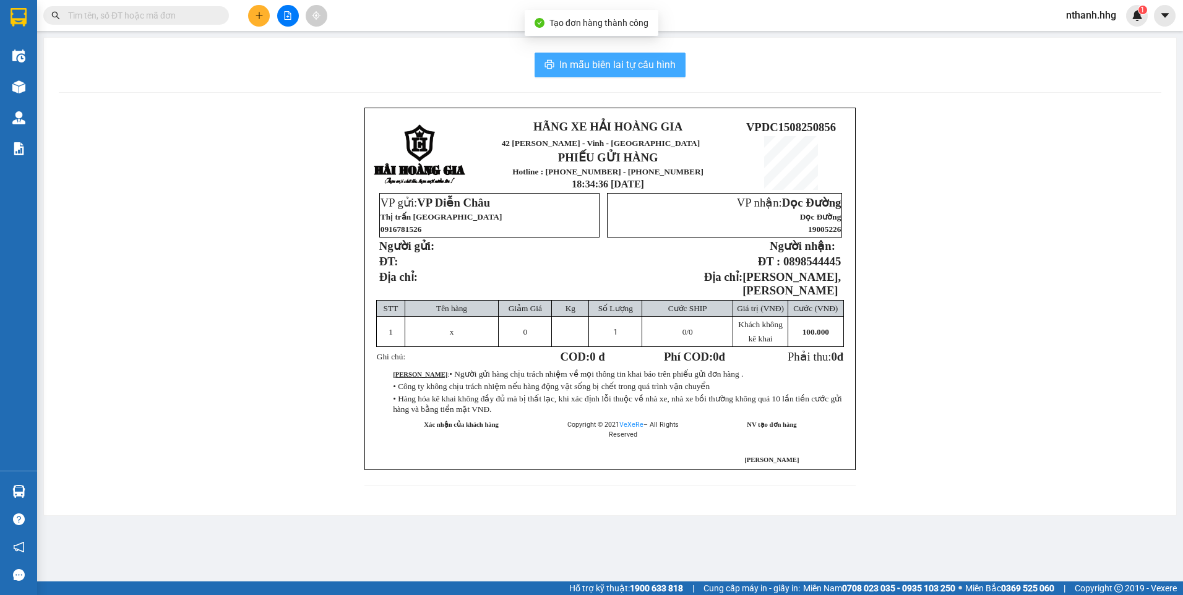
drag, startPoint x: 619, startPoint y: 76, endPoint x: 623, endPoint y: 60, distance: 16.7
click at [621, 69] on button "In mẫu biên lai tự cấu hình" at bounding box center [610, 65] width 151 height 25
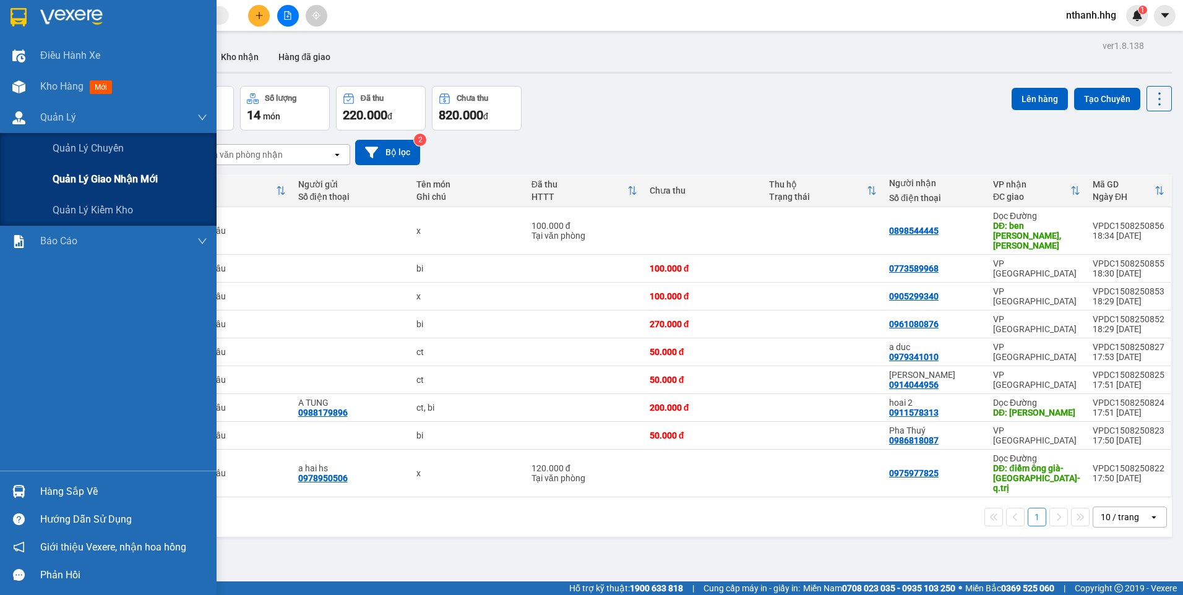
click at [92, 178] on span "Quản lý giao nhận mới" at bounding box center [105, 178] width 105 height 15
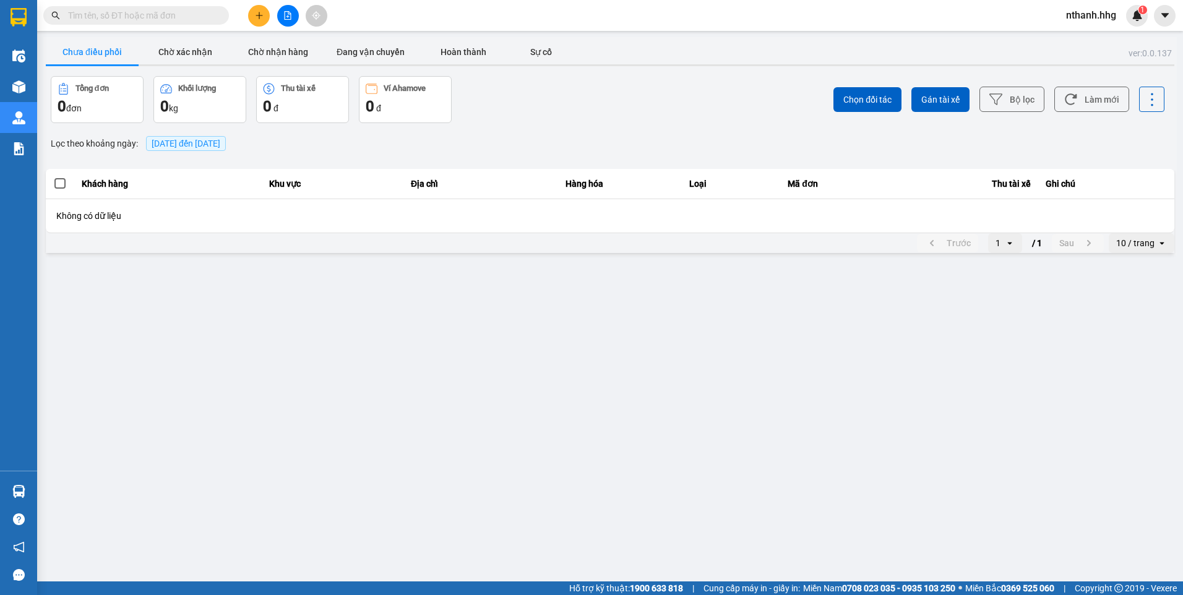
click at [417, 361] on main "ver: 0.0.137 Chưa điều phối Chờ xác nhận Chờ nhận hàng Đang vận chuyển Hoàn thà…" at bounding box center [591, 291] width 1183 height 582
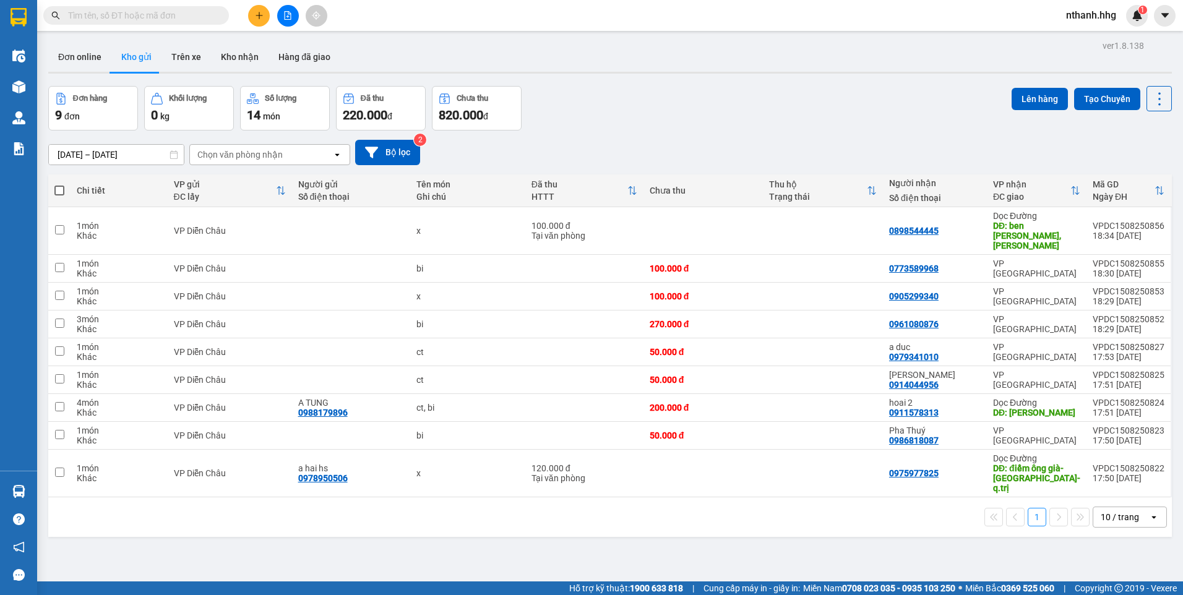
click at [1137, 14] on img at bounding box center [1137, 15] width 11 height 11
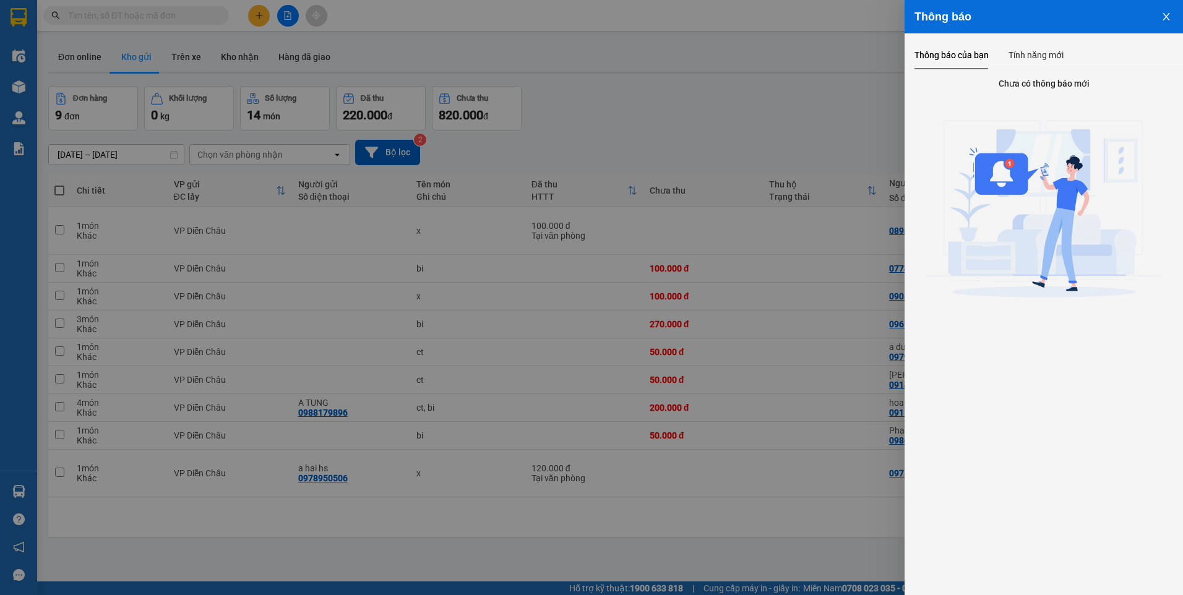
click at [744, 137] on div at bounding box center [591, 297] width 1183 height 595
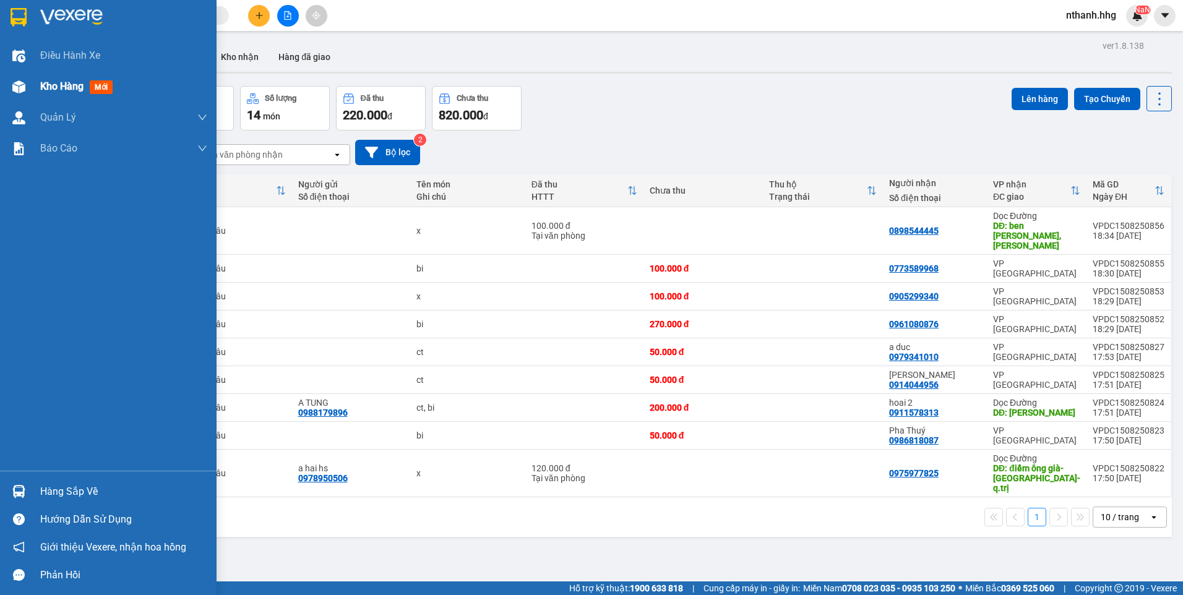
click at [63, 88] on span "Kho hàng" at bounding box center [61, 86] width 43 height 12
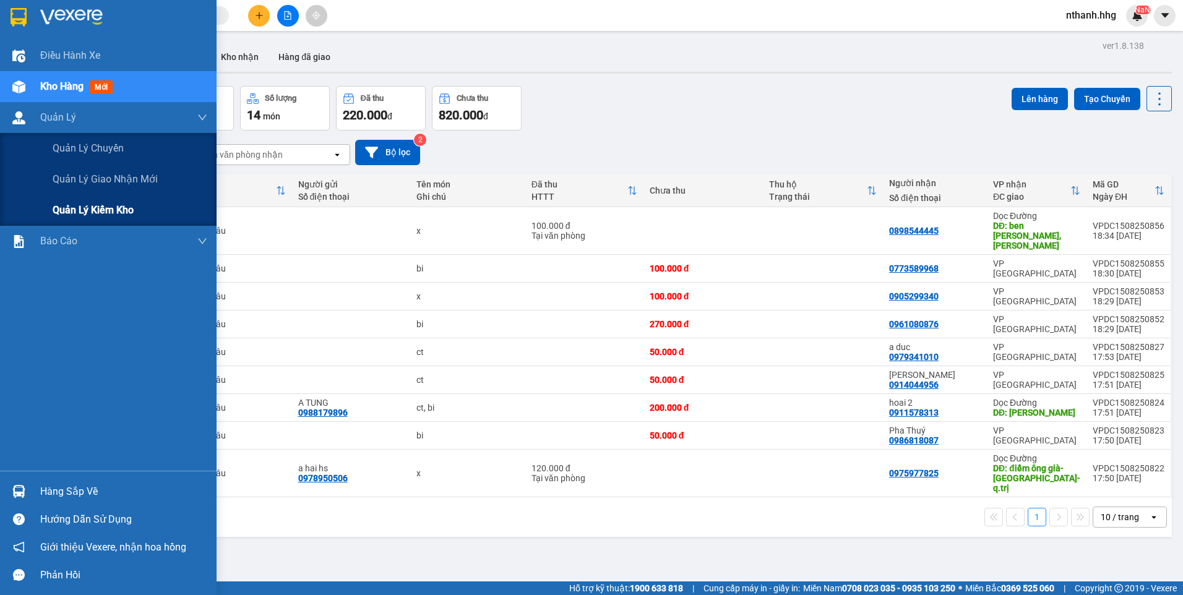
click at [69, 210] on span "Quản lý kiểm kho" at bounding box center [93, 209] width 81 height 15
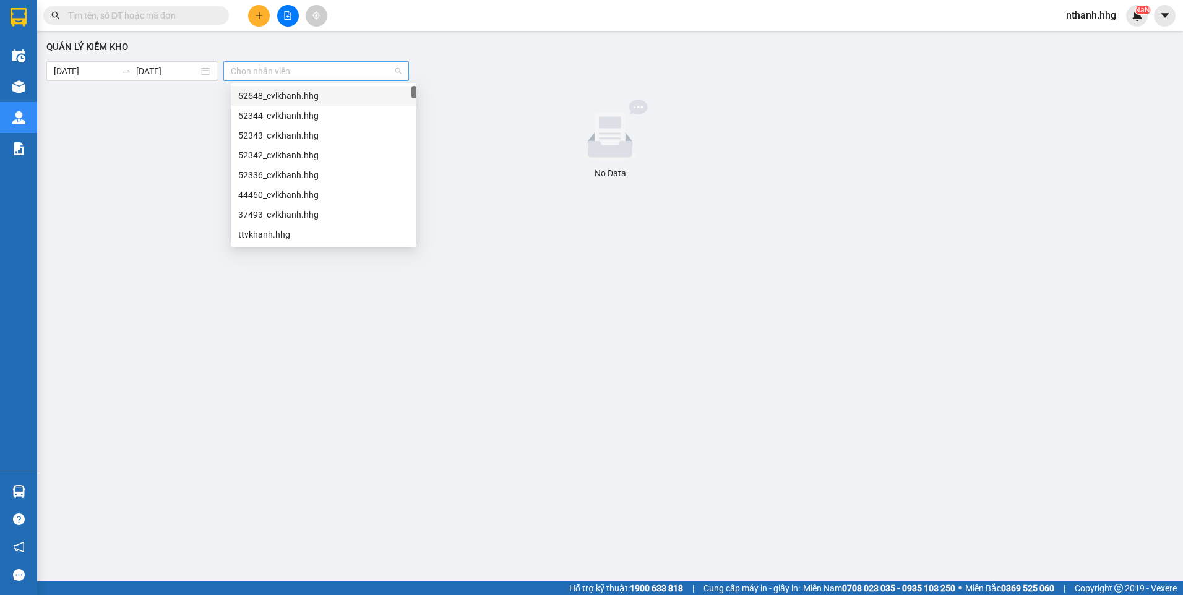
click at [402, 69] on div "Chọn nhân viên" at bounding box center [316, 71] width 186 height 20
click at [111, 238] on div "Quản lý kiểm kho [DATE] [DATE] Chọn nhân viên No Data" at bounding box center [610, 296] width 1134 height 518
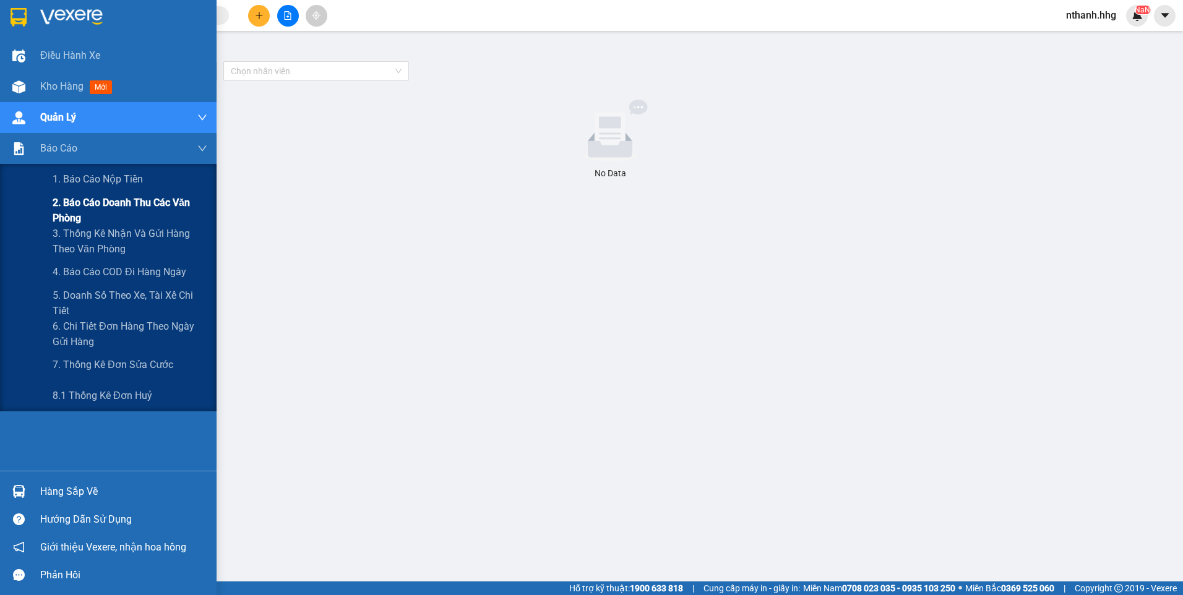
click at [84, 205] on span "2. Báo cáo doanh thu các văn phòng" at bounding box center [130, 210] width 155 height 31
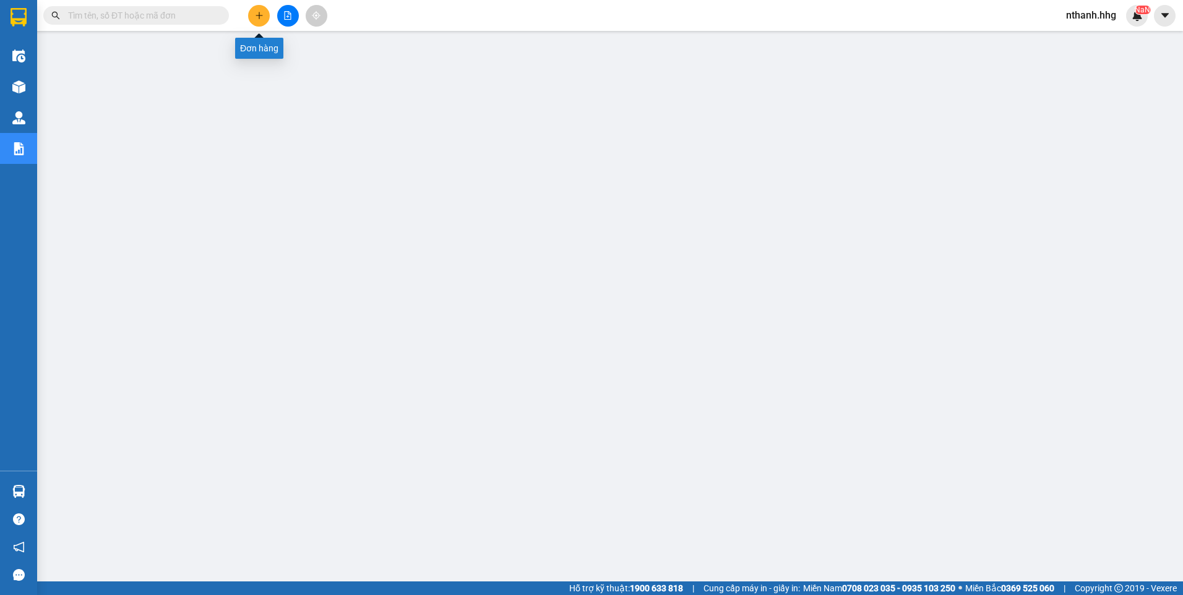
click at [256, 18] on icon "plus" at bounding box center [259, 15] width 9 height 9
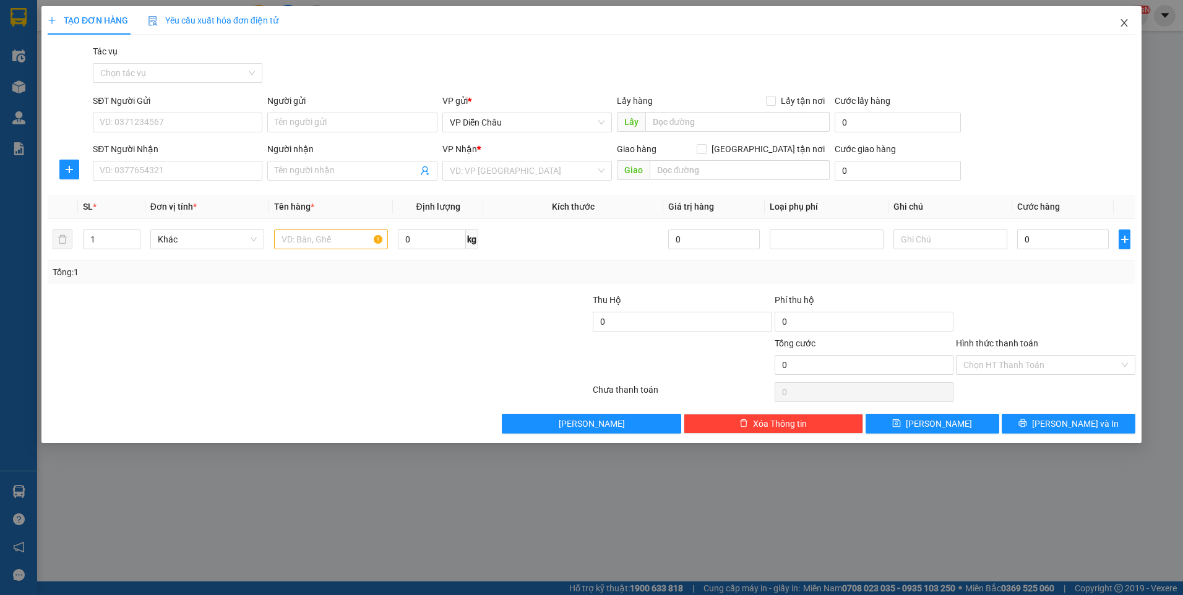
click at [1132, 17] on span "Close" at bounding box center [1124, 23] width 35 height 35
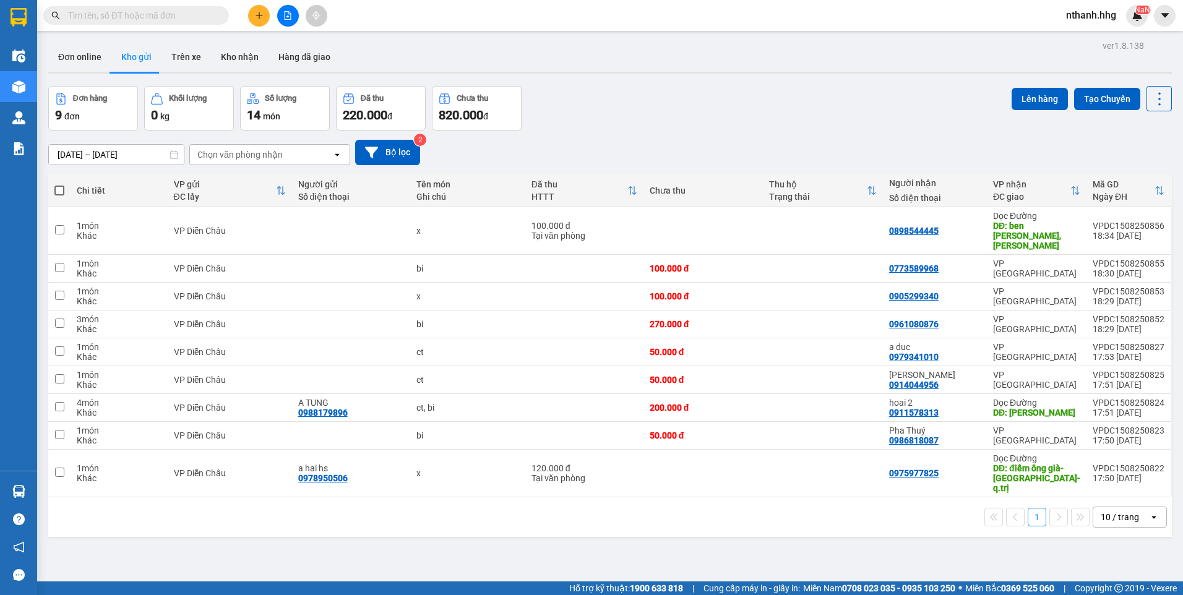
click at [1084, 10] on span "nthanh.hhg" at bounding box center [1092, 14] width 70 height 15
click at [1079, 33] on span "Đăng xuất" at bounding box center [1100, 39] width 52 height 14
